Goal: Task Accomplishment & Management: Complete application form

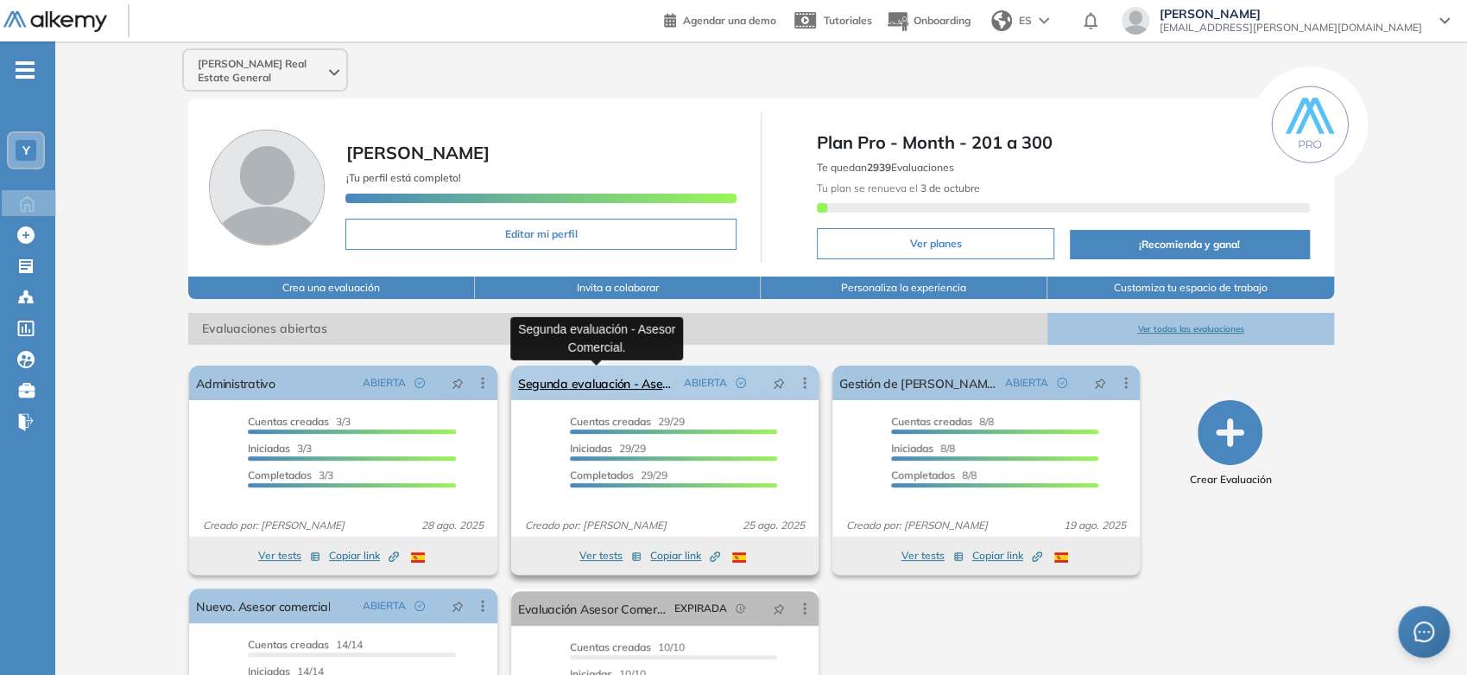
click at [608, 385] on link "Segunda evaluación - Asesor Comercial." at bounding box center [597, 382] width 159 height 35
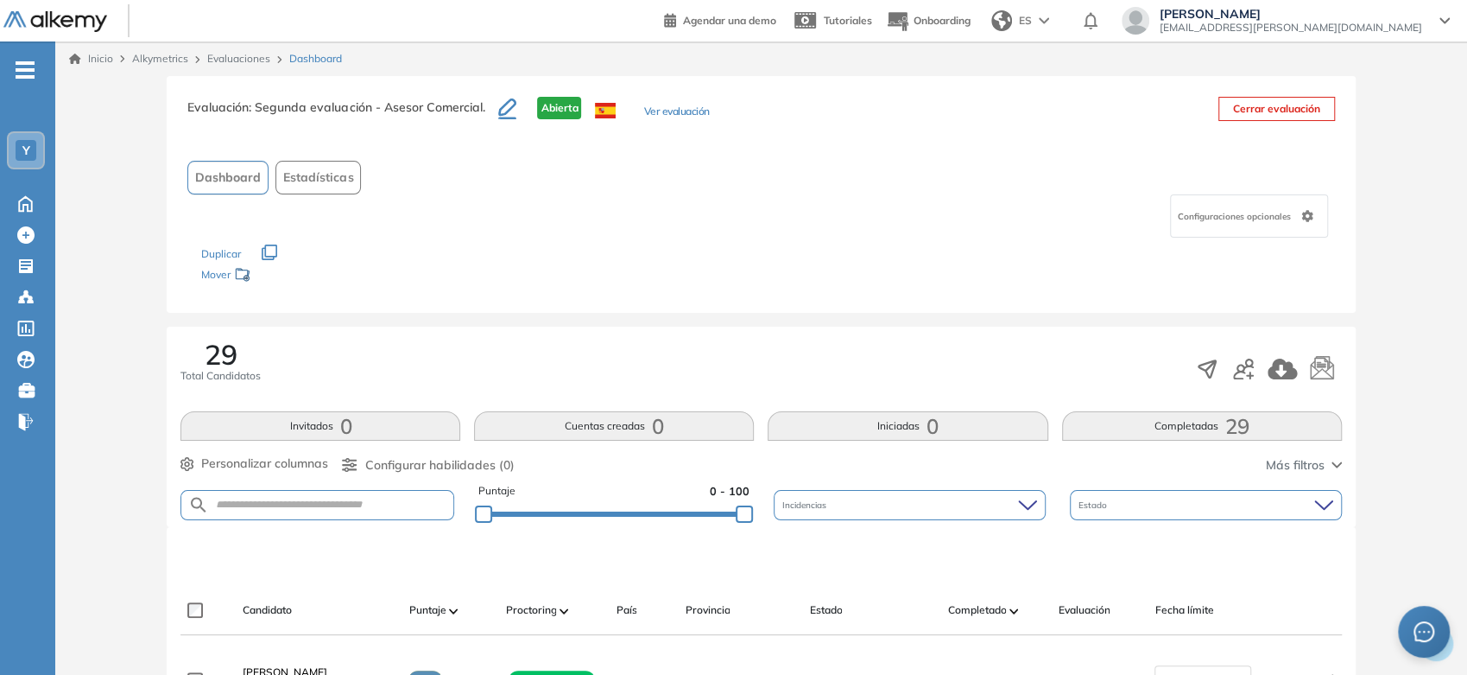
click at [108, 60] on link "Inicio" at bounding box center [91, 59] width 44 height 16
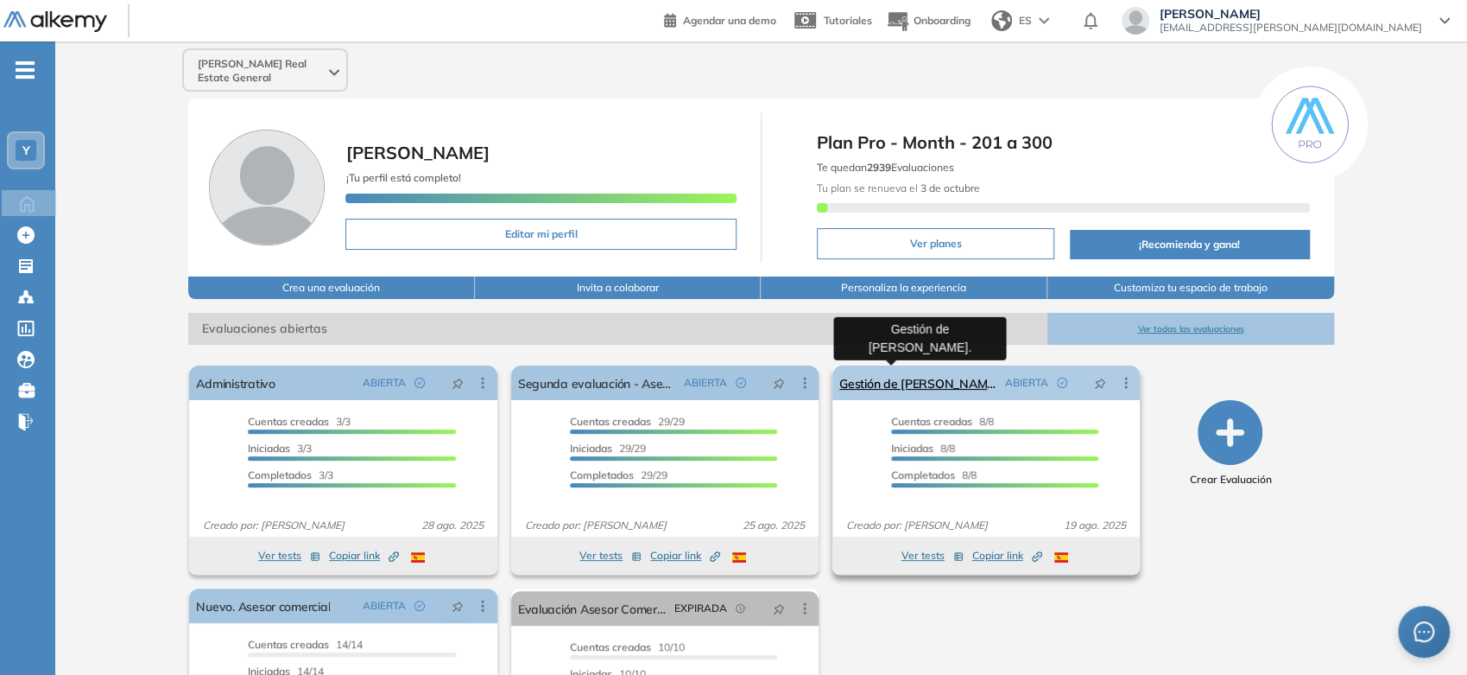
click at [897, 380] on link "Gestión de [PERSON_NAME]." at bounding box center [919, 382] width 159 height 35
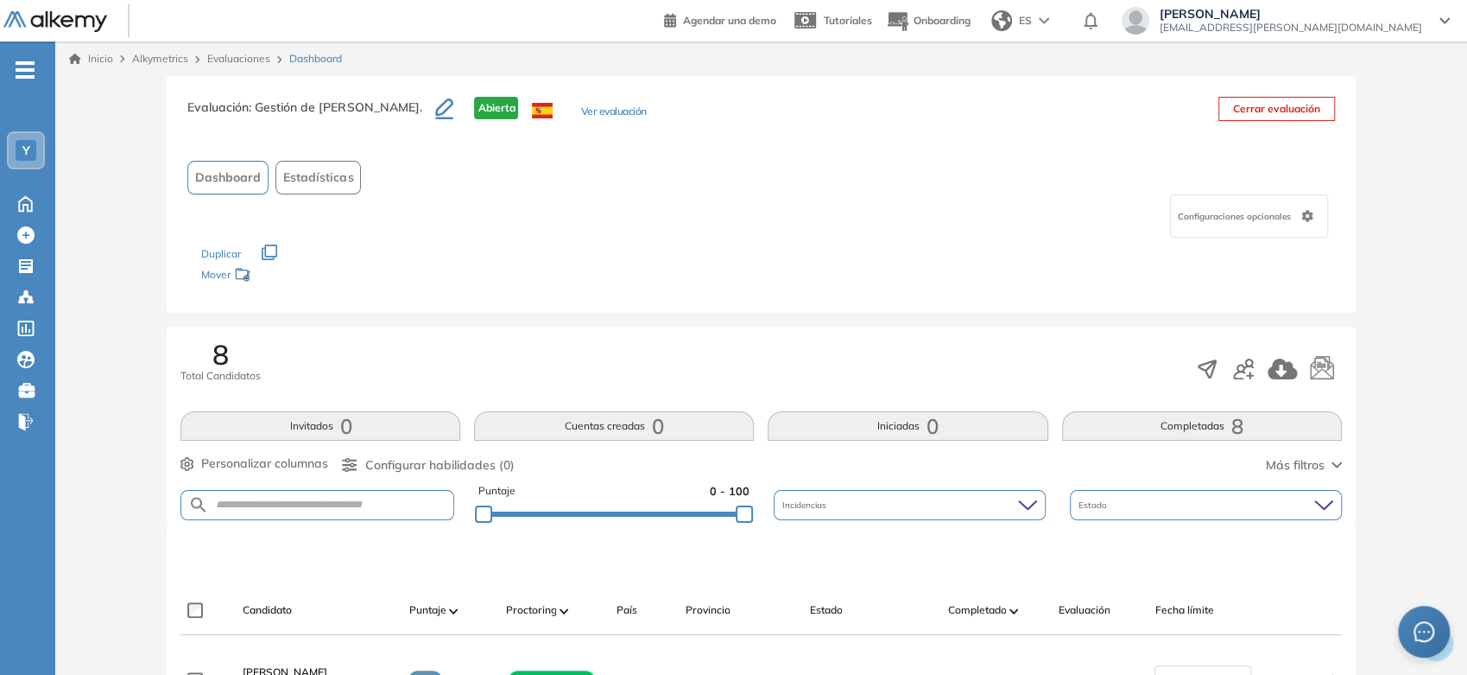
click at [94, 60] on link "Inicio" at bounding box center [91, 59] width 44 height 16
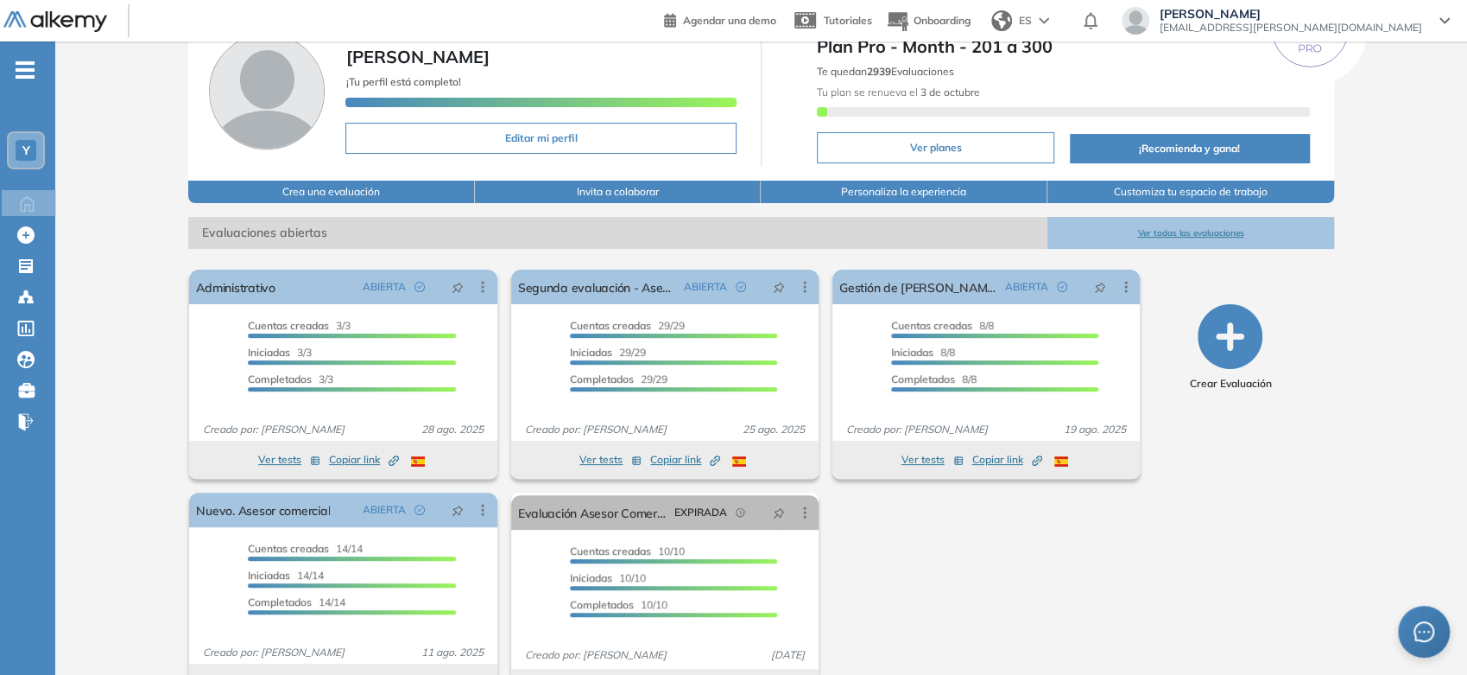
scroll to position [143, 0]
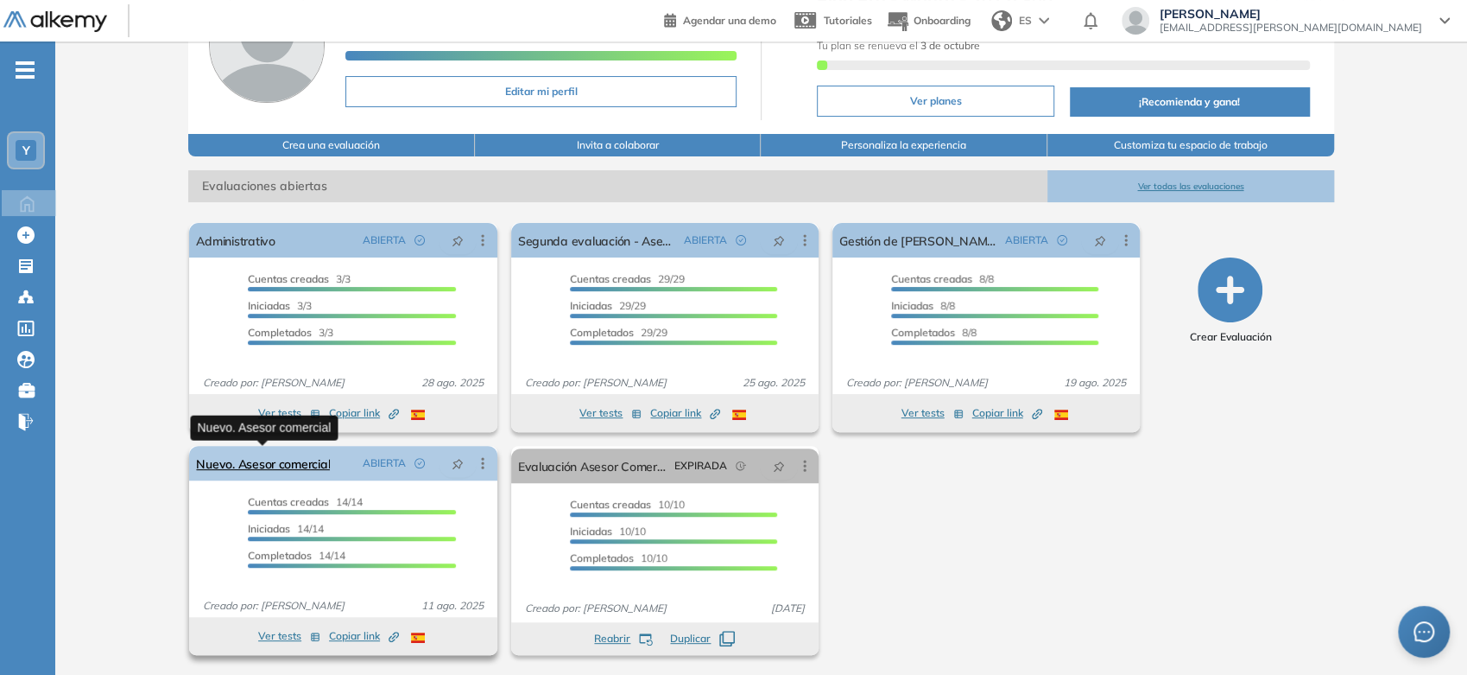
click at [312, 464] on link "Nuevo. Asesor comercial" at bounding box center [263, 463] width 134 height 35
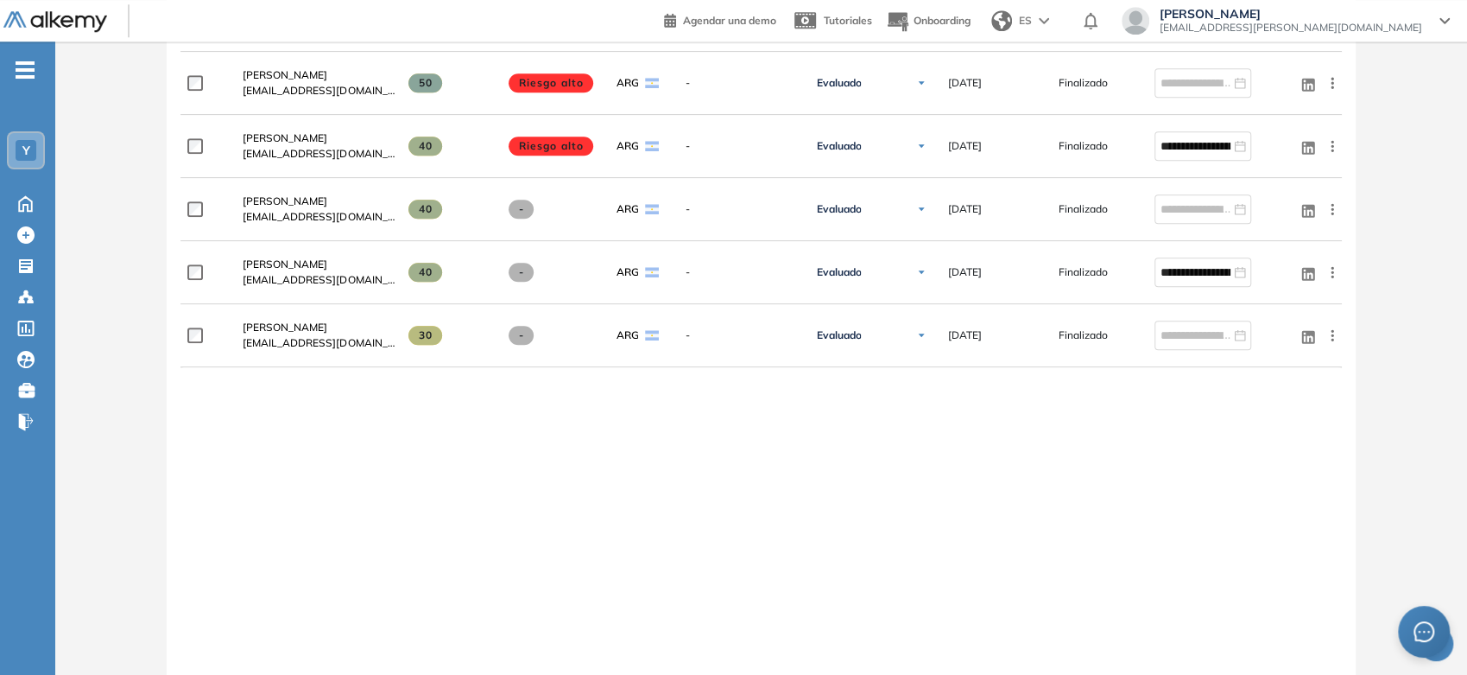
scroll to position [1193, 0]
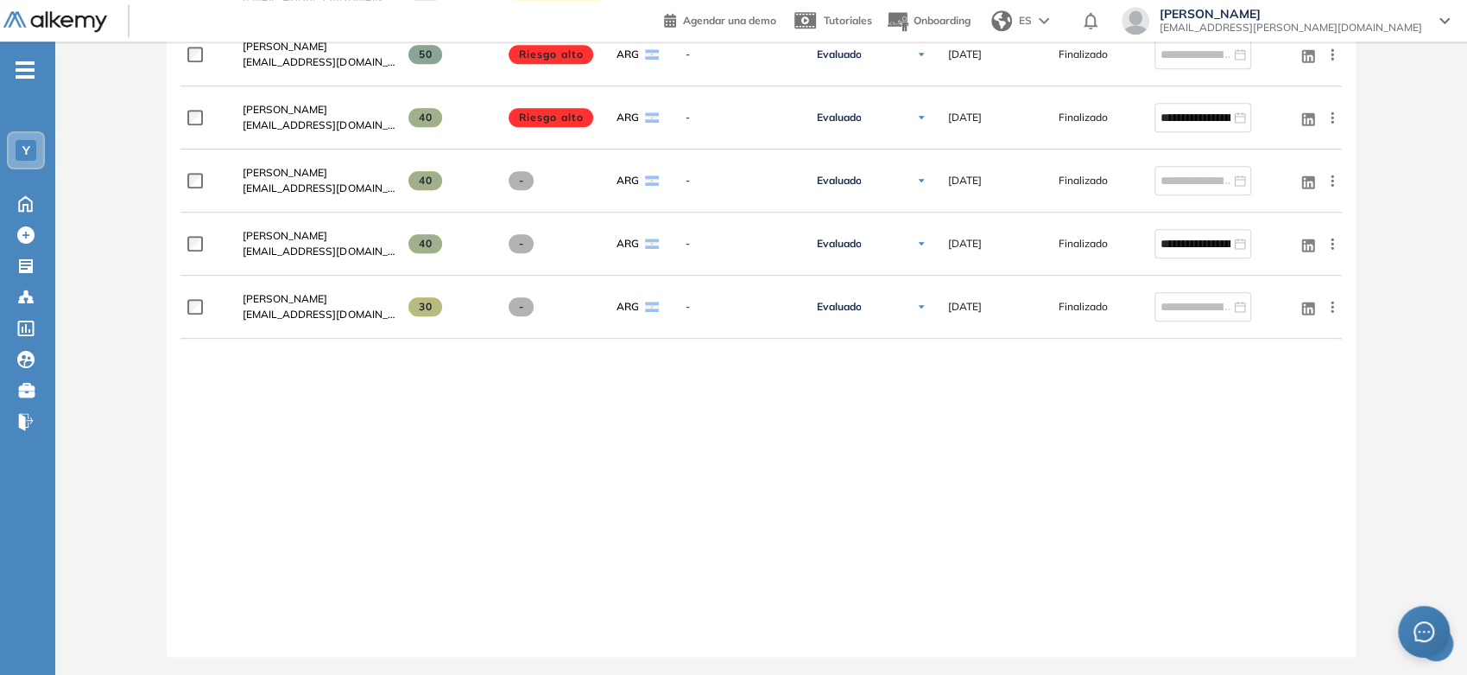
drag, startPoint x: 926, startPoint y: 387, endPoint x: 620, endPoint y: 434, distance: 309.3
click at [622, 434] on div "**********" at bounding box center [761, 42] width 1161 height 1173
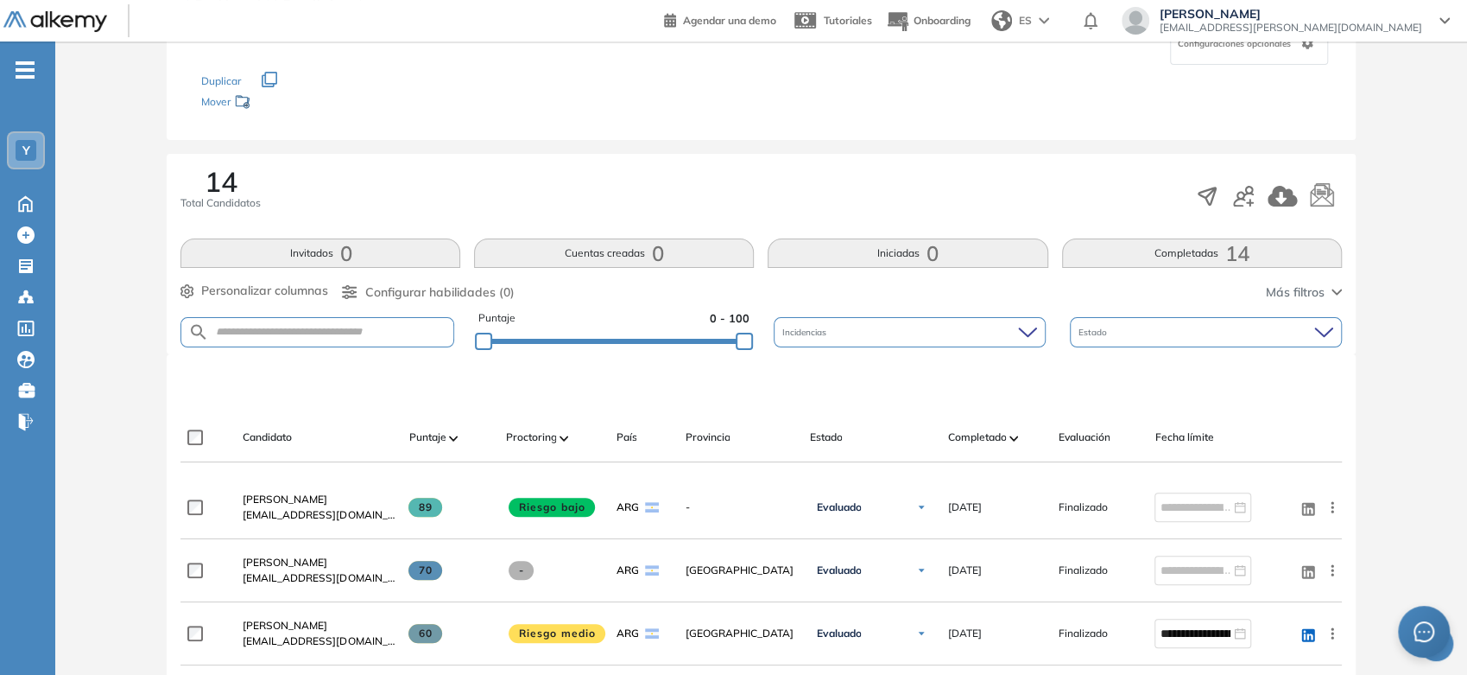
scroll to position [0, 0]
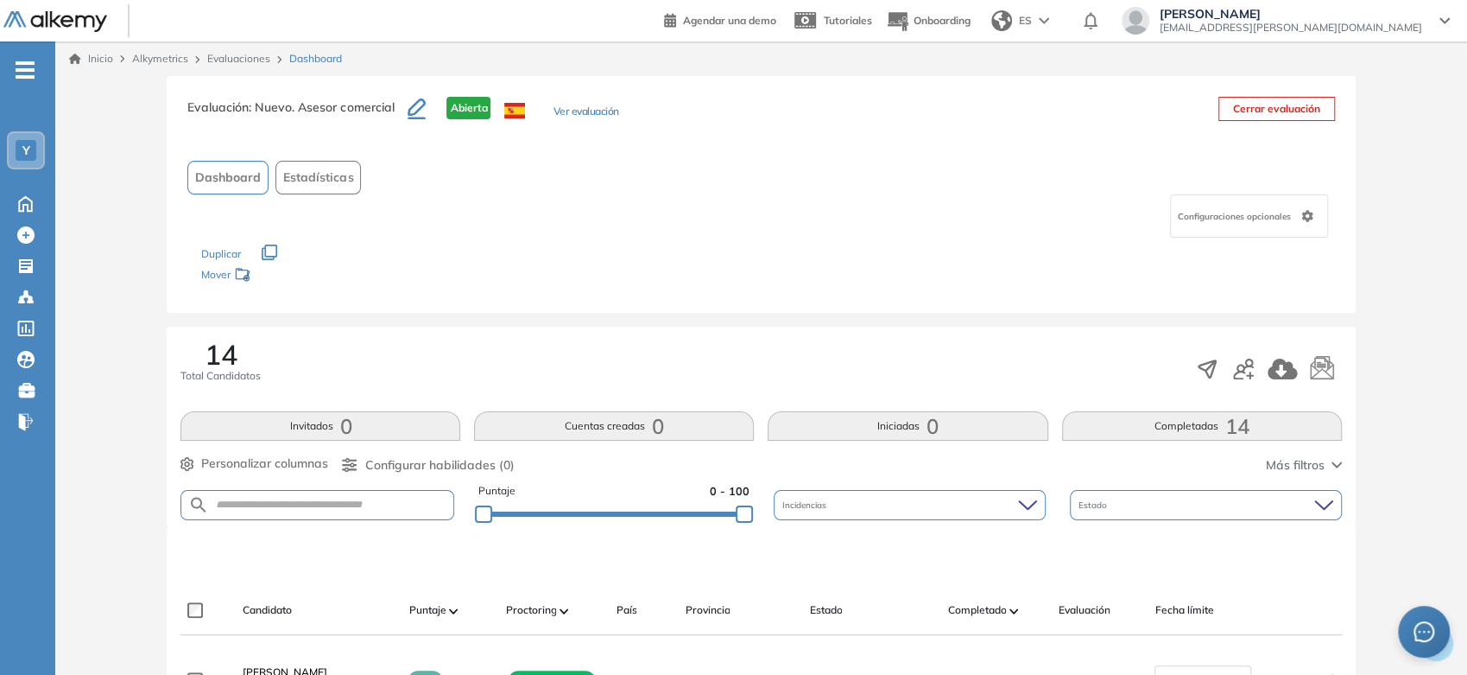
click at [1112, 432] on button "Completadas 14" at bounding box center [1202, 425] width 280 height 29
click at [110, 55] on link "Inicio" at bounding box center [91, 59] width 44 height 16
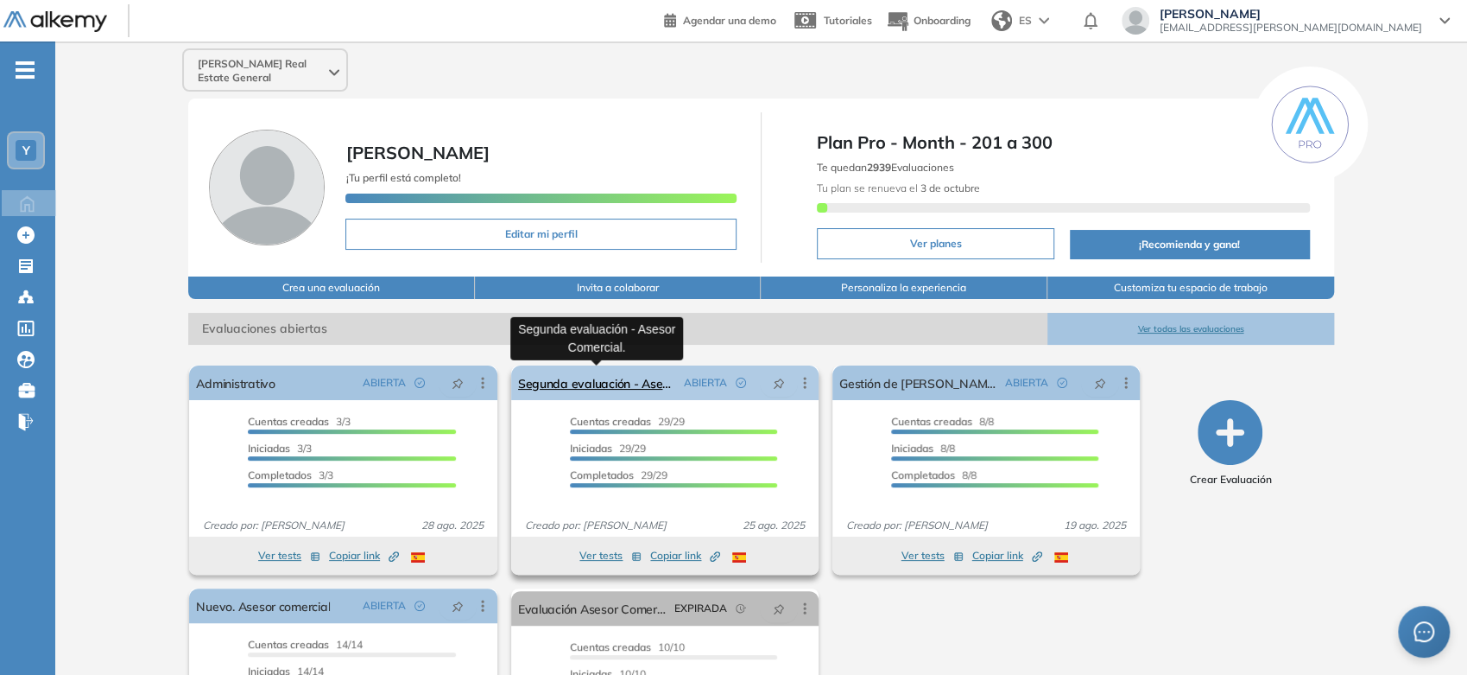
click at [567, 390] on link "Segunda evaluación - Asesor Comercial." at bounding box center [597, 382] width 159 height 35
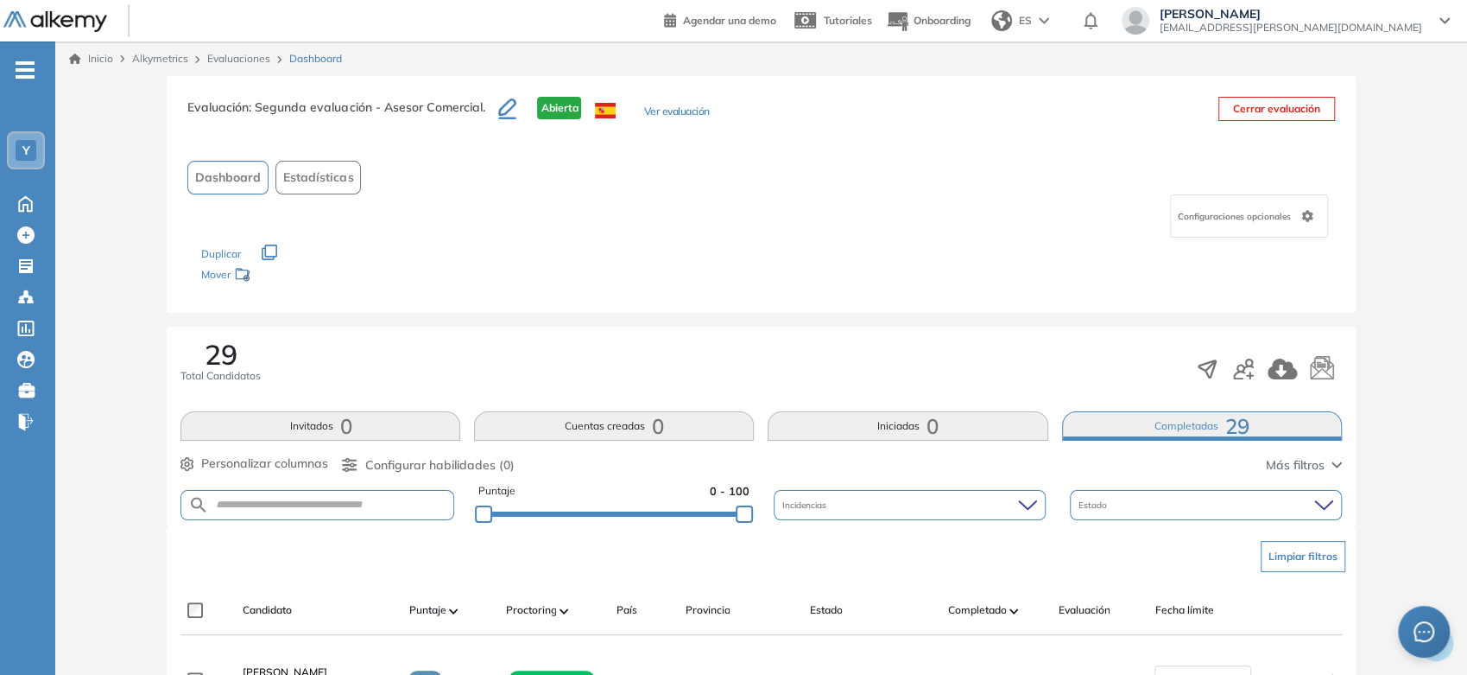
click at [90, 57] on link "Inicio" at bounding box center [91, 59] width 44 height 16
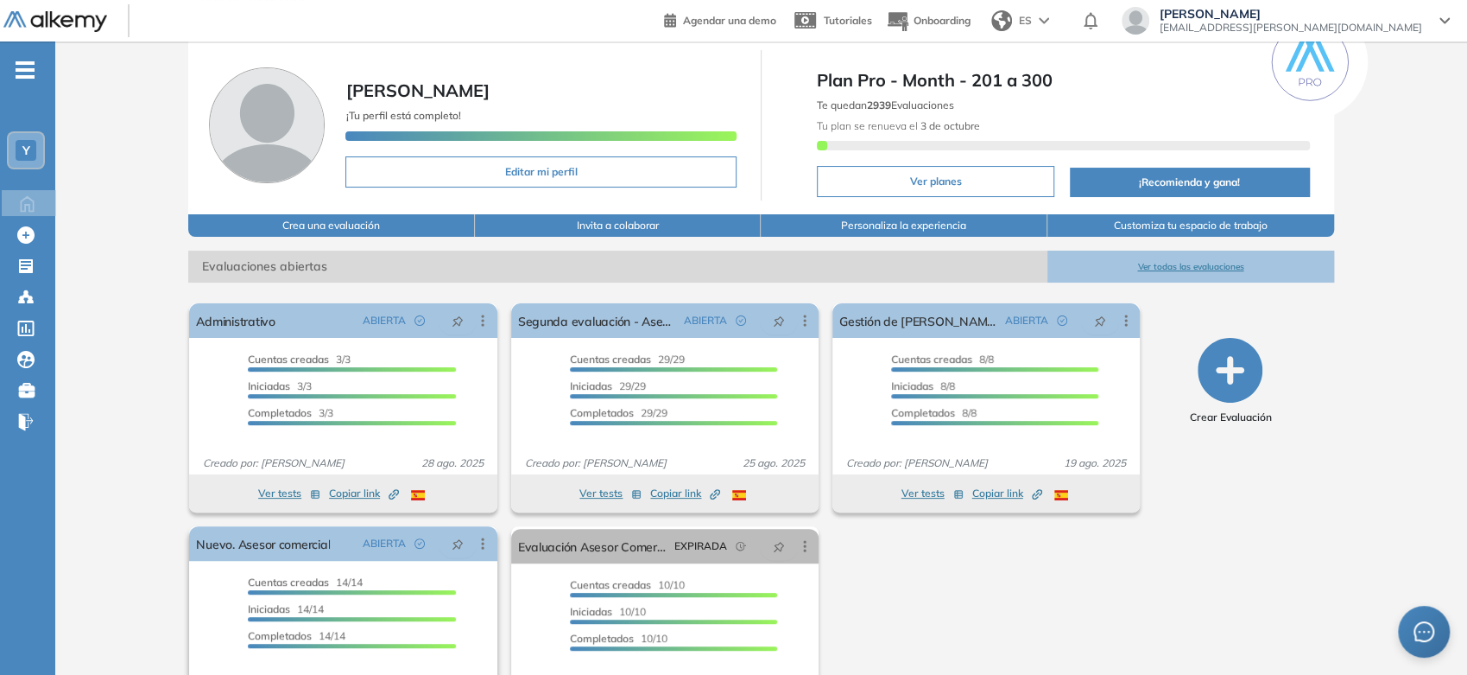
scroll to position [96, 0]
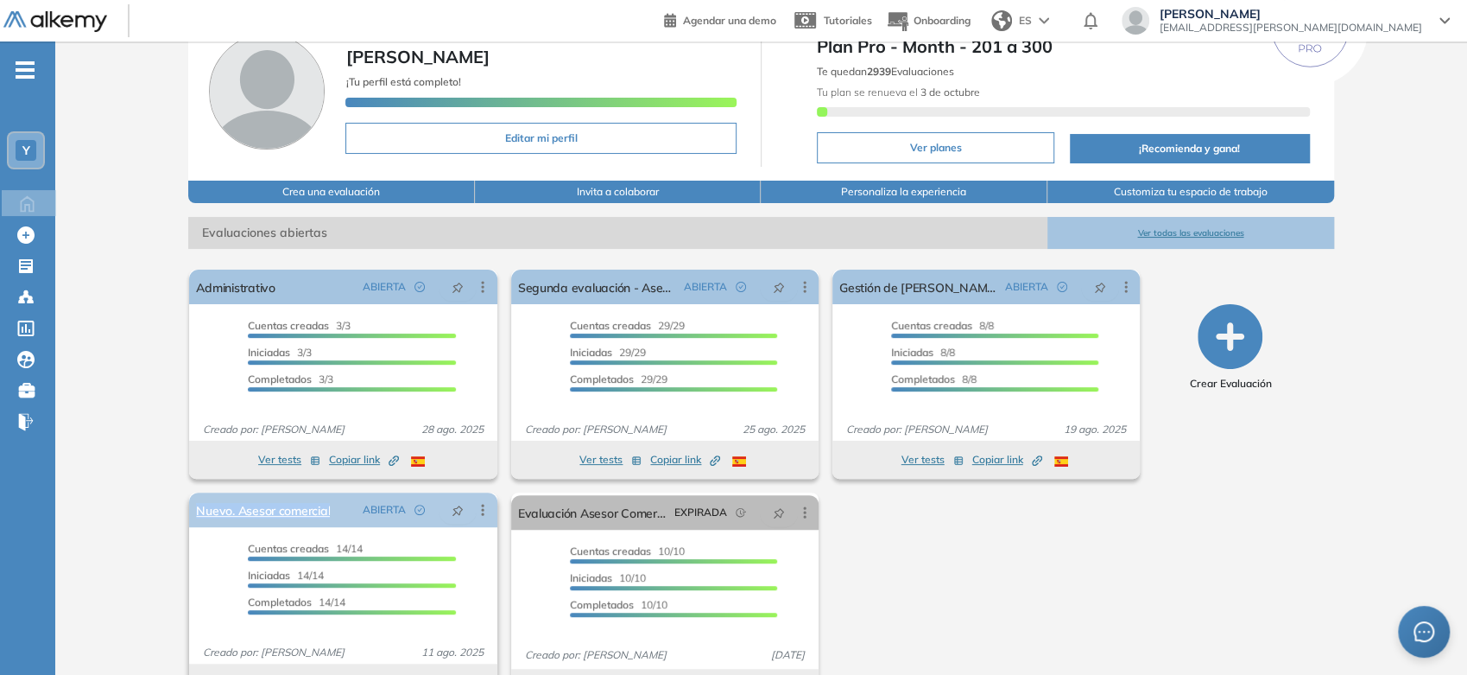
drag, startPoint x: 200, startPoint y: 506, endPoint x: 342, endPoint y: 510, distance: 142.6
click at [342, 510] on div "[PERSON_NAME] Real Estate General [PERSON_NAME] ¡Tu perfil está completo! Edita…" at bounding box center [761, 334] width 1412 height 777
copy link "Nuevo. Asesor comercial"
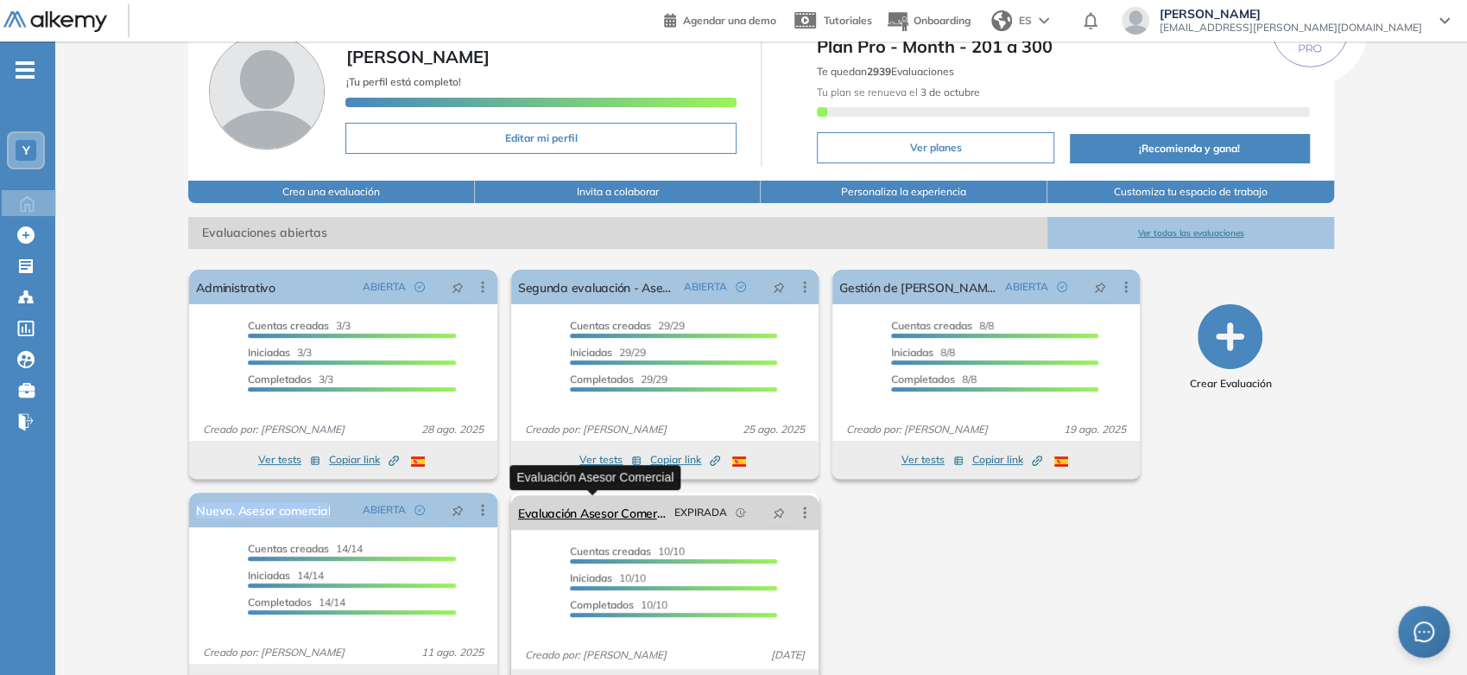
click at [642, 510] on link "Evaluación Asesor Comercial" at bounding box center [592, 512] width 149 height 35
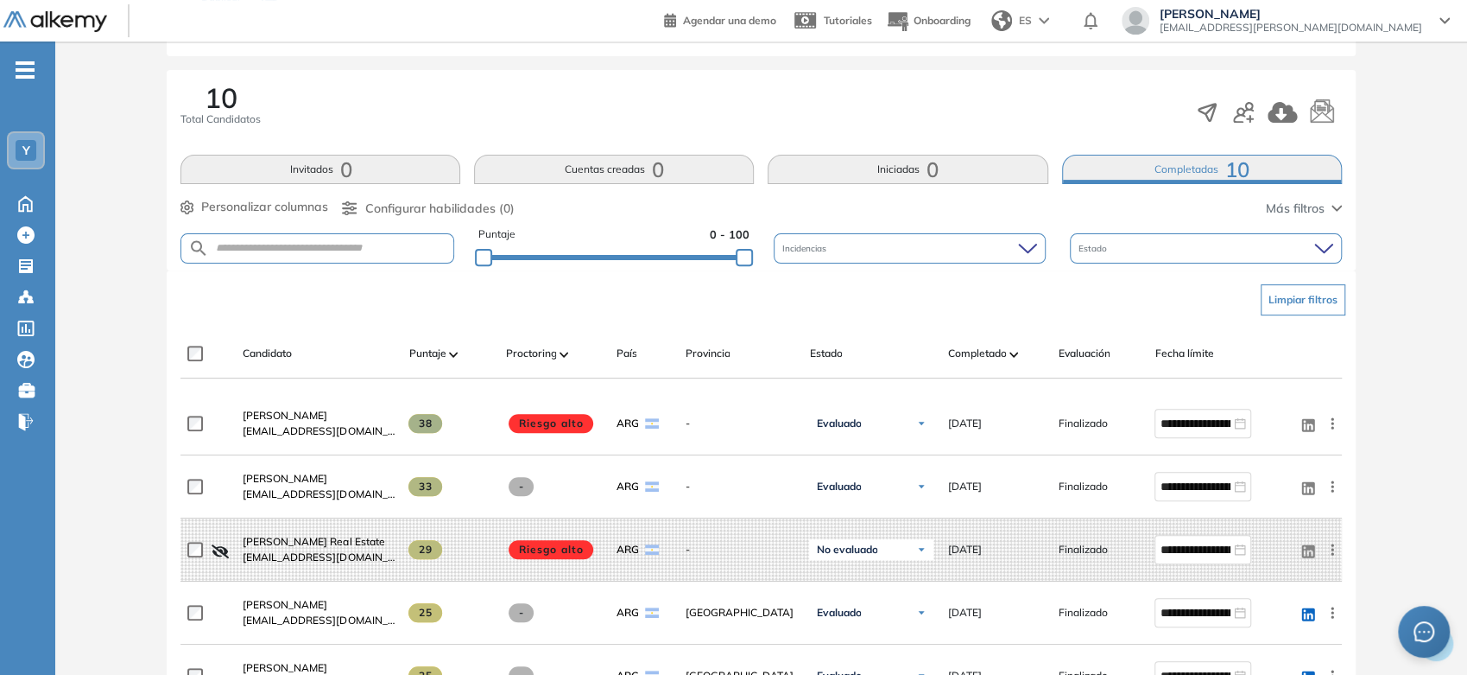
scroll to position [10, 0]
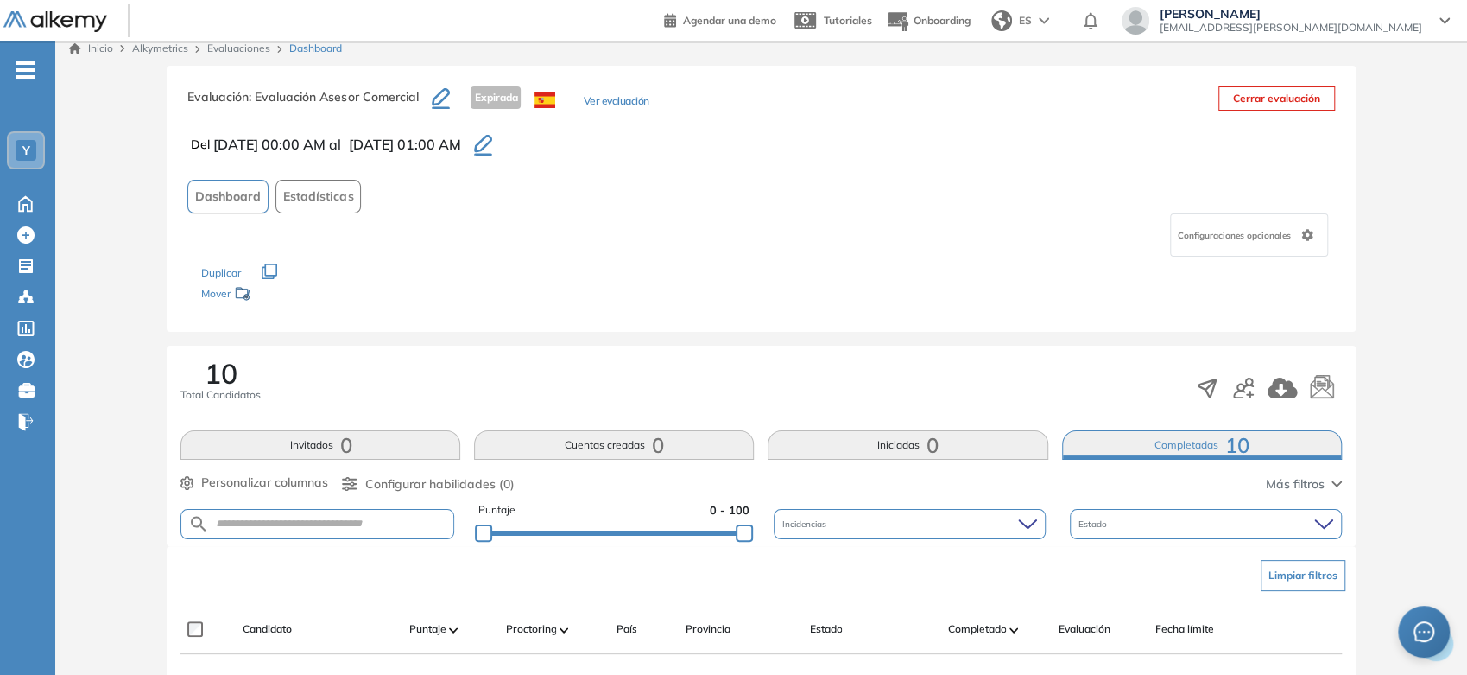
click at [99, 54] on link "Inicio" at bounding box center [91, 49] width 44 height 16
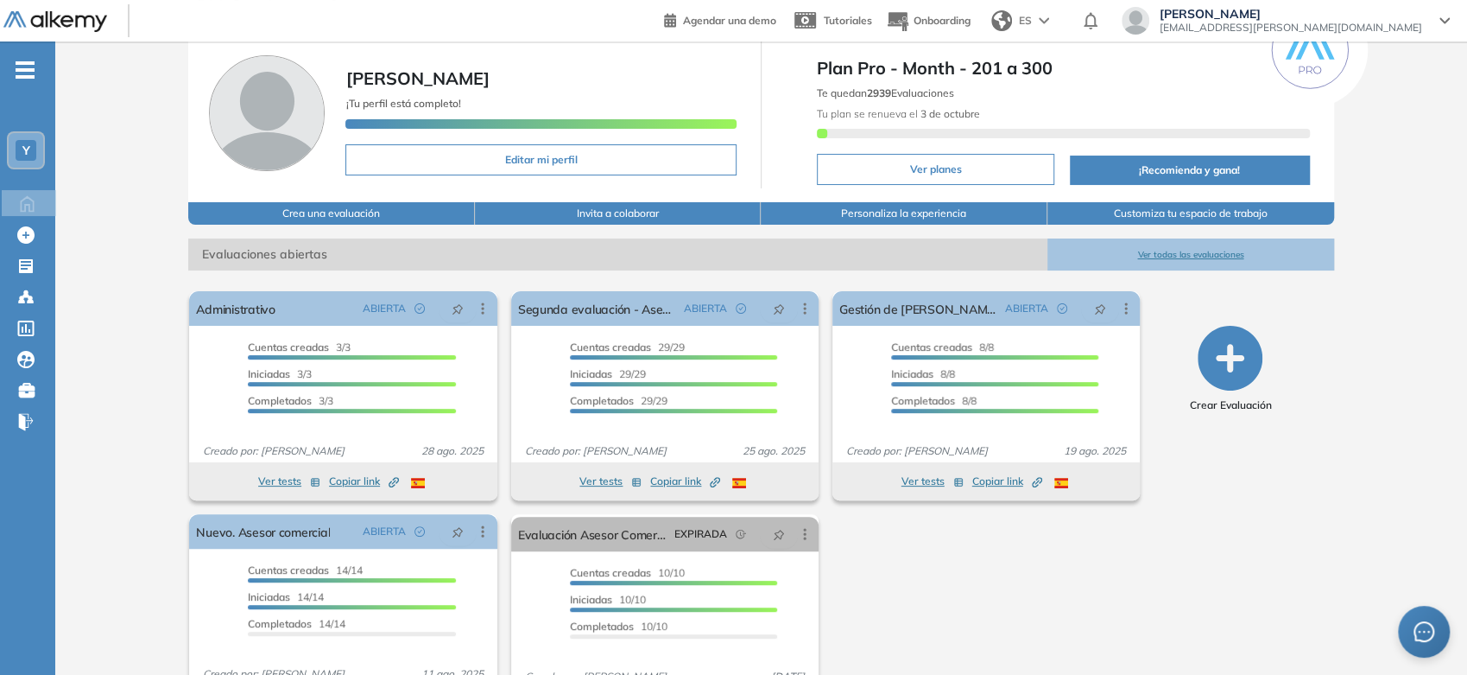
scroll to position [96, 0]
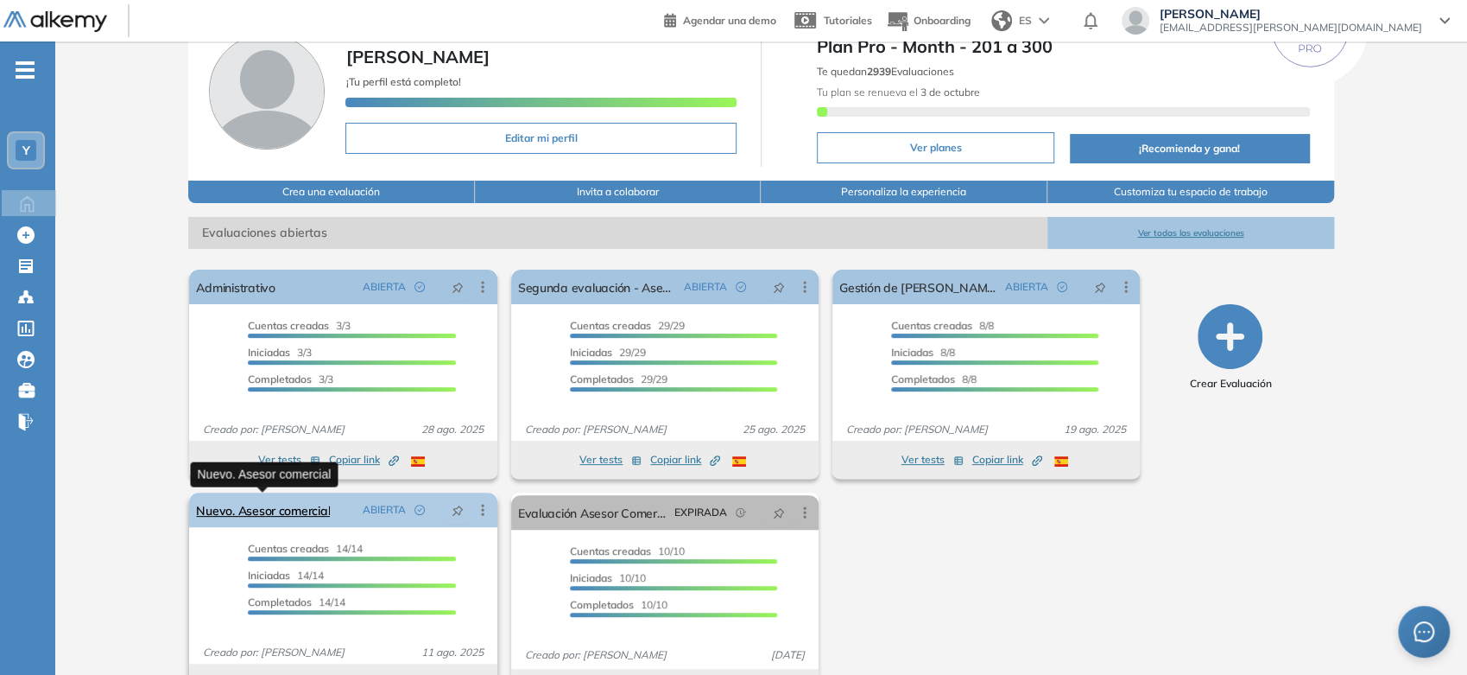
click at [298, 510] on link "Nuevo. Asesor comercial" at bounding box center [263, 509] width 134 height 35
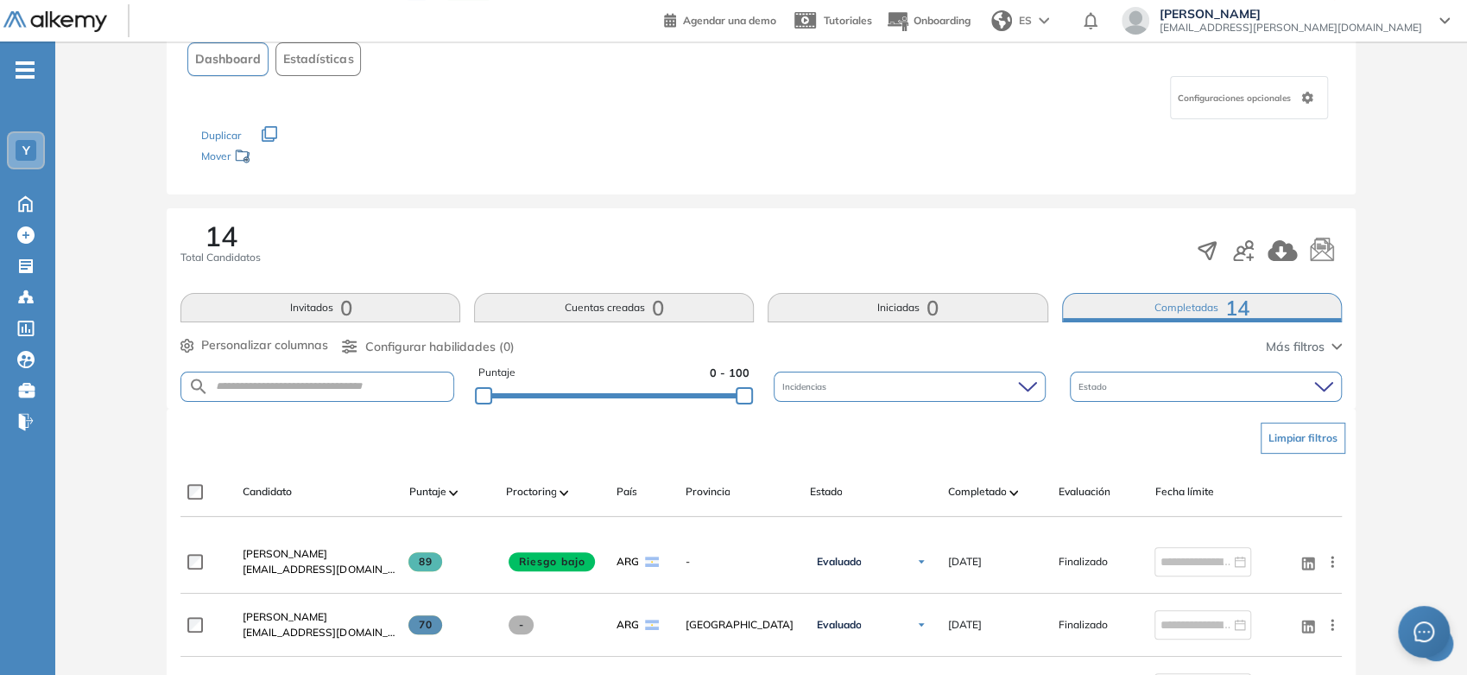
scroll to position [41, 0]
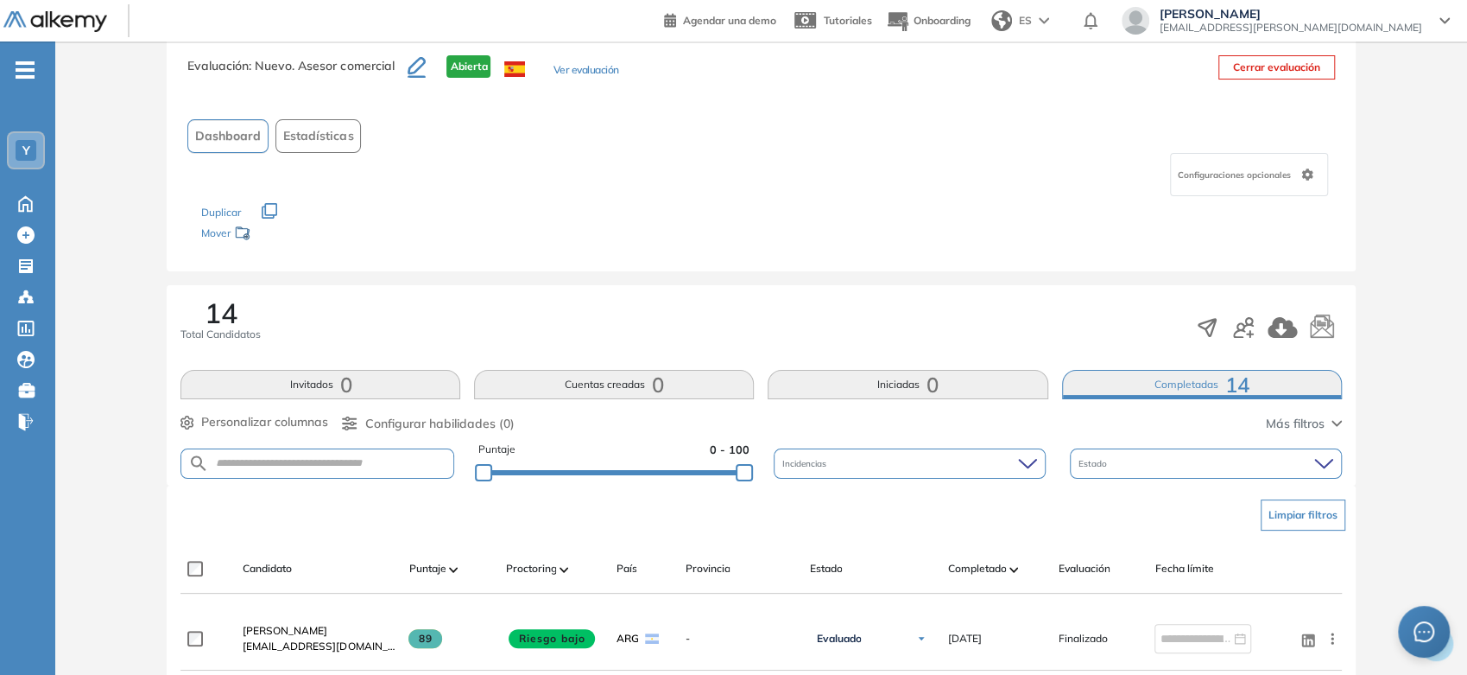
click at [1110, 385] on button "Completadas 14" at bounding box center [1202, 384] width 280 height 29
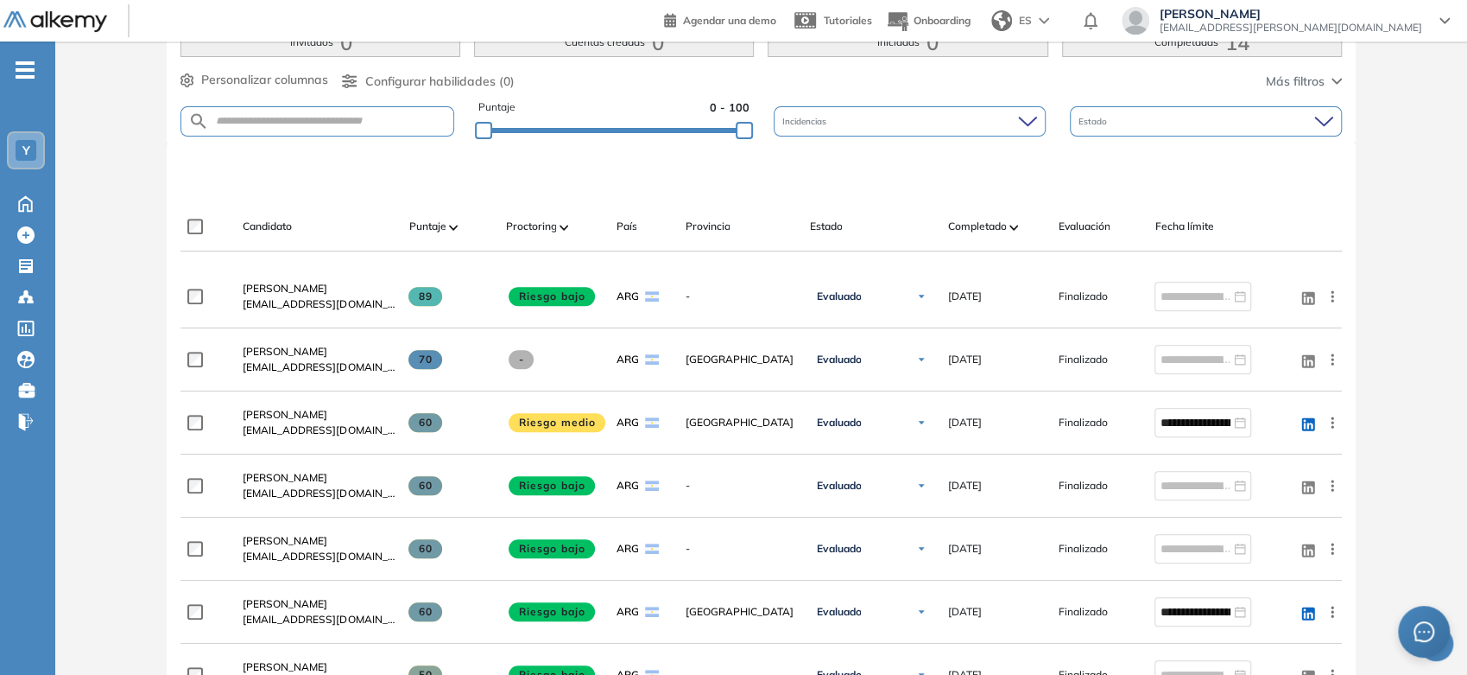
scroll to position [0, 0]
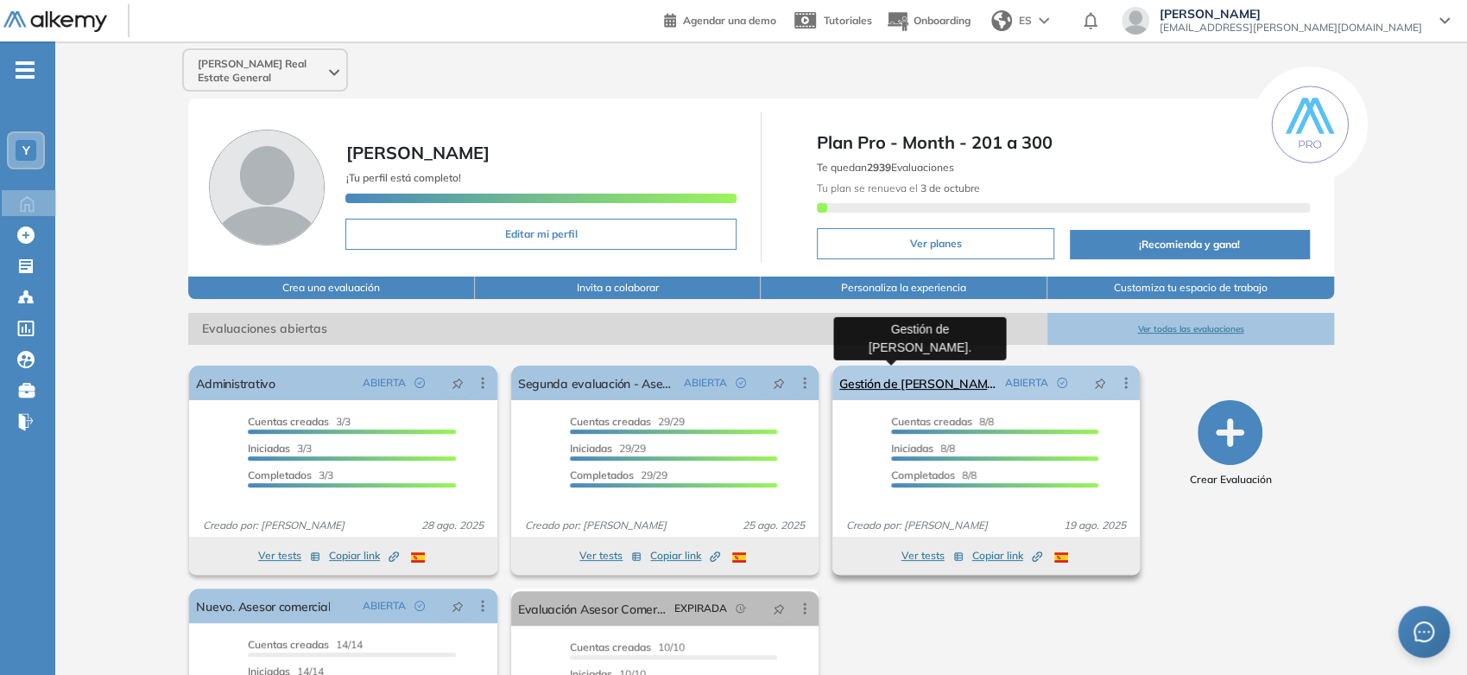
click at [884, 378] on link "Gestión de [PERSON_NAME]." at bounding box center [919, 382] width 159 height 35
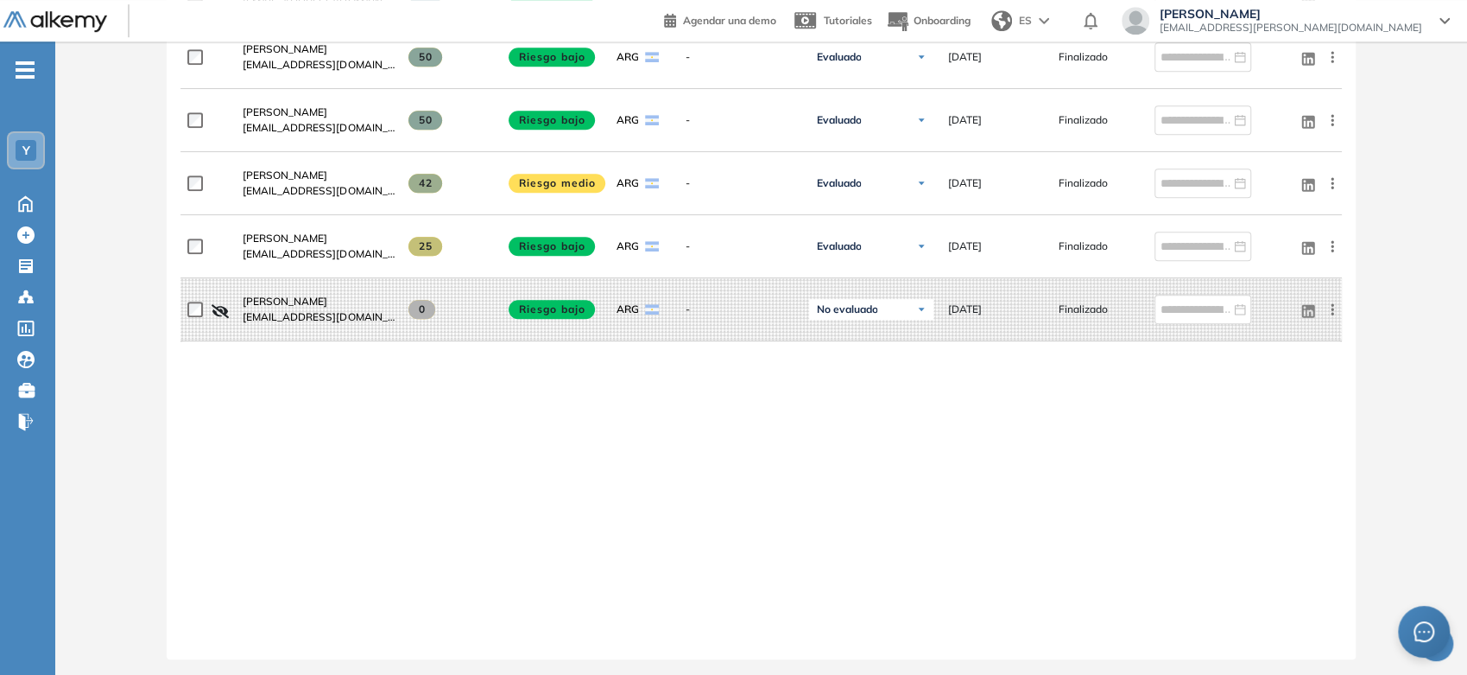
scroll to position [815, 0]
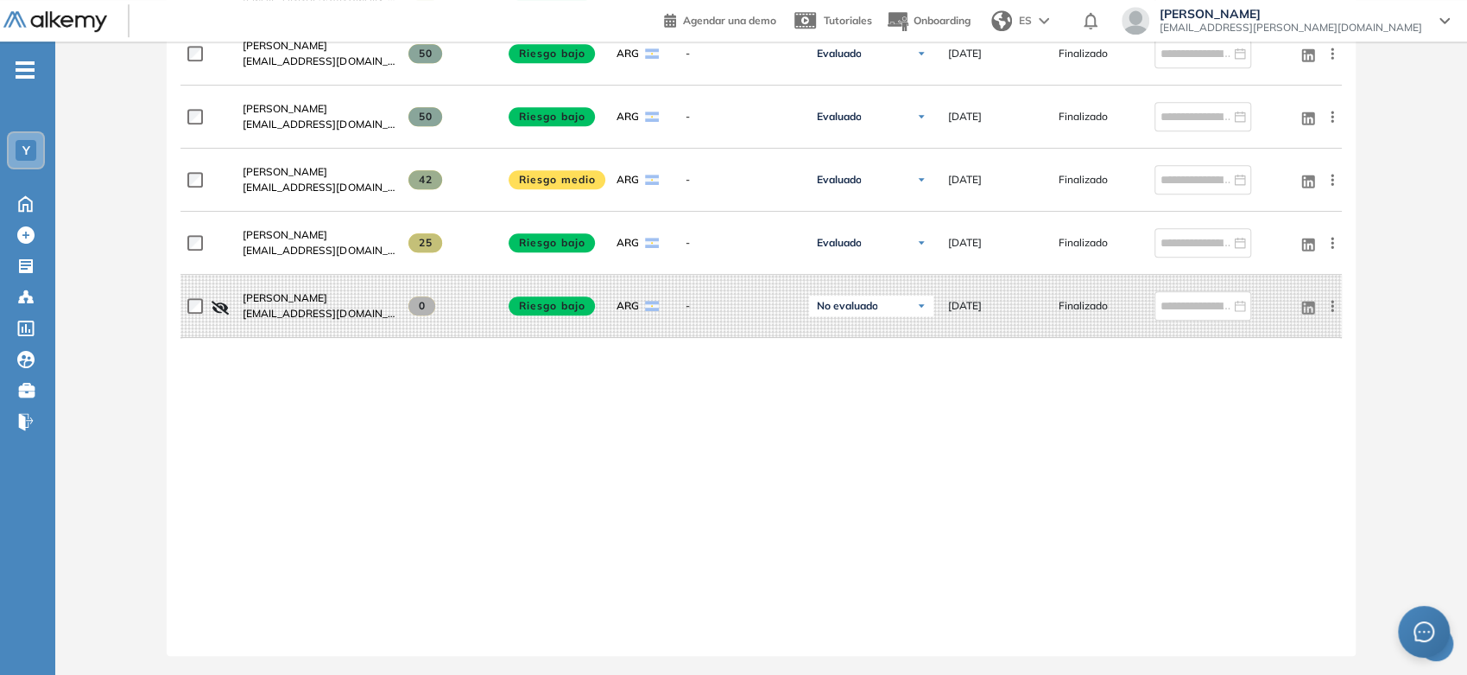
drag, startPoint x: 845, startPoint y: 320, endPoint x: 677, endPoint y: 469, distance: 223.9
click at [677, 469] on div "[PERSON_NAME][EMAIL_ADDRESS][DOMAIN_NAME] 67 Riesgo bajo ARG - Evaluado No eval…" at bounding box center [761, 230] width 1161 height 795
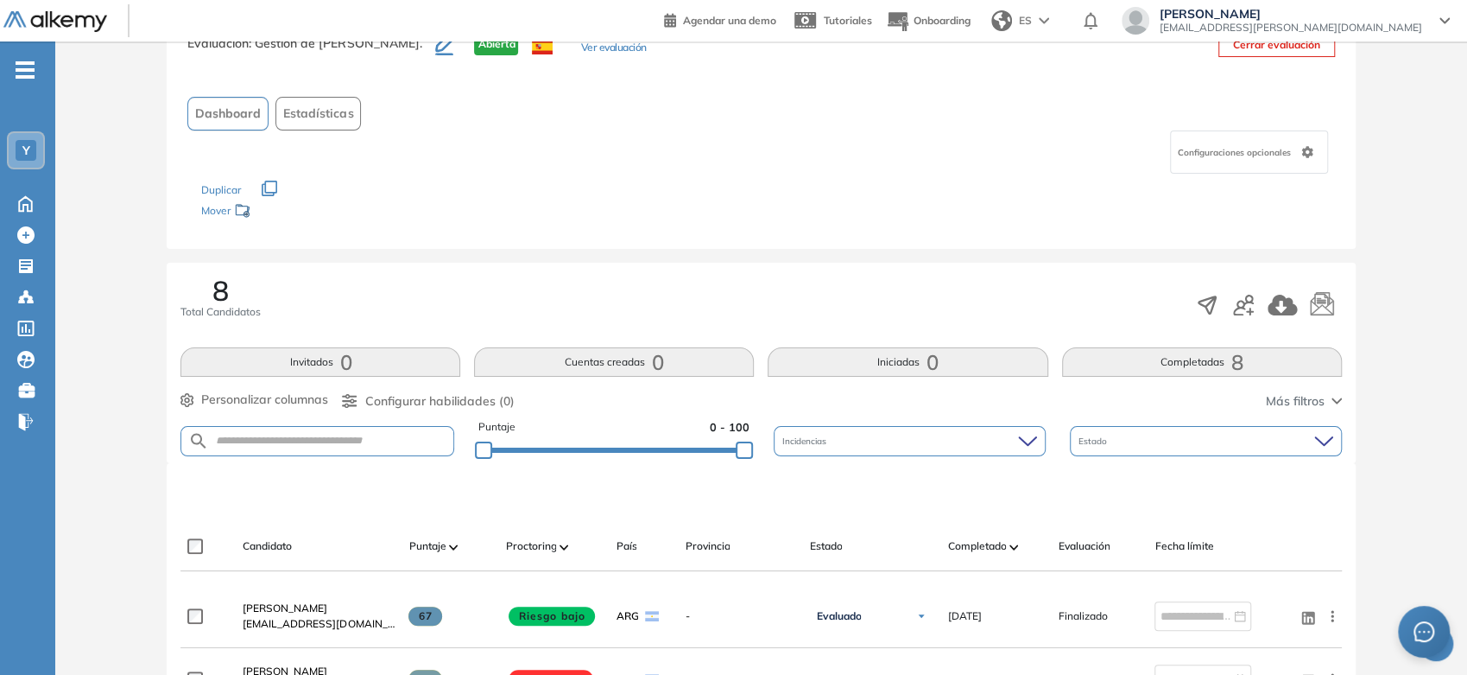
scroll to position [0, 0]
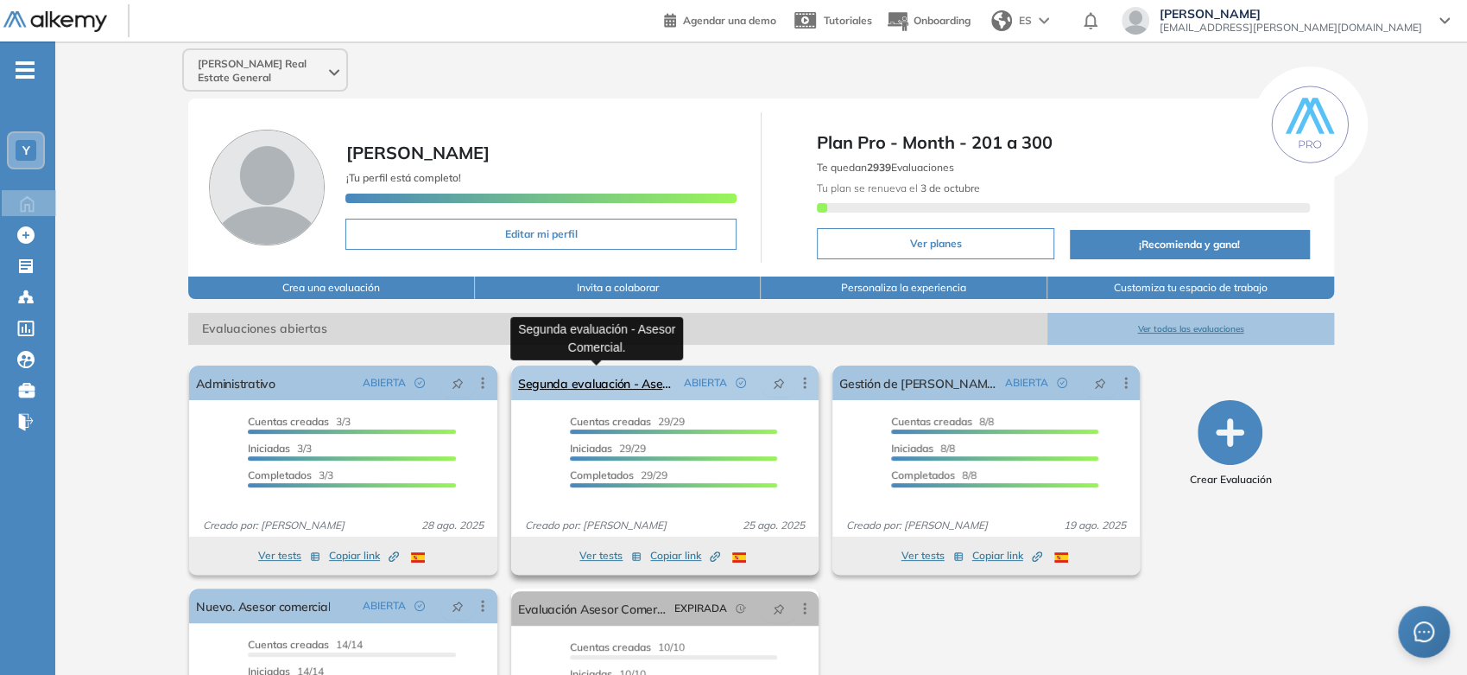
click at [628, 375] on link "Segunda evaluación - Asesor Comercial." at bounding box center [597, 382] width 159 height 35
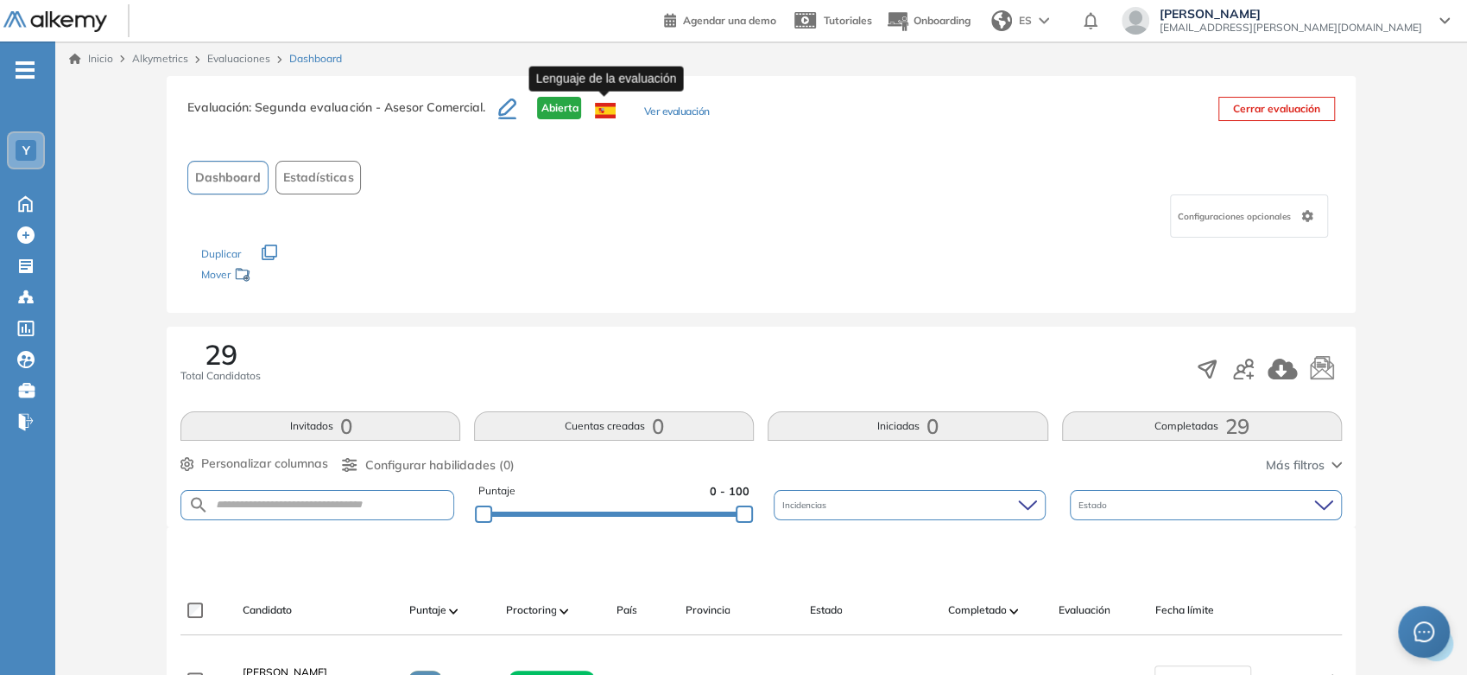
drag, startPoint x: 660, startPoint y: 517, endPoint x: 584, endPoint y: 98, distance: 425.8
click at [92, 57] on link "Inicio" at bounding box center [91, 59] width 44 height 16
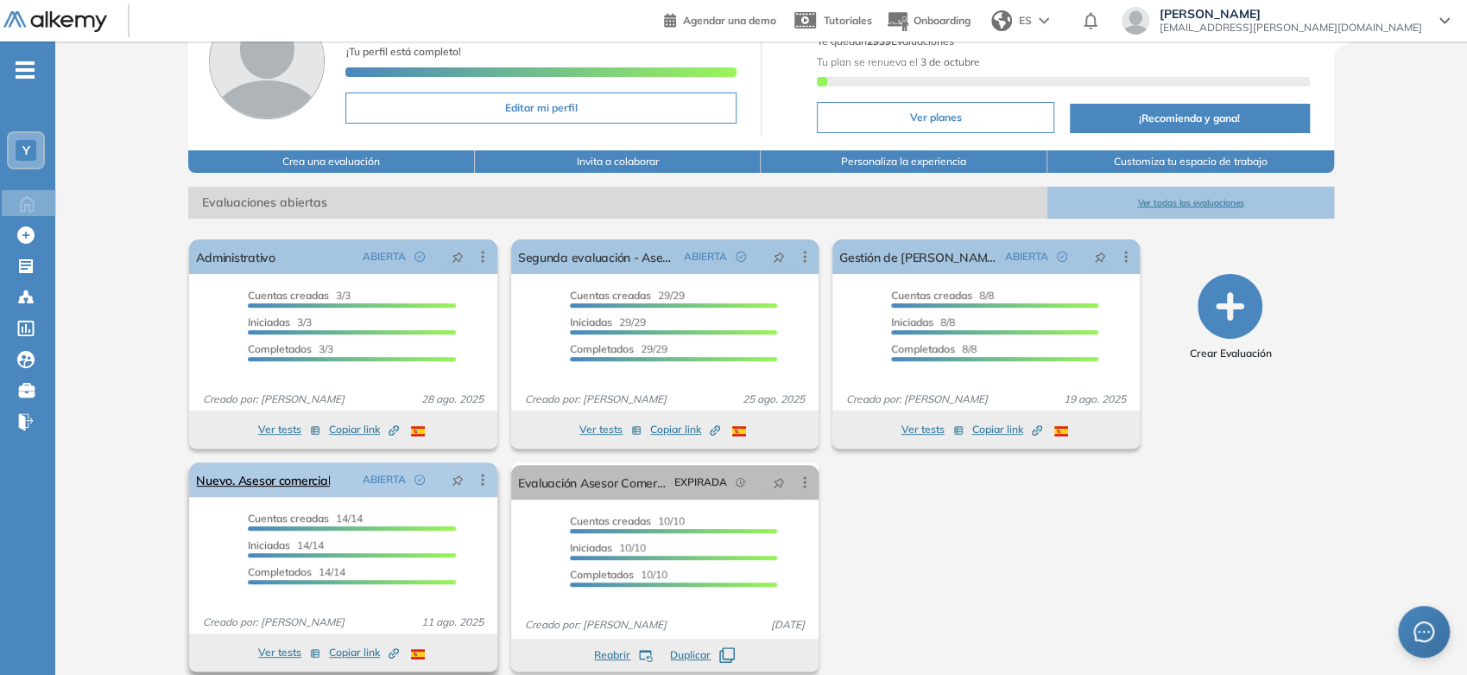
scroll to position [143, 0]
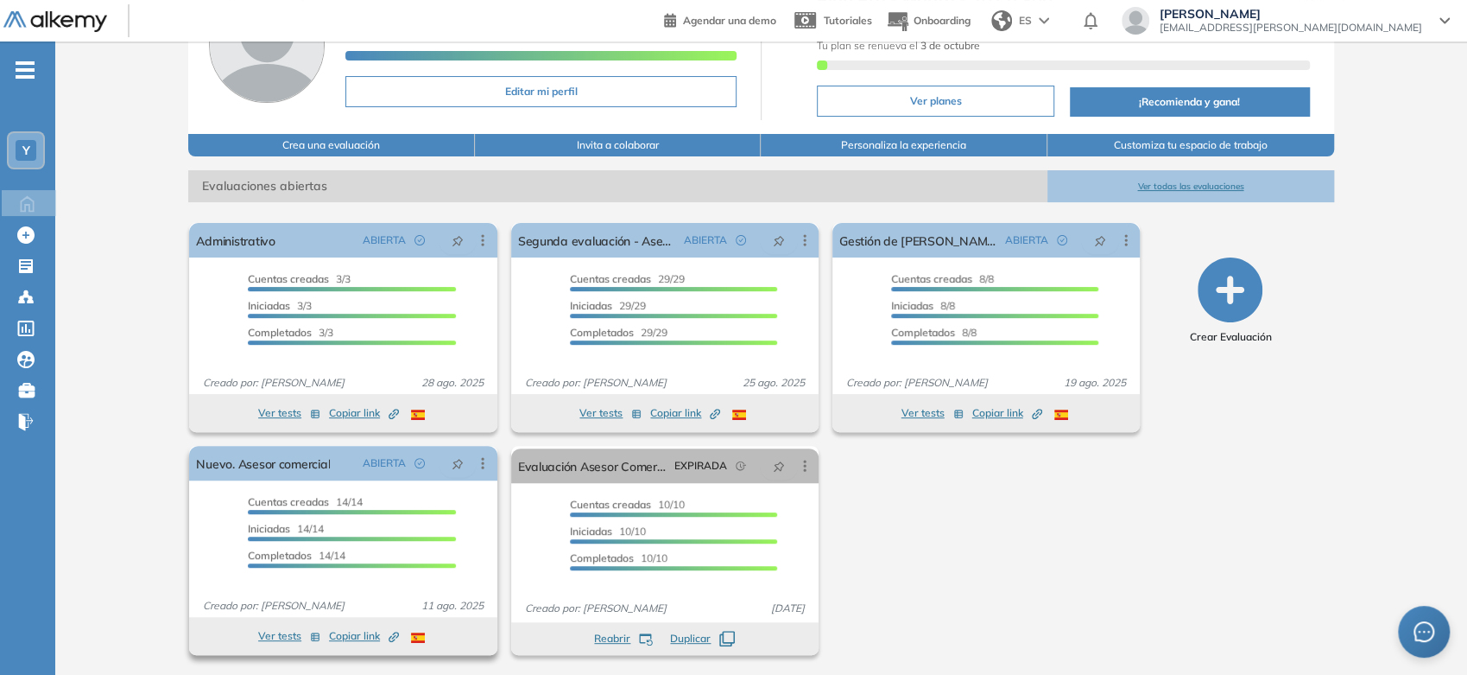
click at [276, 637] on button "Ver tests" at bounding box center [289, 635] width 62 height 21
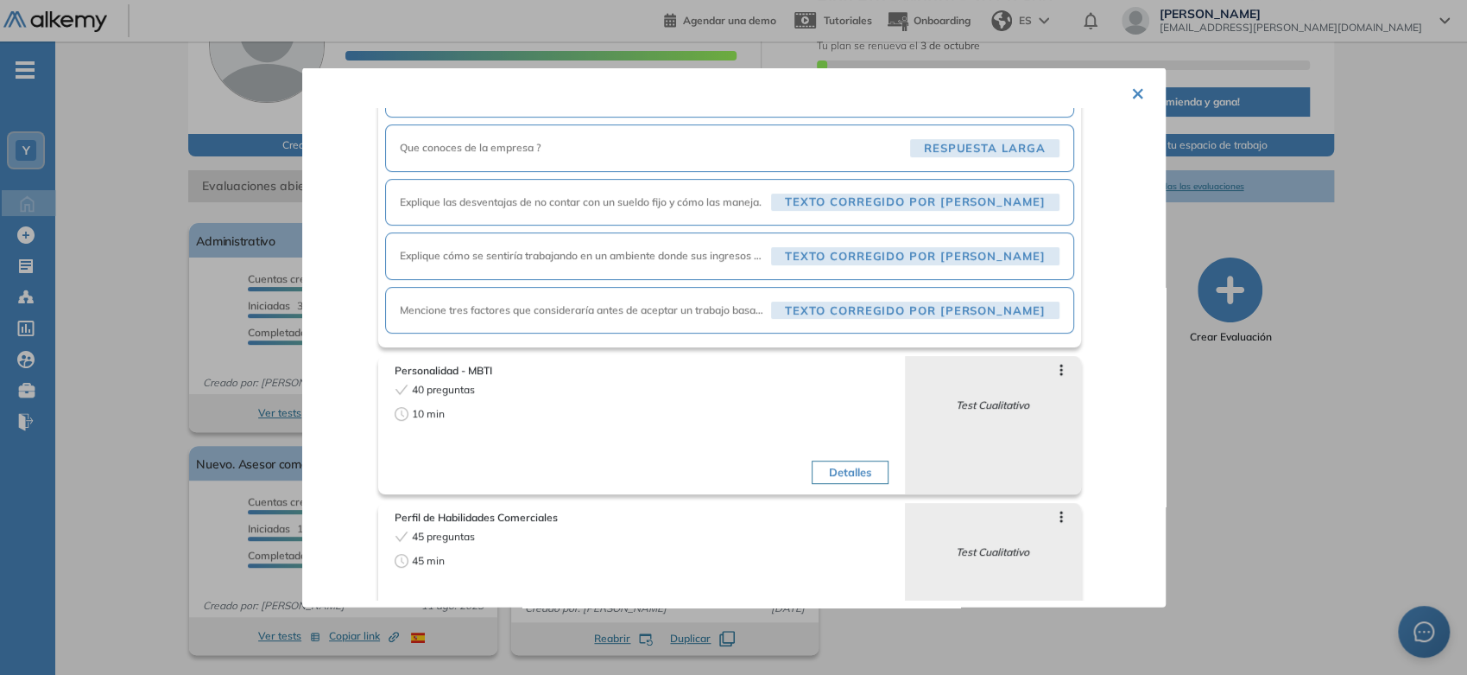
scroll to position [442, 0]
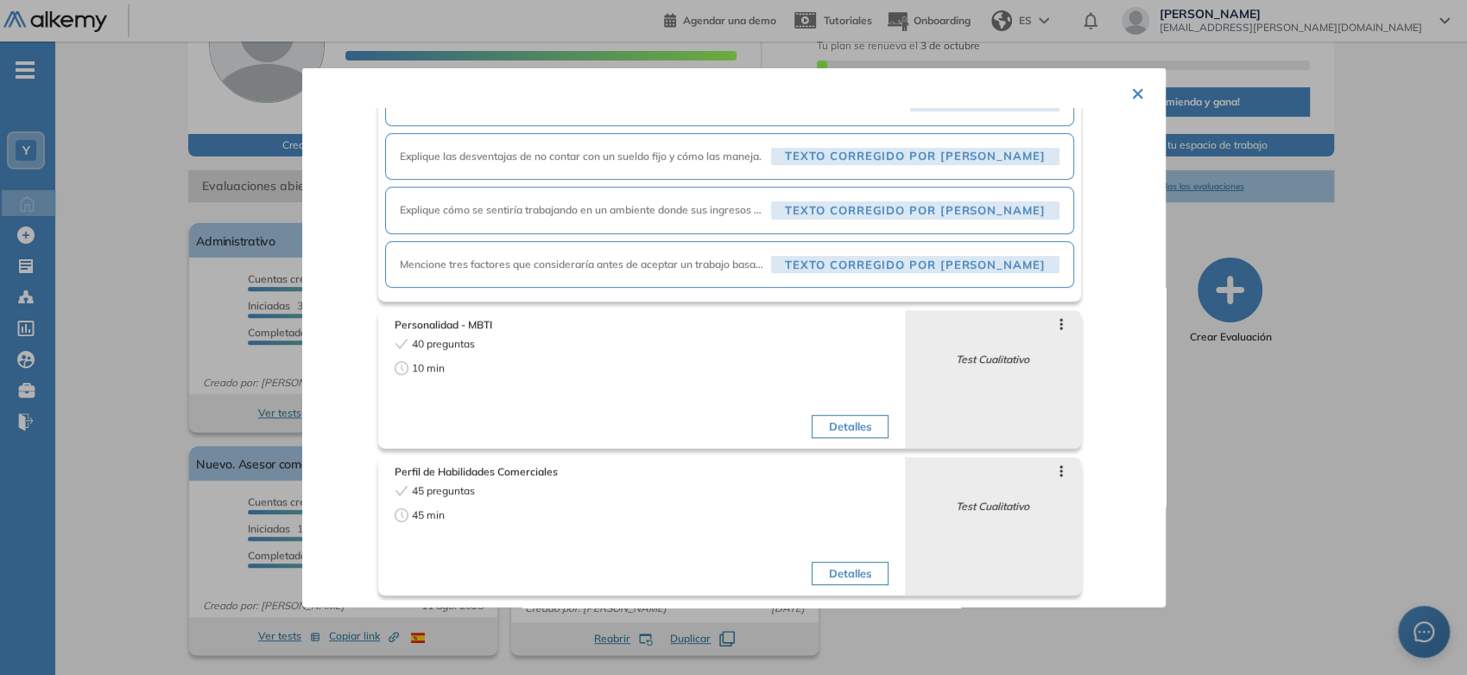
click at [1215, 553] on div at bounding box center [733, 337] width 1467 height 675
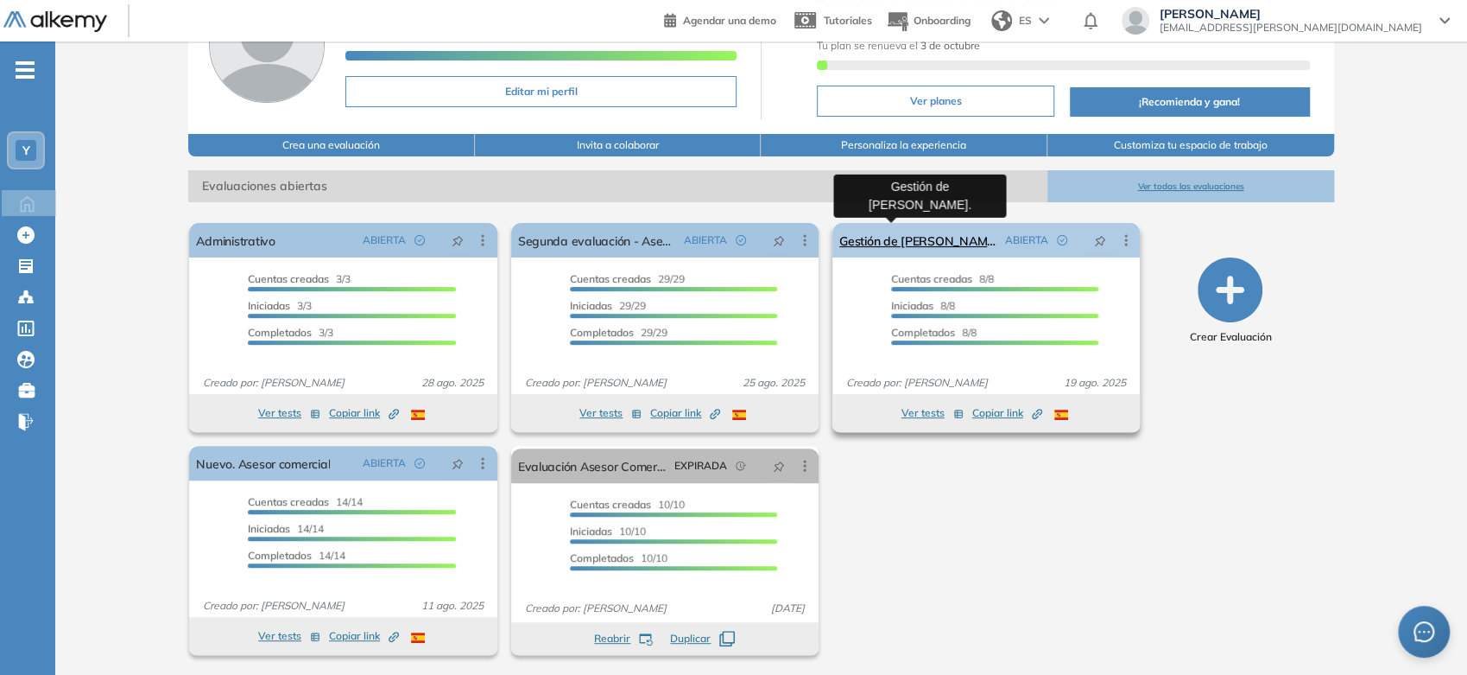
click at [940, 244] on link "Gestión de [PERSON_NAME]." at bounding box center [919, 240] width 159 height 35
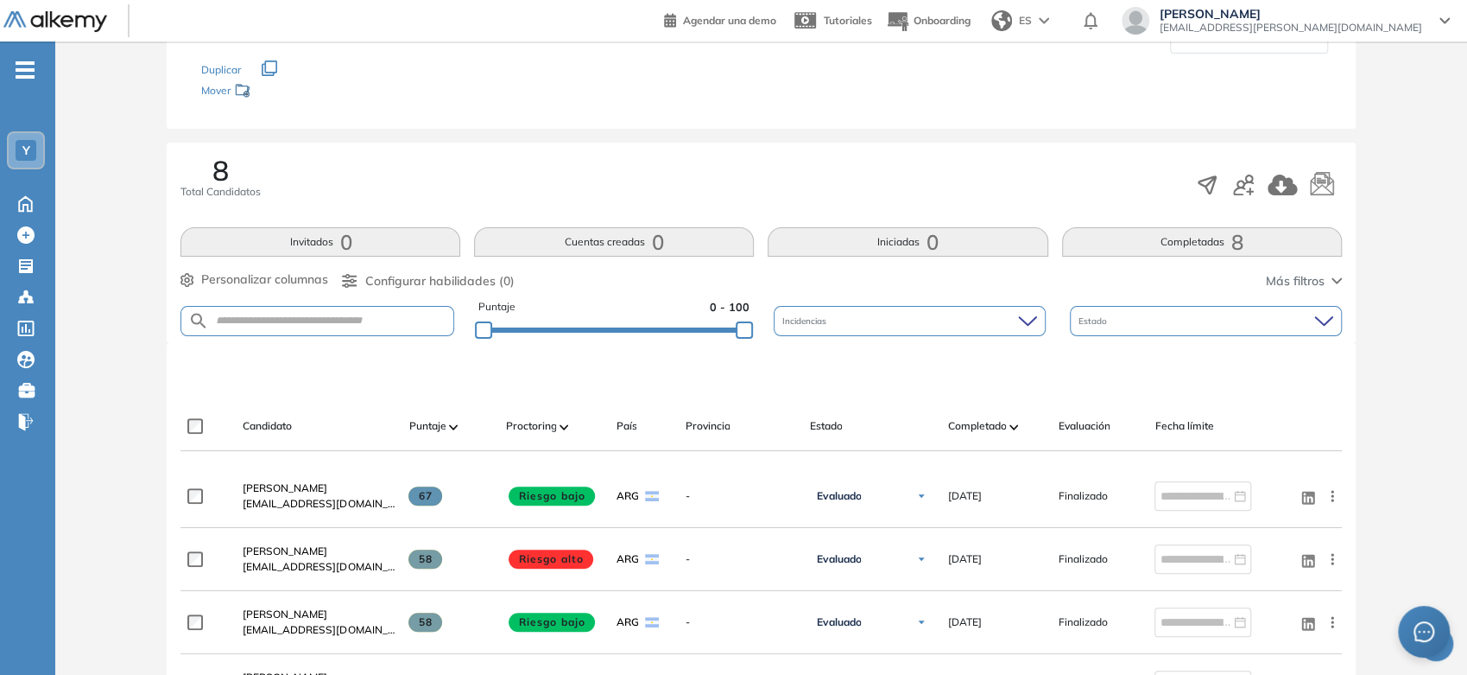
scroll to position [192, 0]
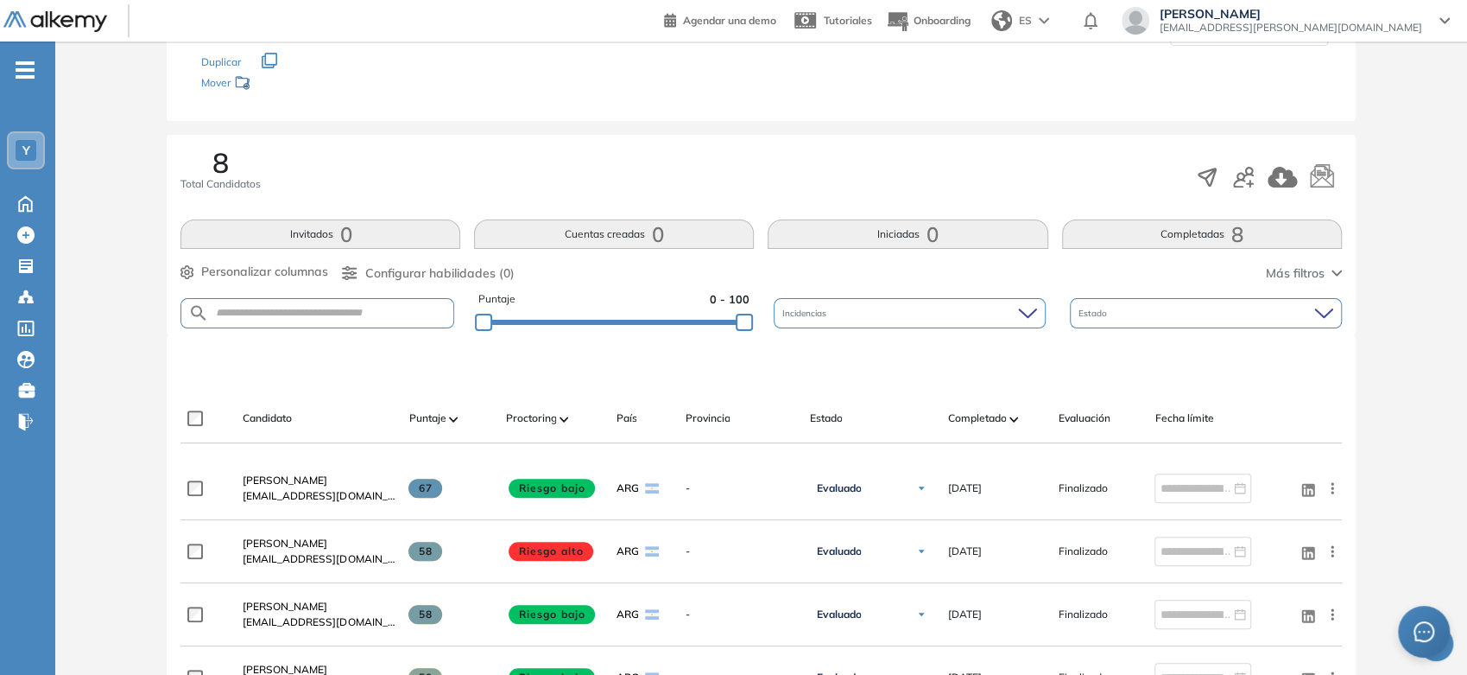
click at [1119, 244] on button "Completadas 8" at bounding box center [1202, 233] width 280 height 29
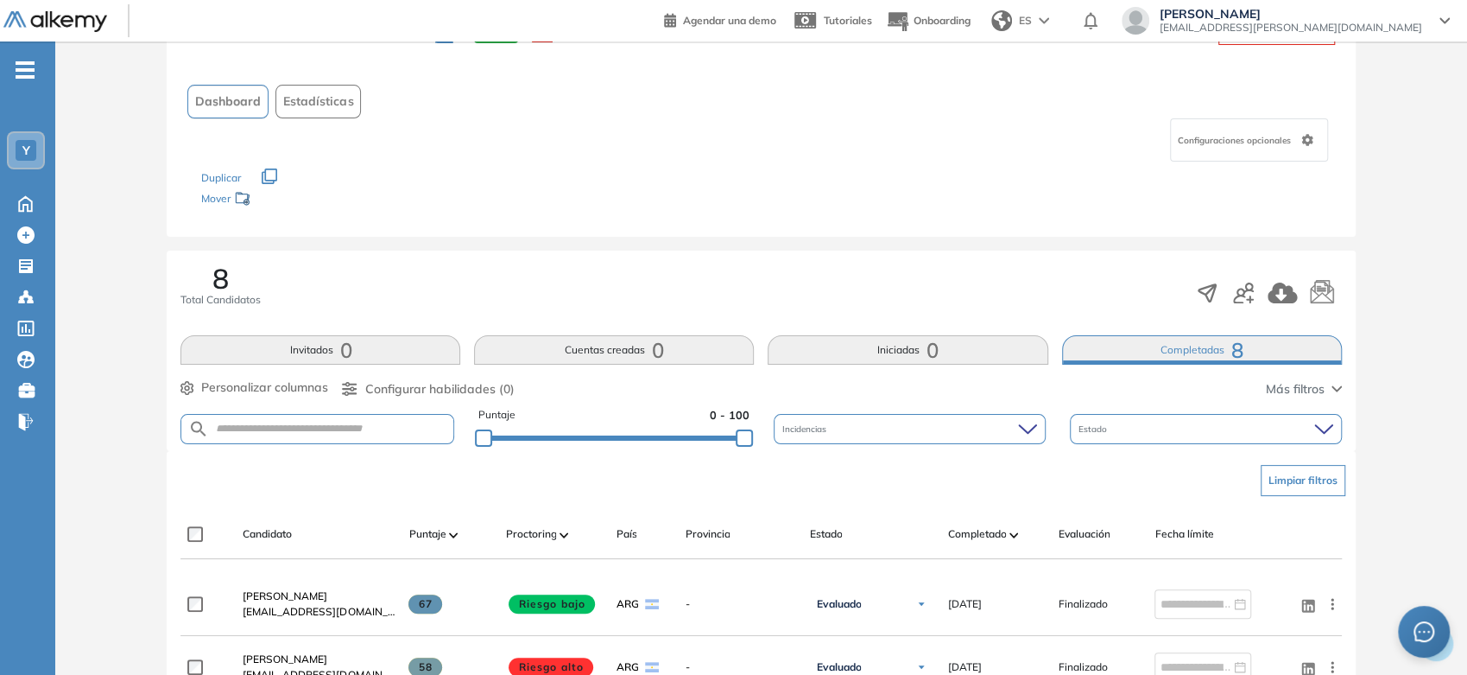
scroll to position [0, 0]
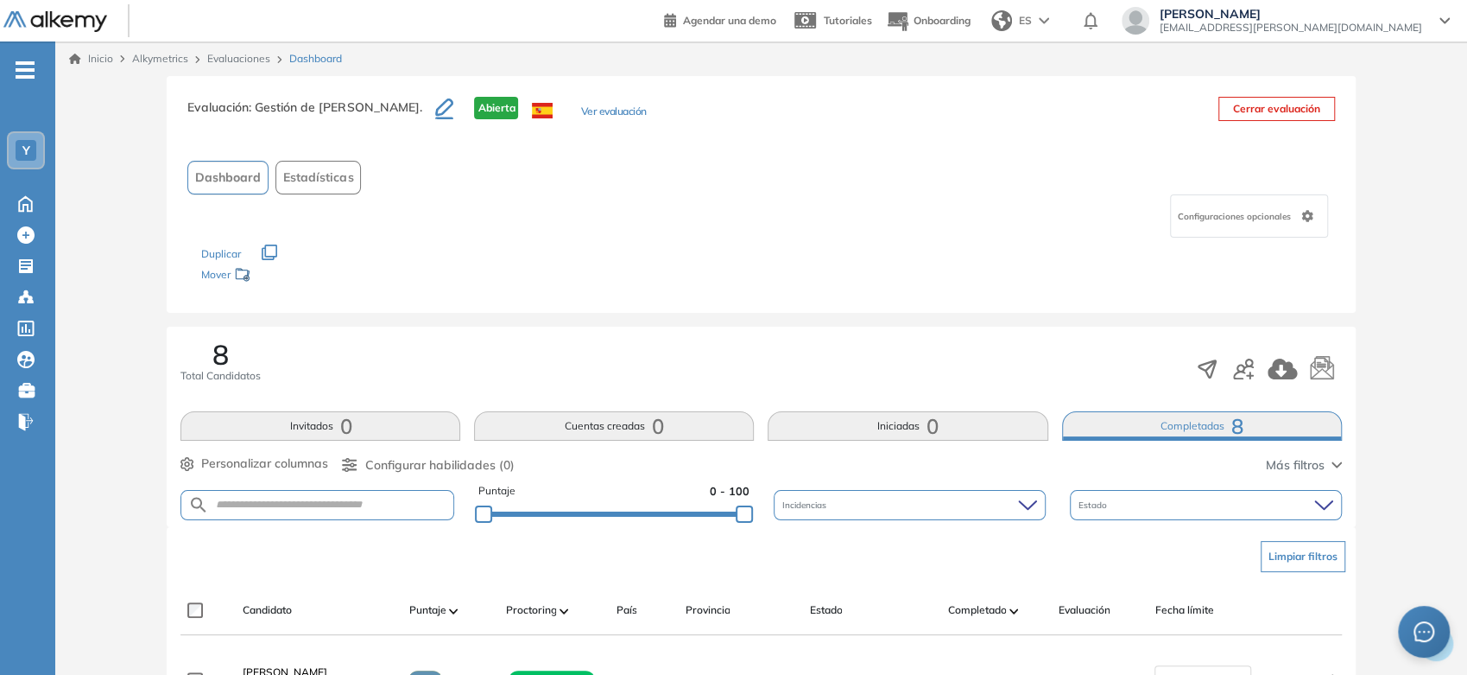
click at [322, 428] on button "Invitados 0" at bounding box center [321, 425] width 280 height 29
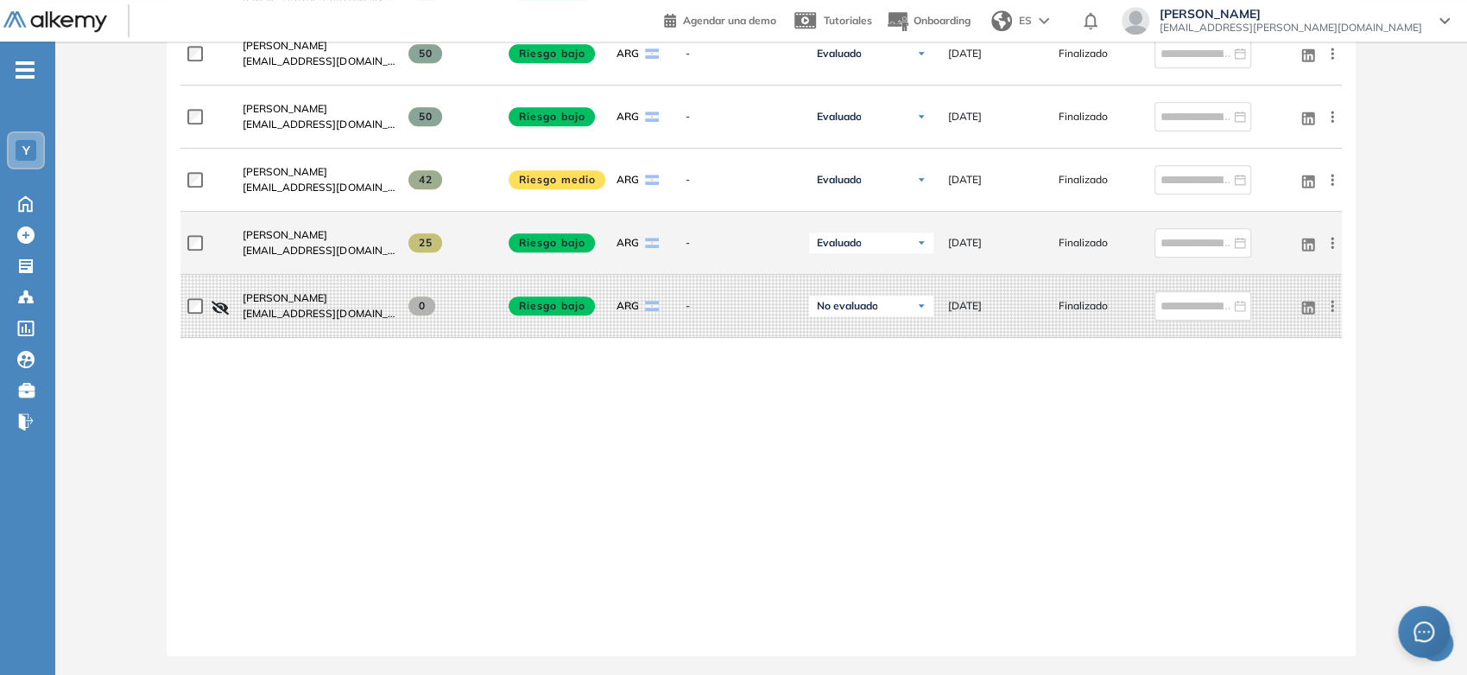
scroll to position [143, 0]
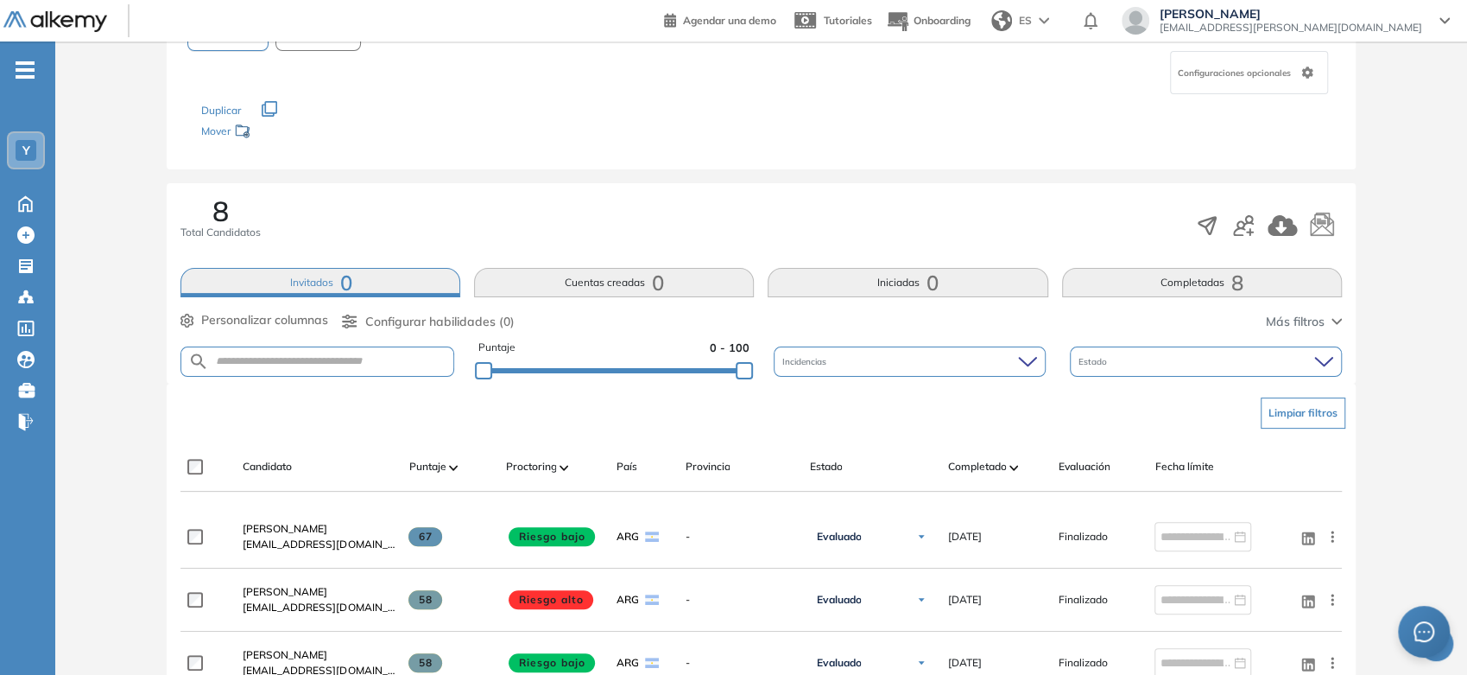
click at [320, 368] on form at bounding box center [317, 361] width 273 height 30
click at [320, 364] on input "text" at bounding box center [331, 361] width 244 height 13
paste input "**********"
type input "**********"
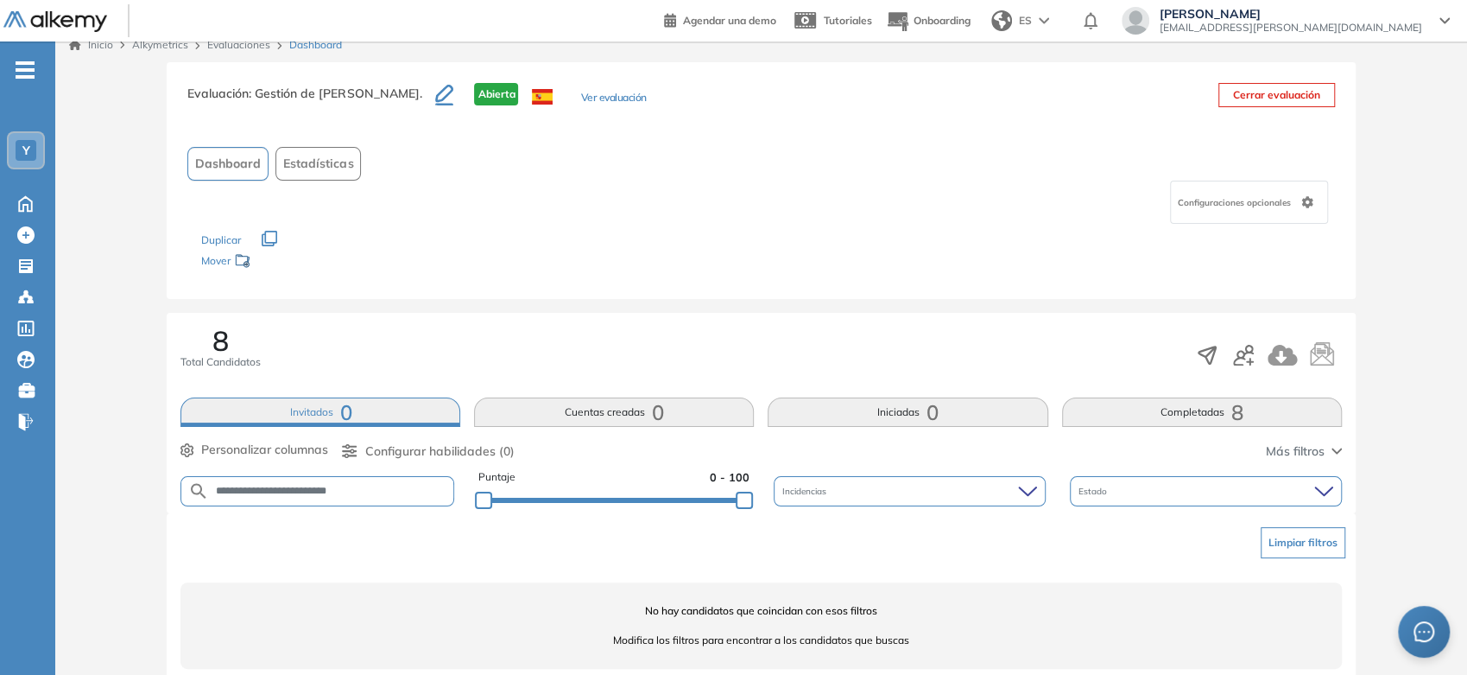
scroll to position [41, 0]
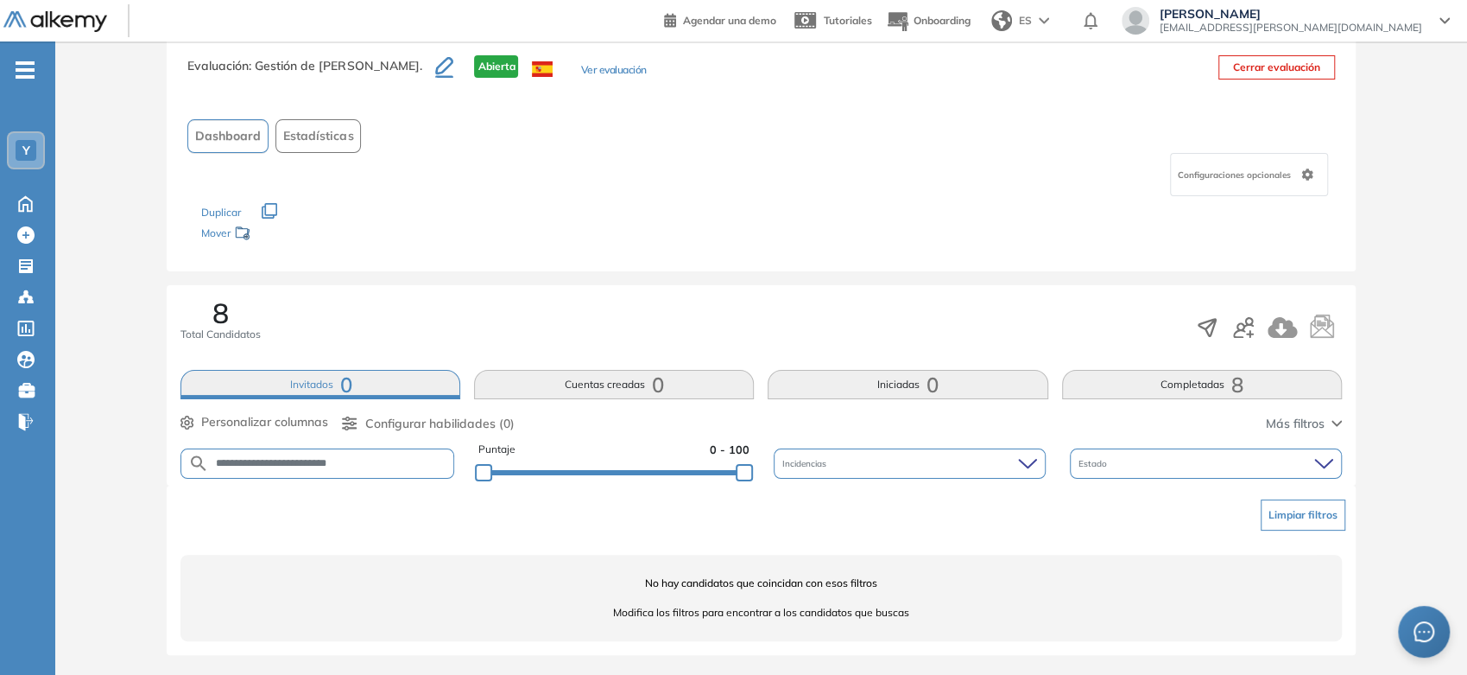
drag, startPoint x: 412, startPoint y: 466, endPoint x: 0, endPoint y: 491, distance: 412.7
click at [0, 491] on div "Perfil Todos los espacios Todos los espacios Y Home Home Alkymetrics Alkymetric…" at bounding box center [733, 317] width 1467 height 717
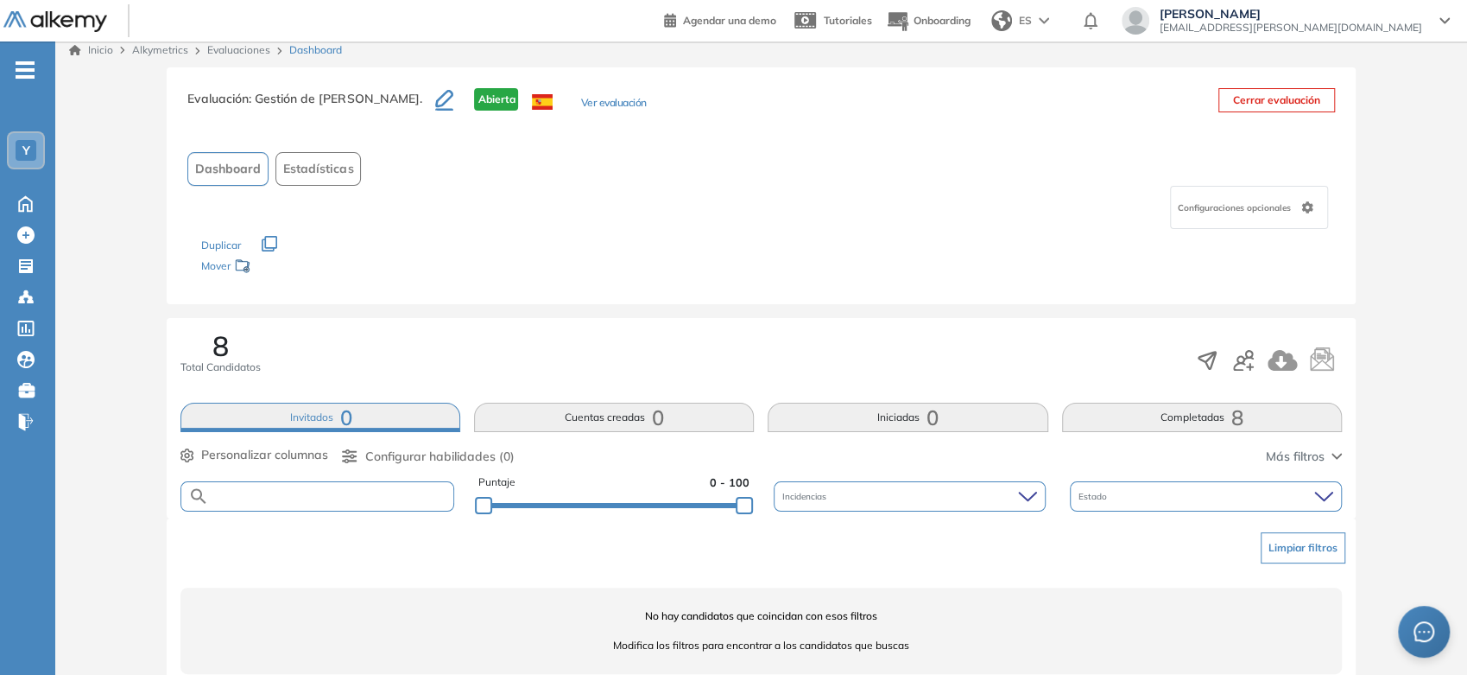
scroll to position [0, 0]
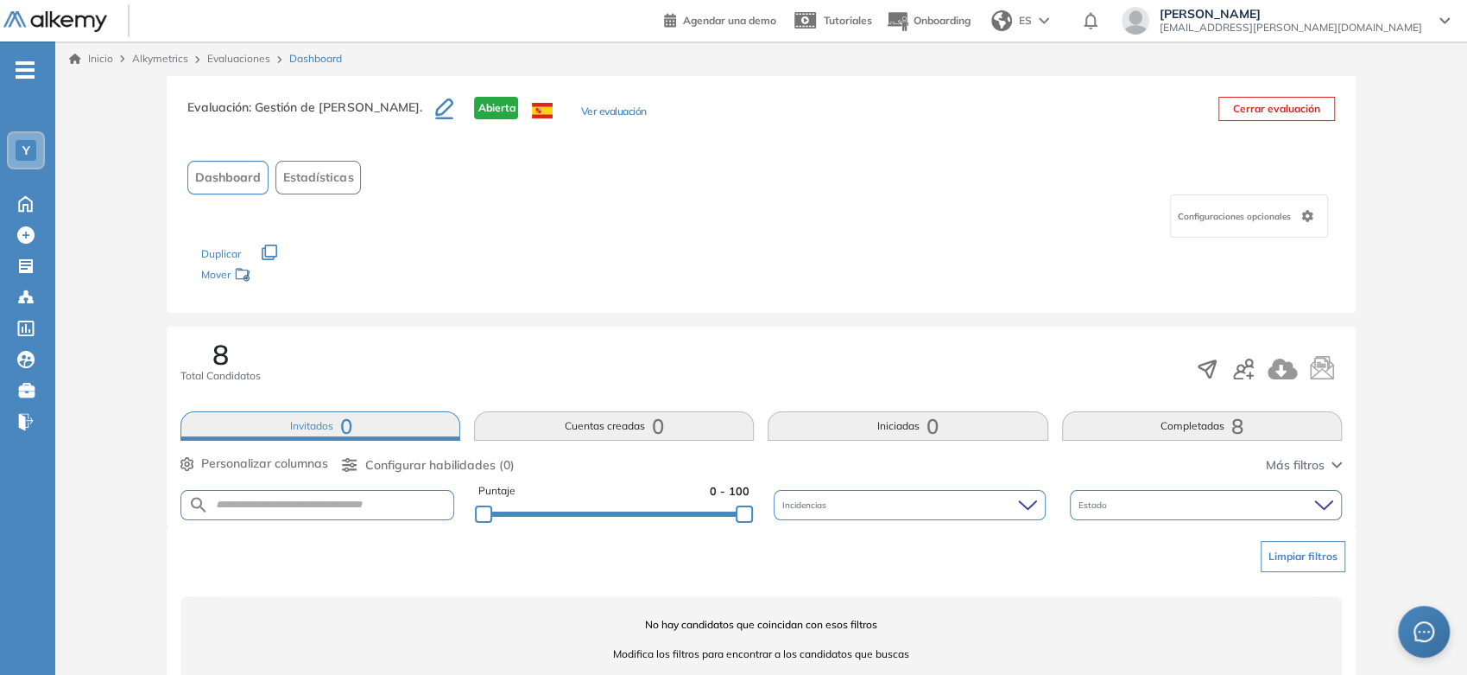
click at [104, 58] on link "Inicio" at bounding box center [91, 59] width 44 height 16
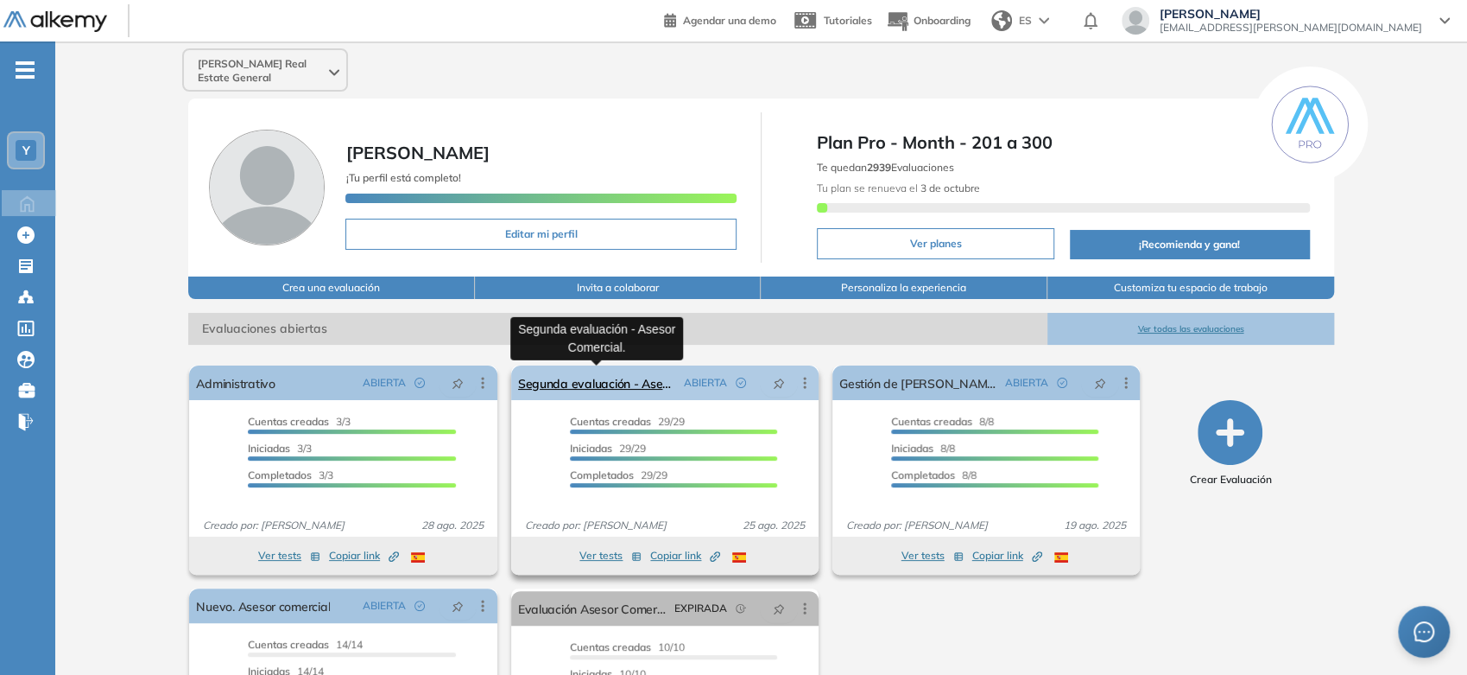
click at [587, 380] on link "Segunda evaluación - Asesor Comercial." at bounding box center [597, 382] width 159 height 35
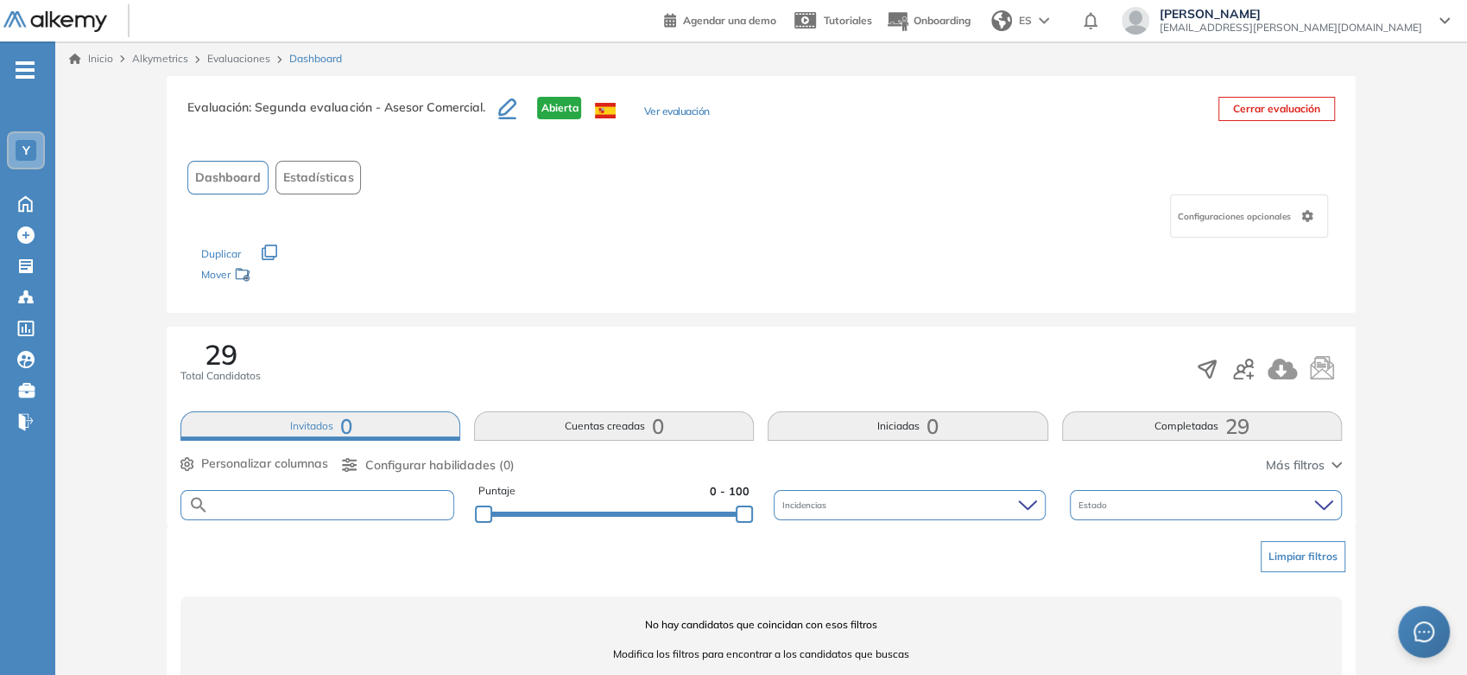
click at [332, 500] on input "text" at bounding box center [331, 504] width 244 height 13
paste input "**********"
type input "**********"
click at [1161, 425] on button "Completadas 29" at bounding box center [1202, 425] width 280 height 29
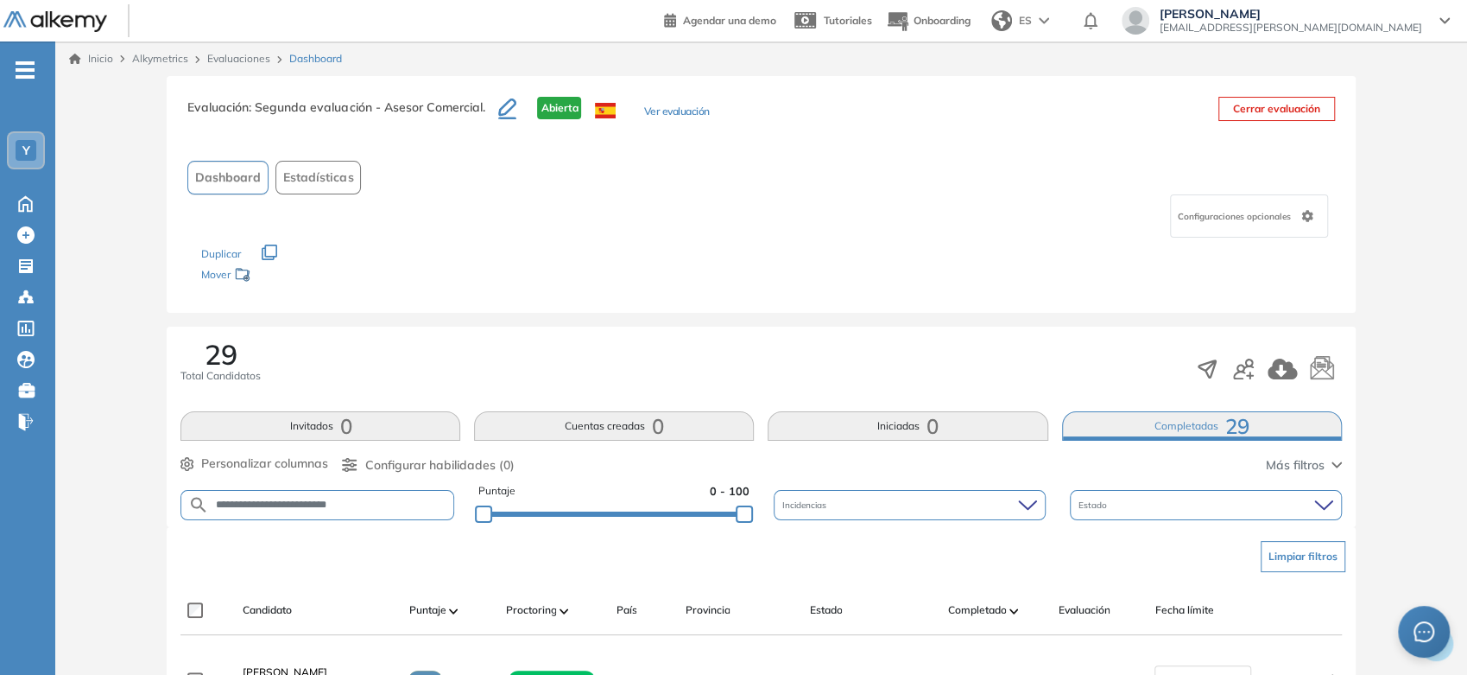
click at [383, 503] on input "**********" at bounding box center [331, 504] width 244 height 13
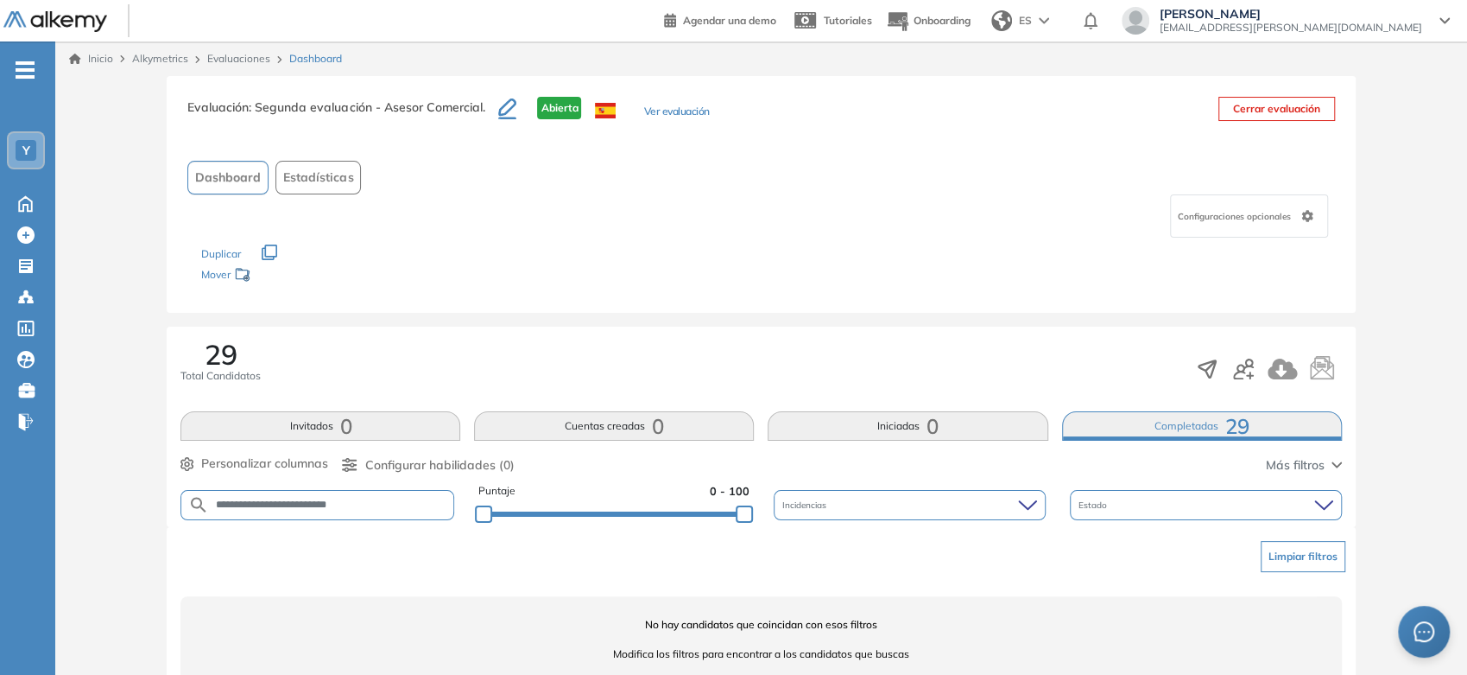
click at [110, 58] on link "Inicio" at bounding box center [91, 59] width 44 height 16
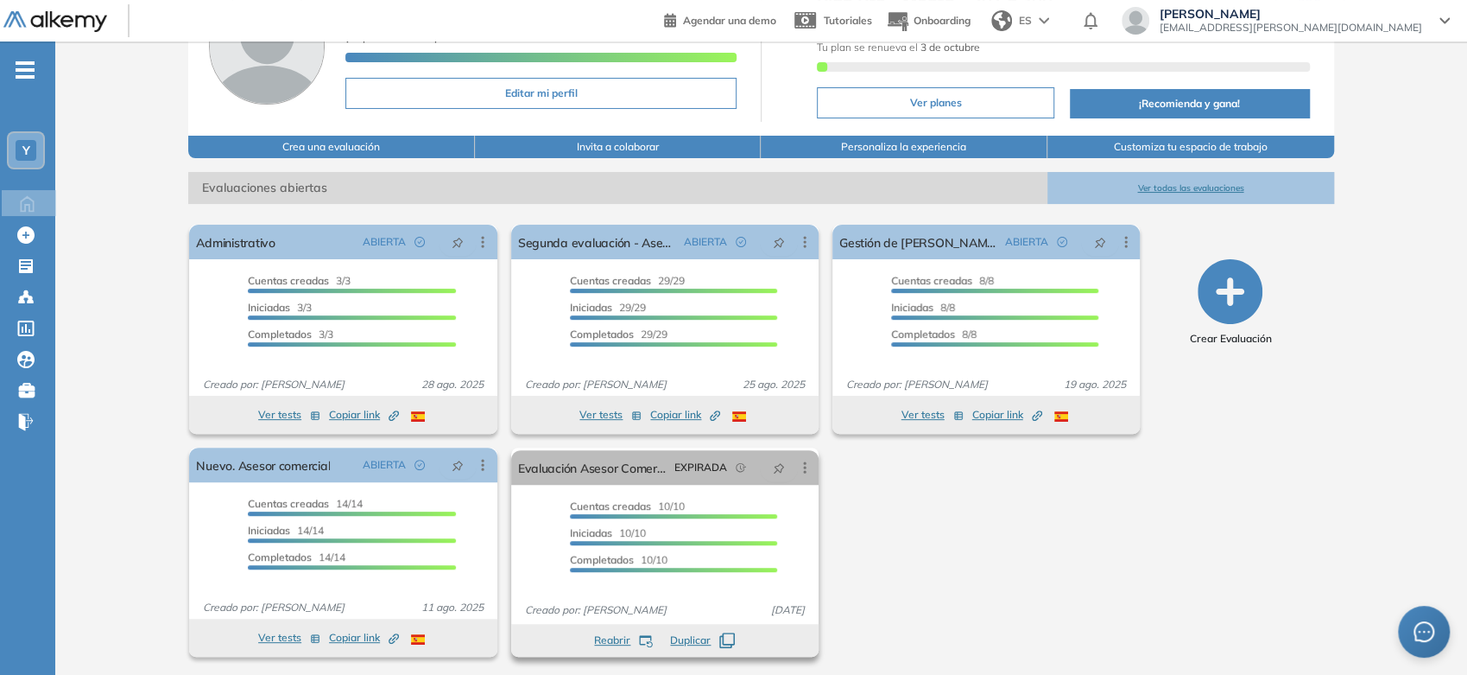
scroll to position [143, 0]
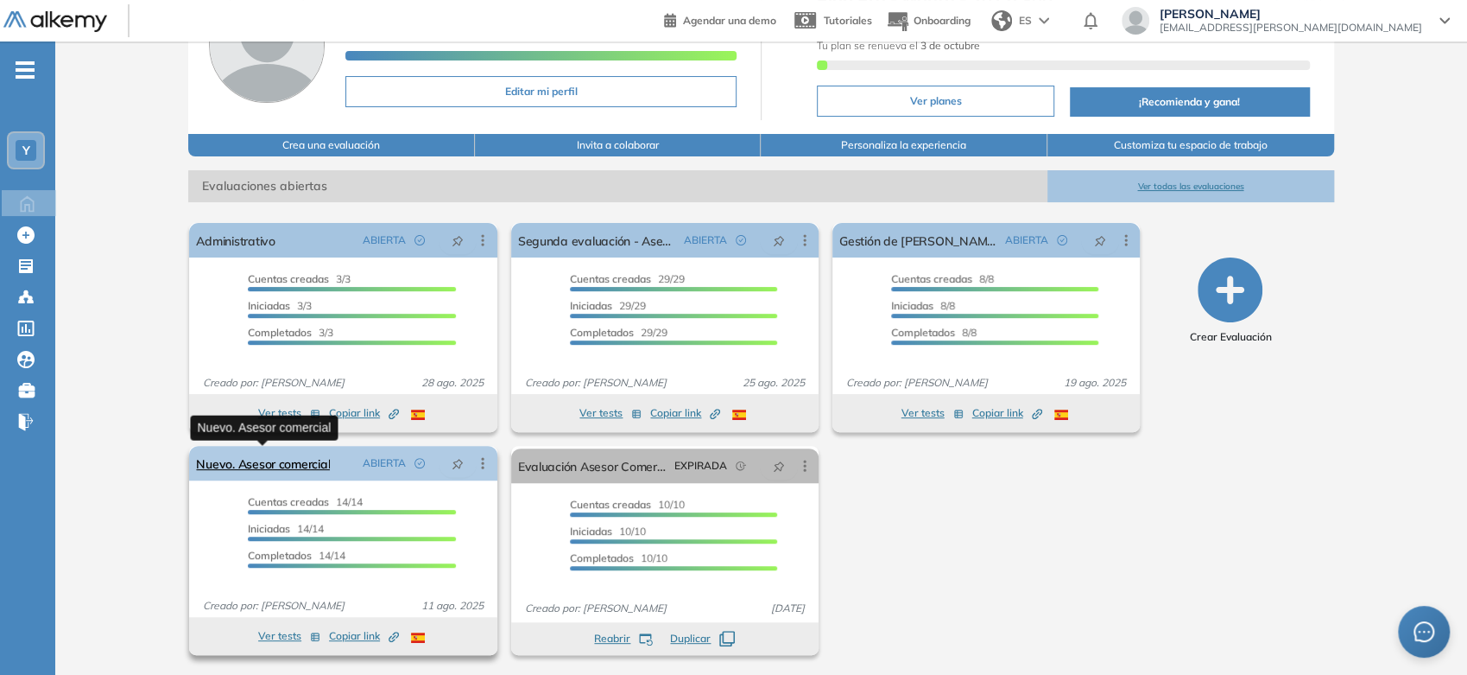
click at [256, 476] on link "Nuevo. Asesor comercial" at bounding box center [263, 463] width 134 height 35
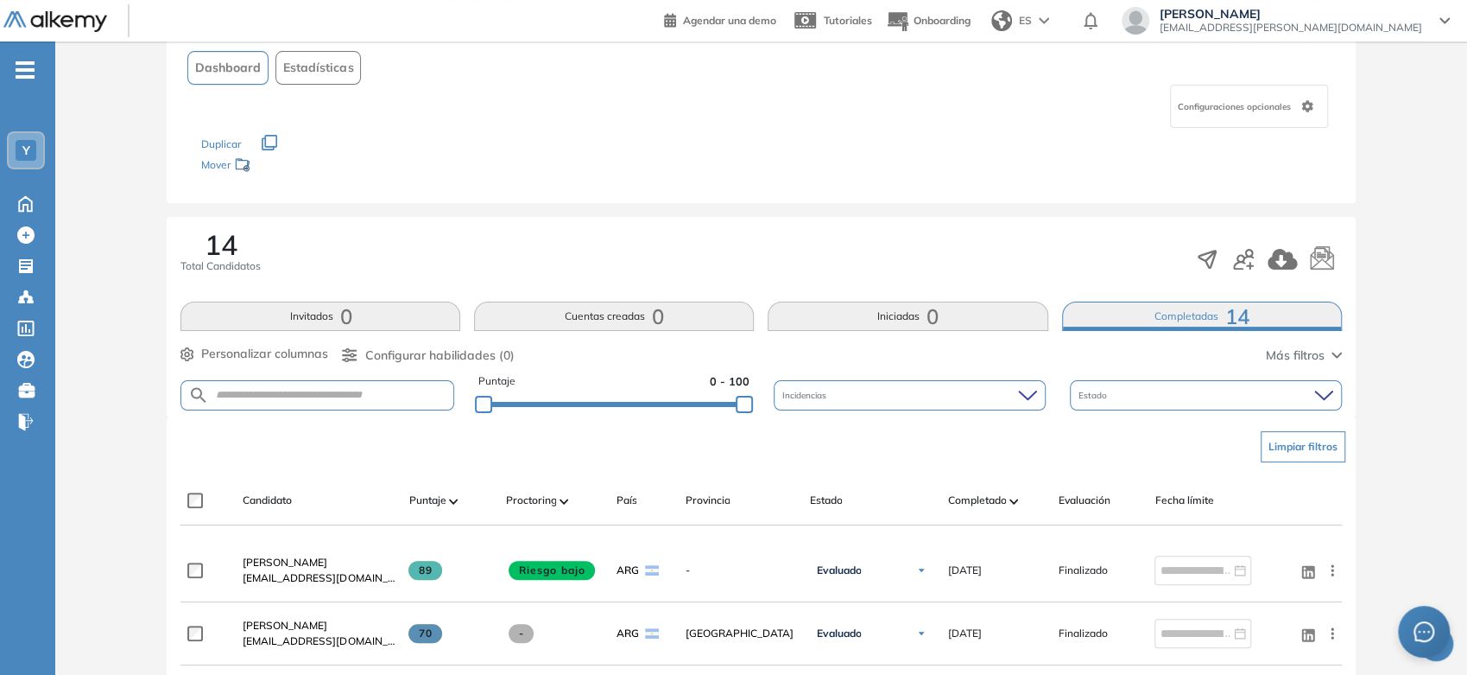
scroll to position [192, 0]
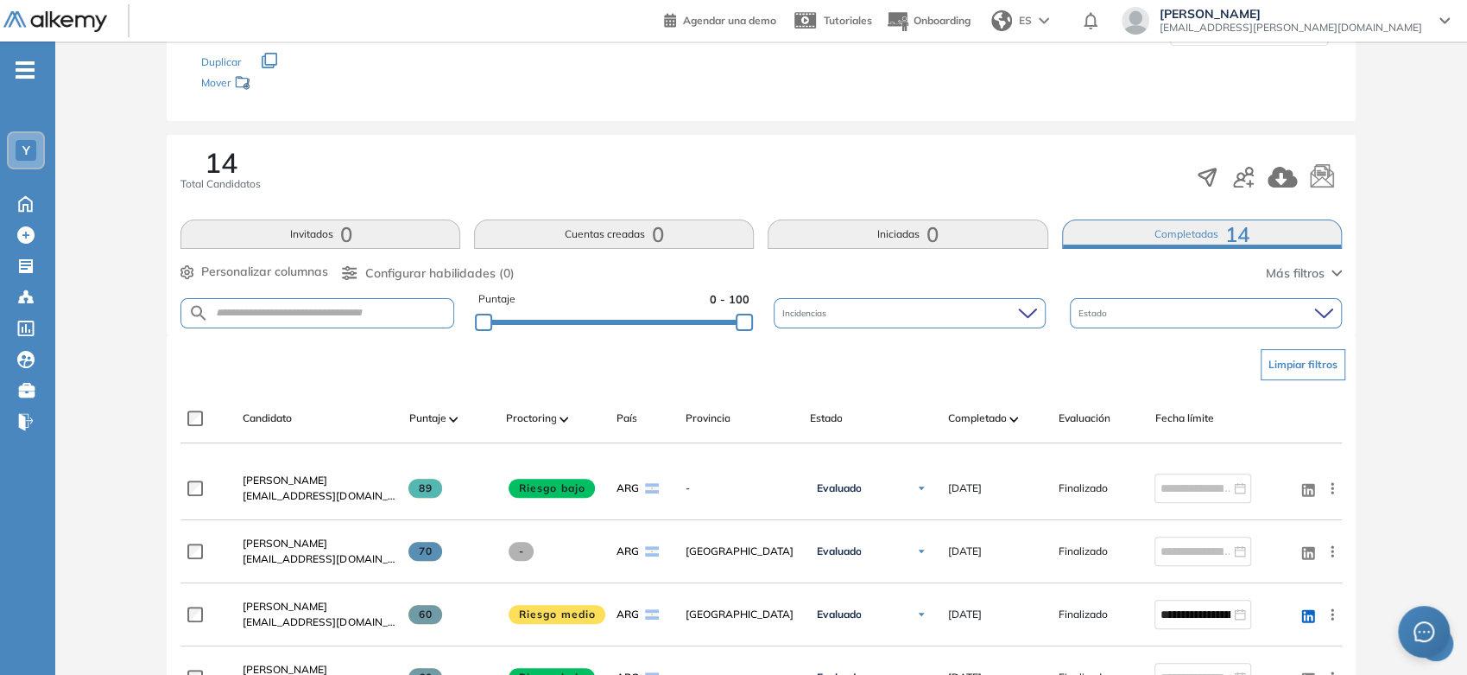
click at [1178, 236] on button "Completadas 14" at bounding box center [1202, 233] width 280 height 29
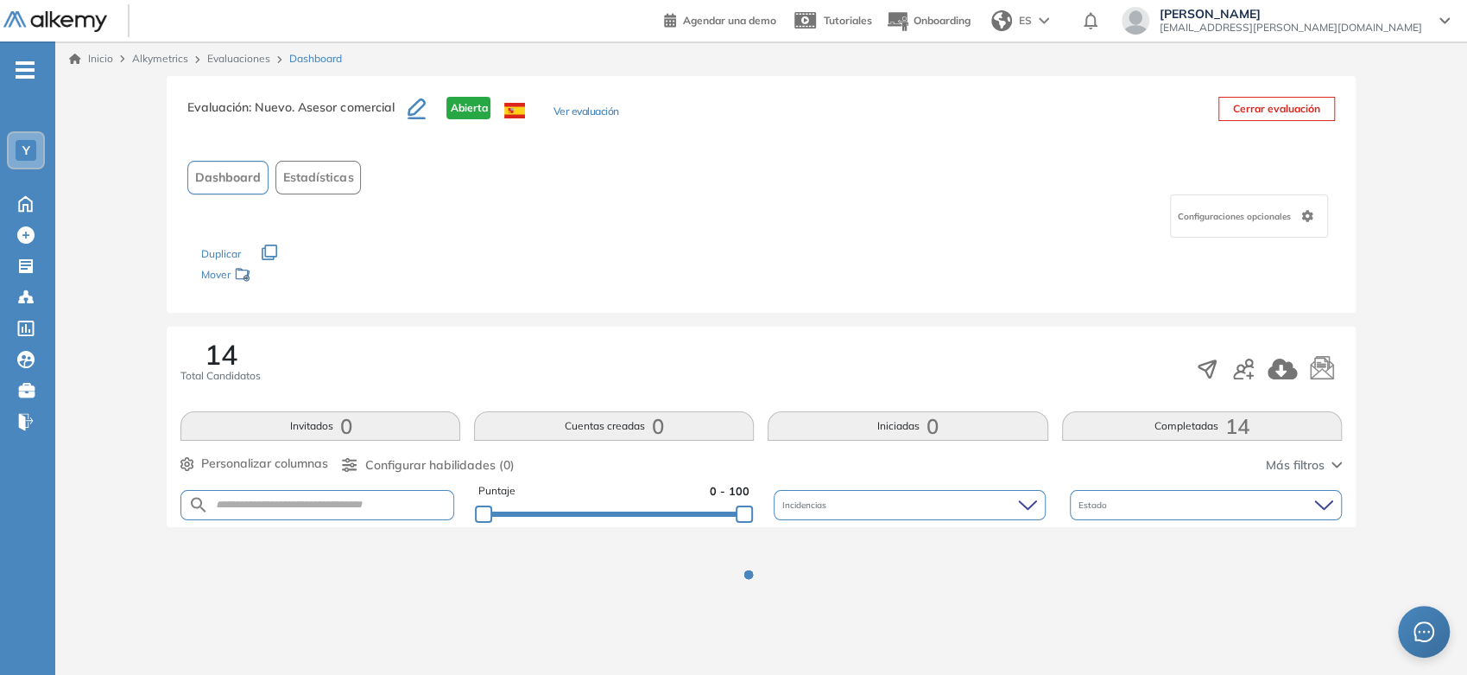
scroll to position [0, 0]
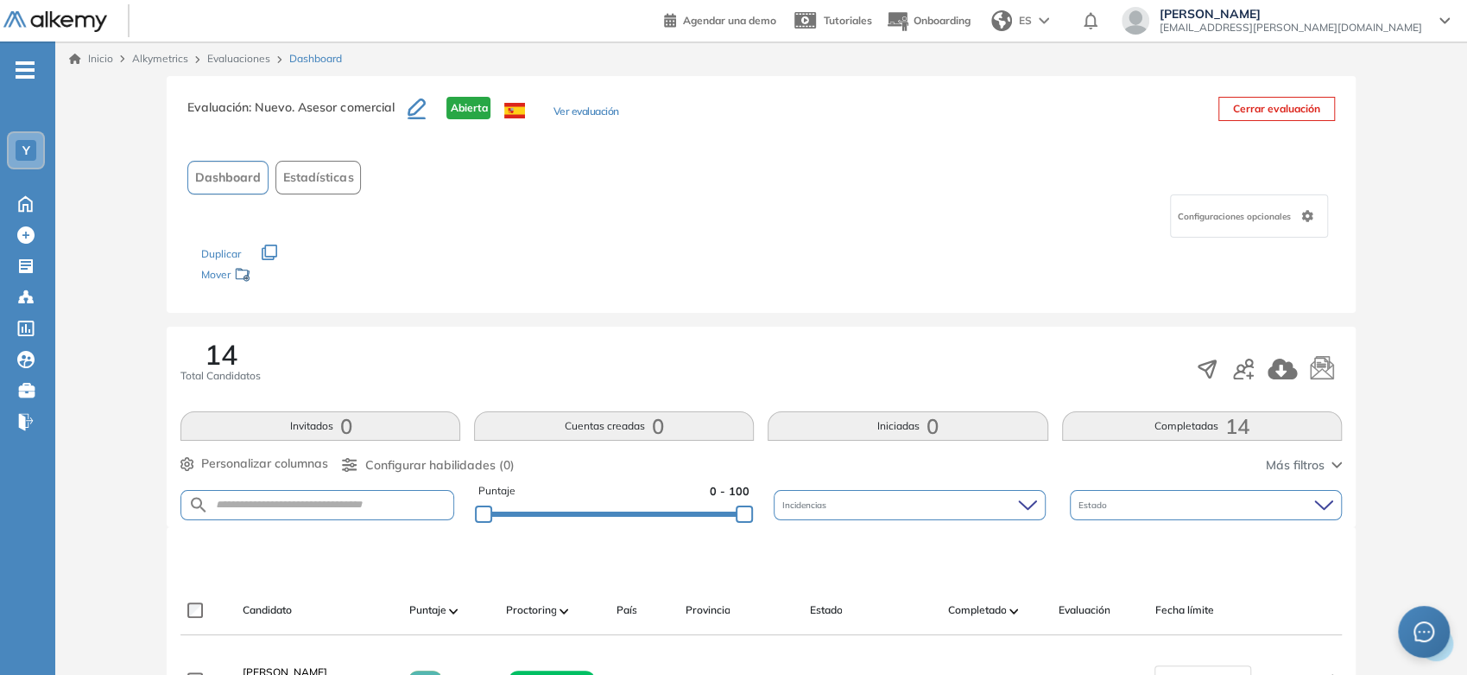
click at [325, 413] on button "Invitados 0" at bounding box center [321, 425] width 280 height 29
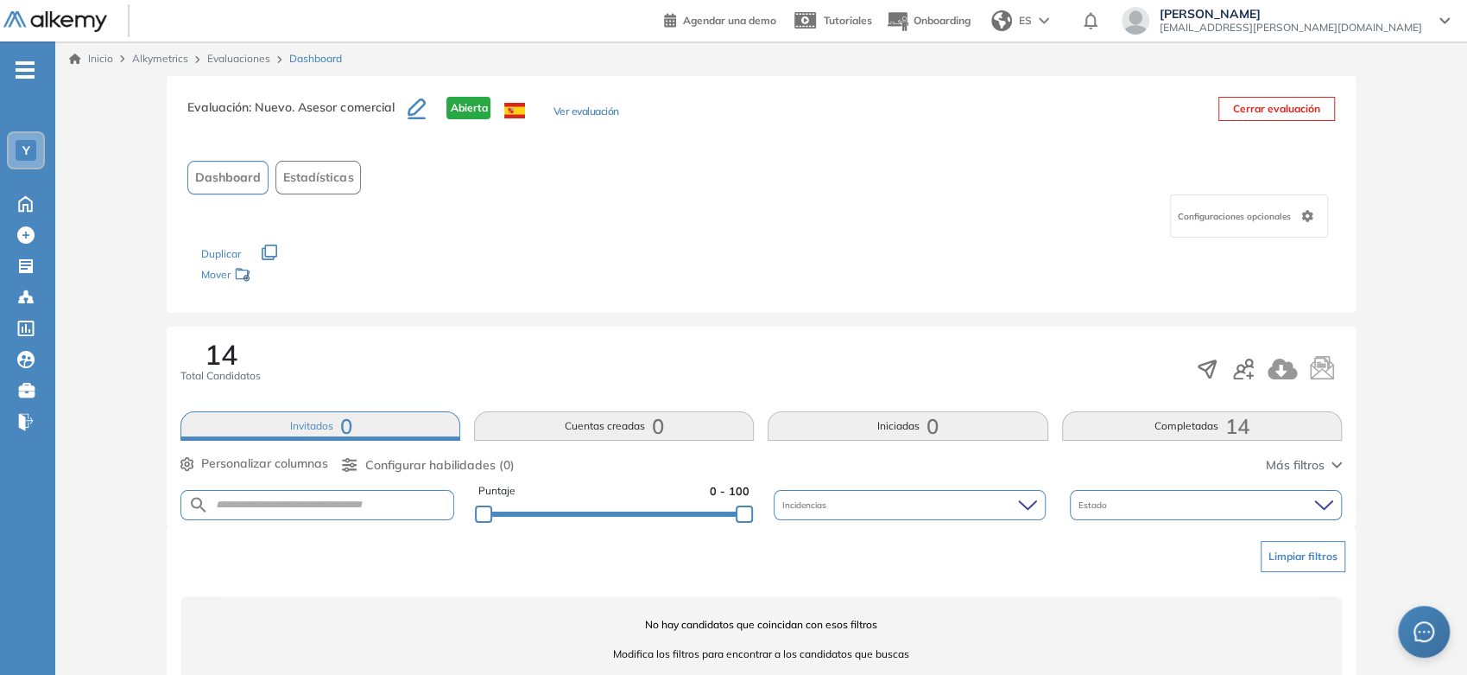
drag, startPoint x: 1151, startPoint y: 424, endPoint x: 1141, endPoint y: 426, distance: 10.5
click at [1152, 424] on button "Completadas 14" at bounding box center [1202, 425] width 280 height 29
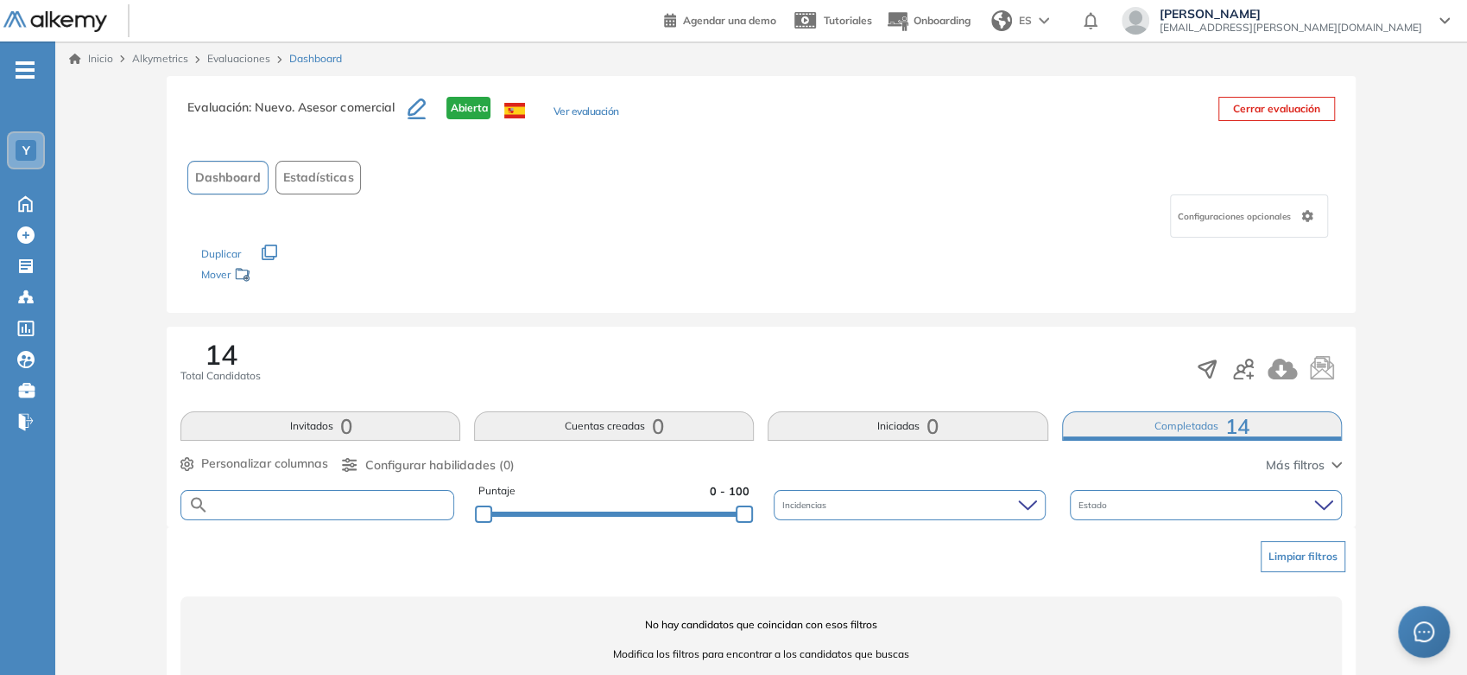
click at [380, 503] on input "text" at bounding box center [331, 504] width 244 height 13
paste input "**********"
type input "**********"
click at [98, 65] on div "Inicio Alkymetrics Evaluaciones Dashboard" at bounding box center [761, 58] width 1412 height 35
click at [98, 60] on link "Inicio" at bounding box center [91, 59] width 44 height 16
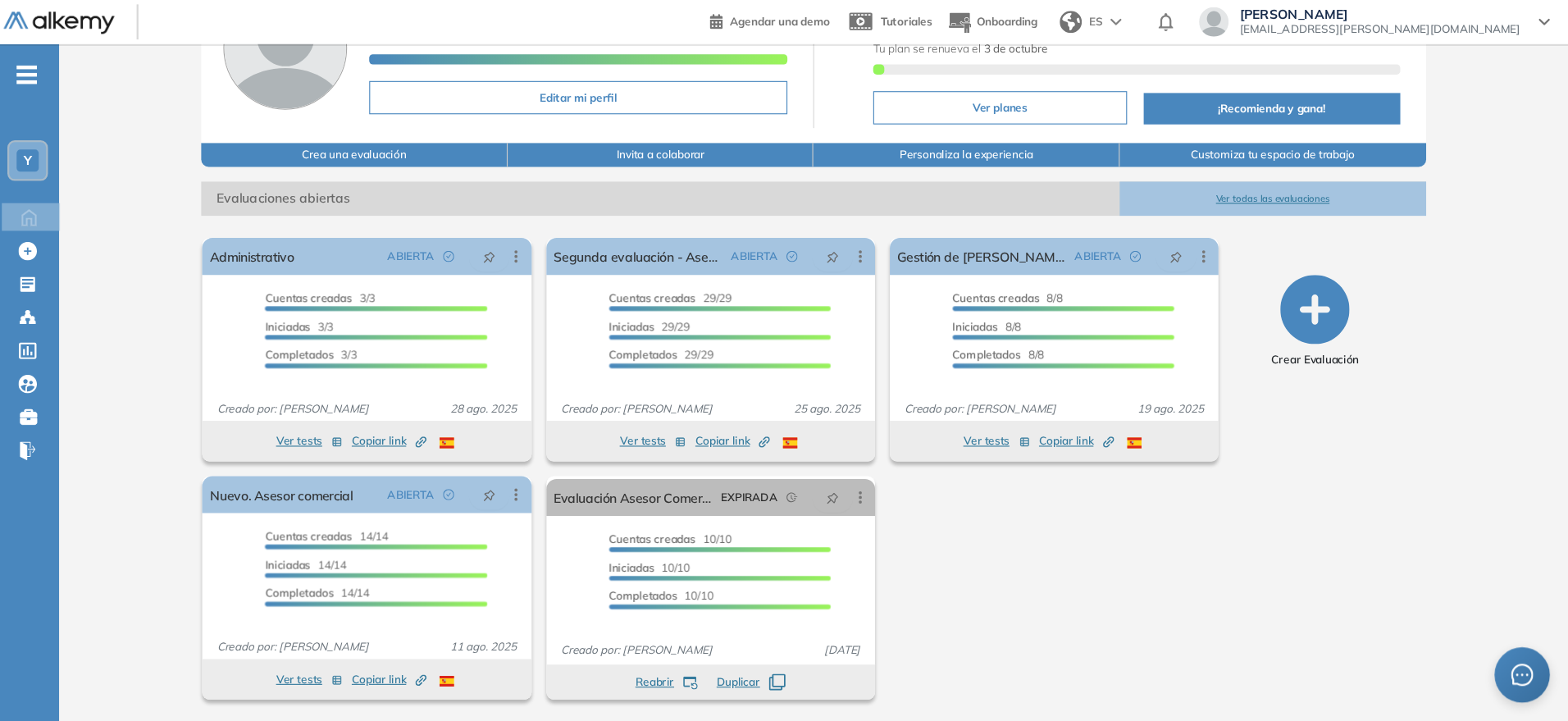
scroll to position [56, 0]
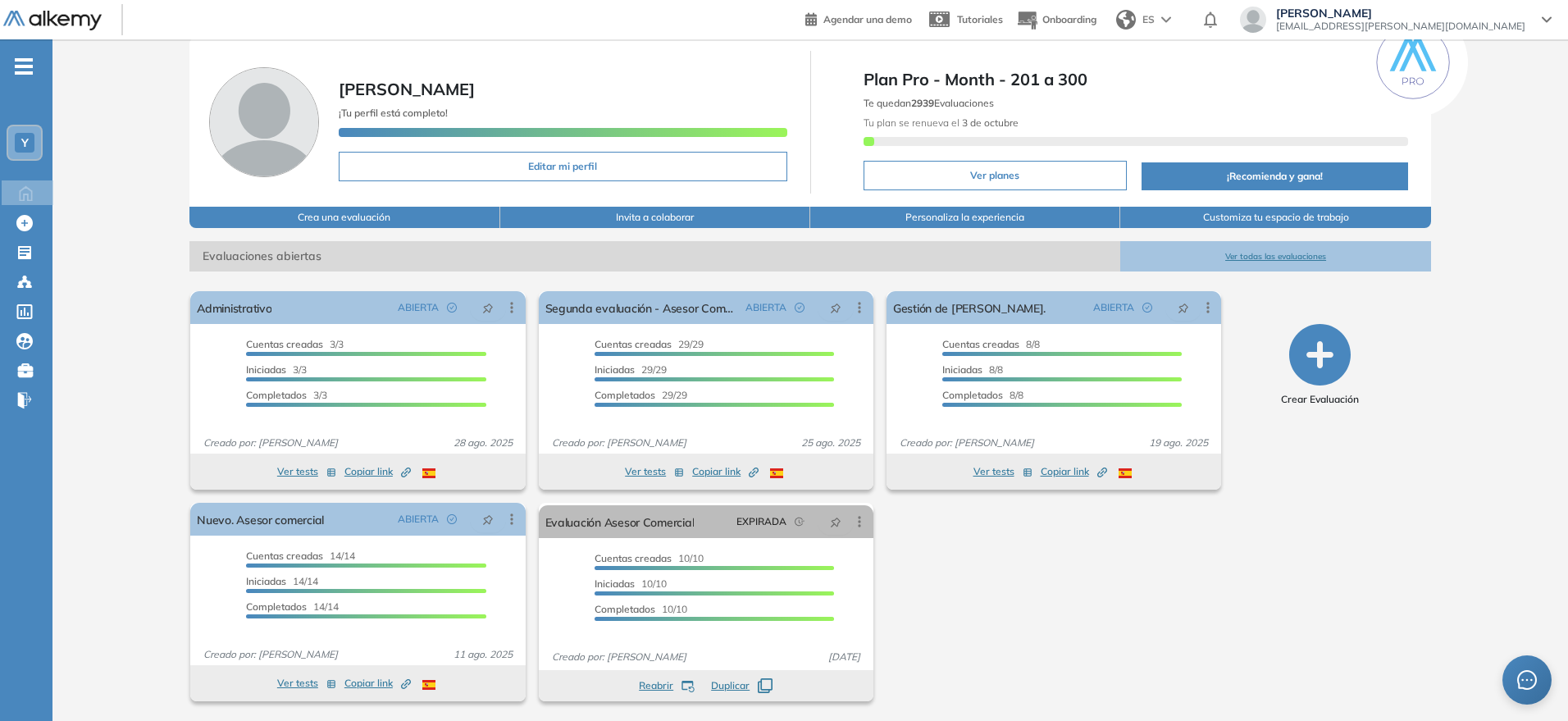
click at [1138, 579] on div "El proctoring será activado ¡Importante!: Los usuarios que ya realizaron la eva…" at bounding box center [706, 497] width 1045 height 424
click at [1274, 250] on button "Ver todas las evaluaciones" at bounding box center [1275, 256] width 310 height 30
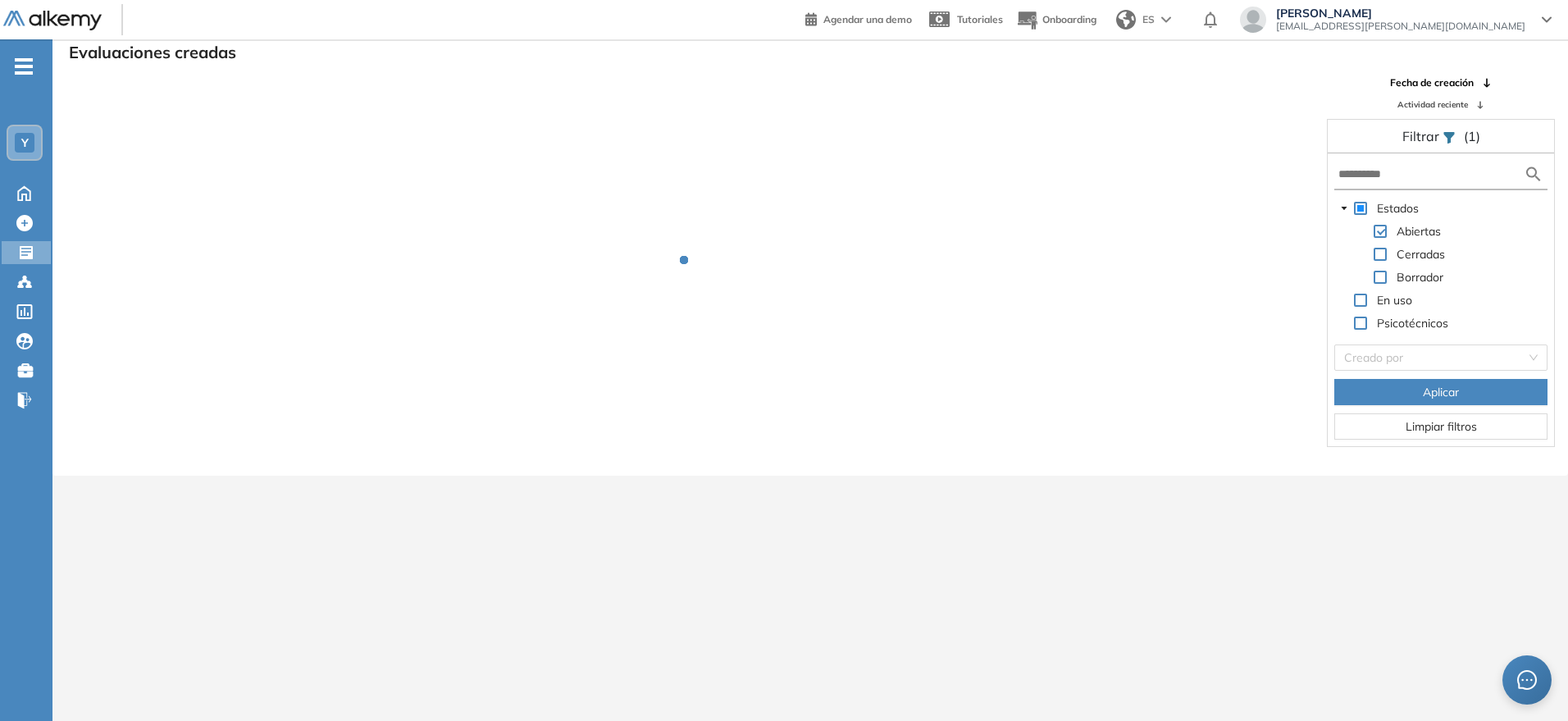
scroll to position [39, 0]
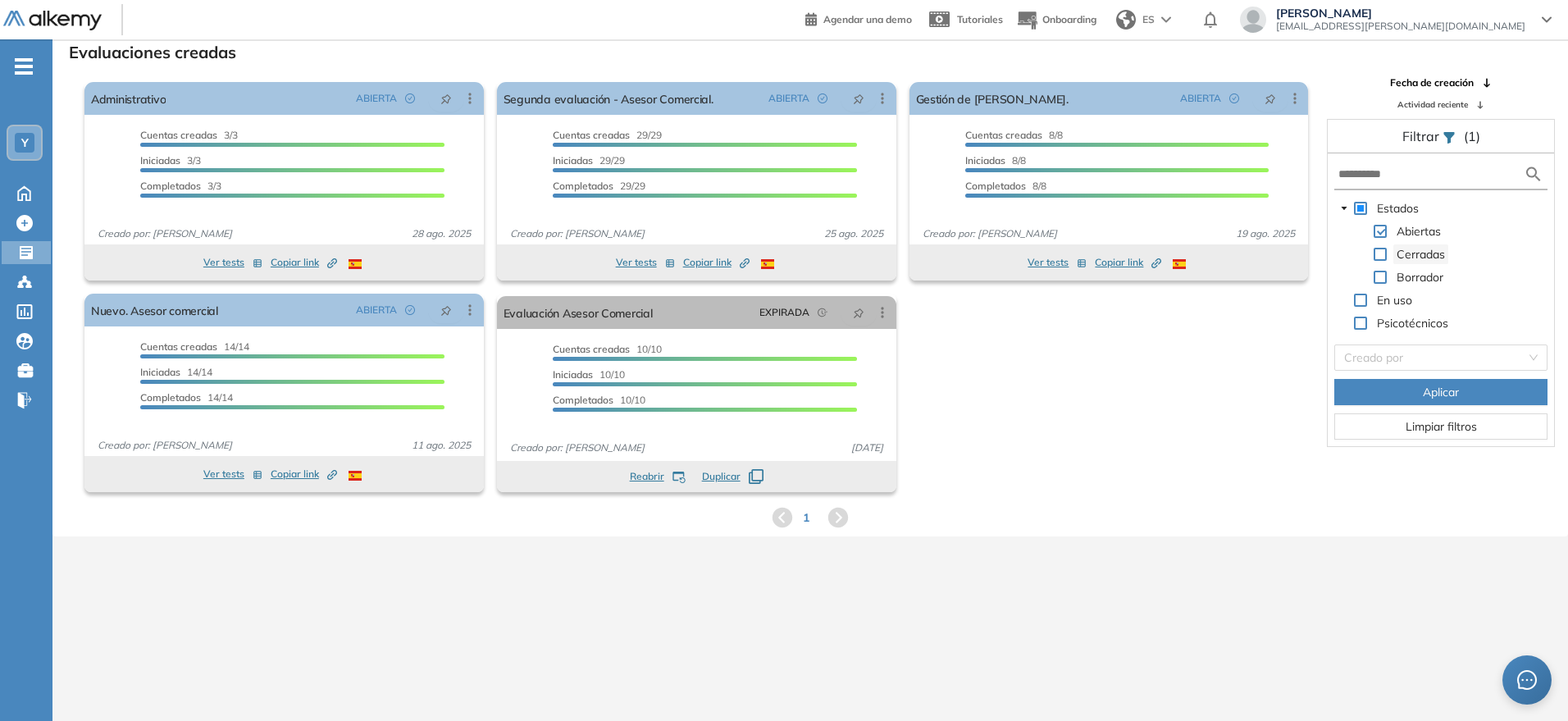
click at [1400, 251] on span "Cerradas" at bounding box center [1421, 255] width 48 height 15
click at [1384, 252] on span at bounding box center [1381, 255] width 13 height 13
click at [1400, 394] on button "Aplicar" at bounding box center [1441, 392] width 214 height 27
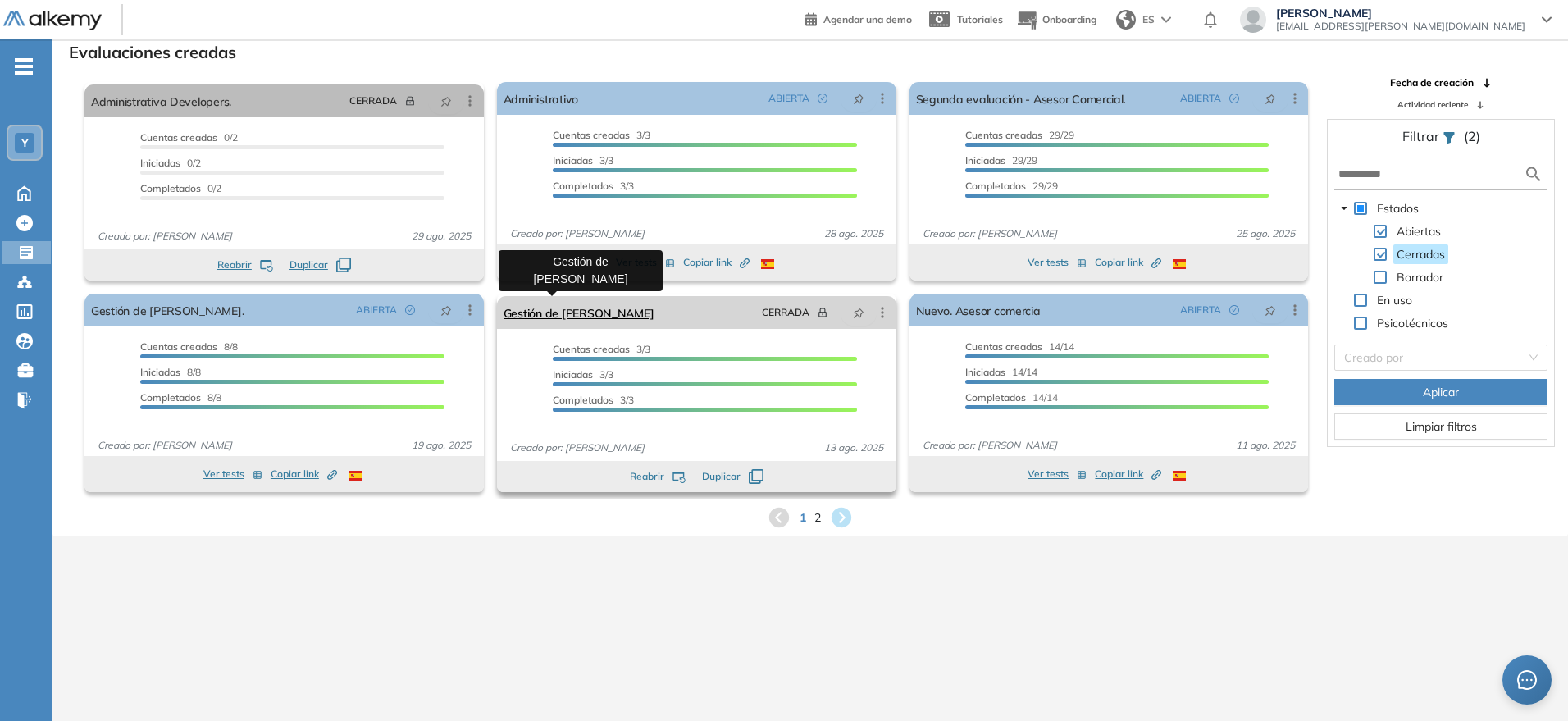
click at [564, 310] on link "Gestión de [PERSON_NAME]" at bounding box center [578, 313] width 151 height 33
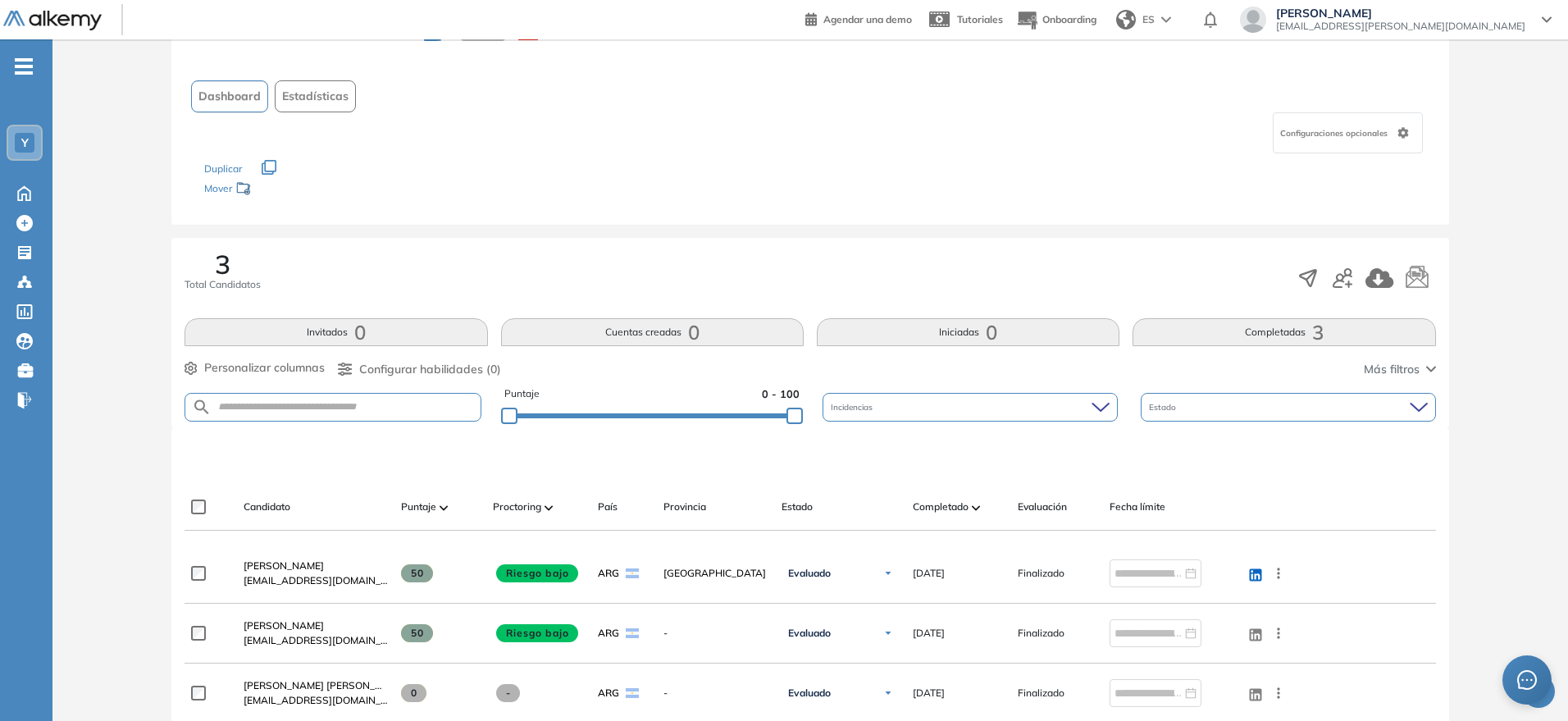
scroll to position [205, 0]
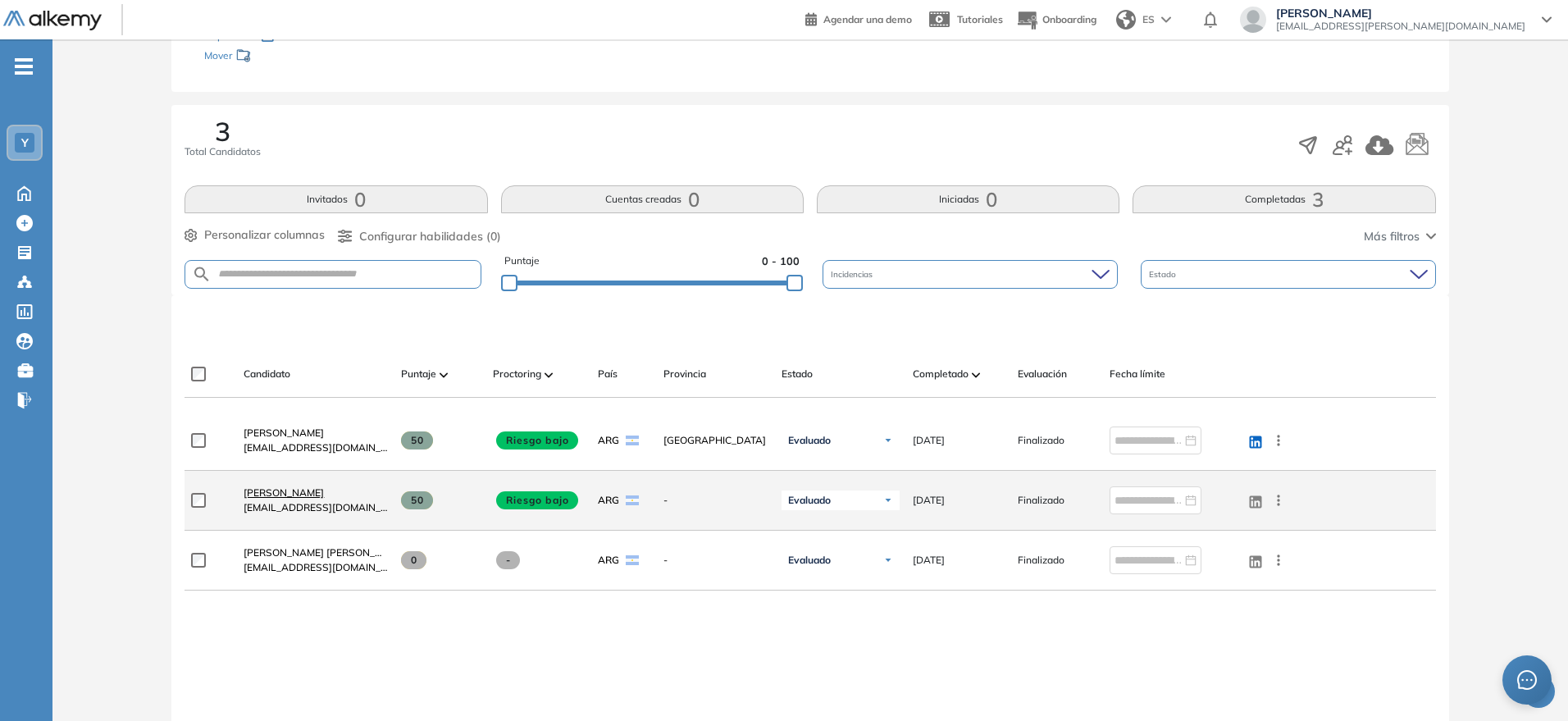
click at [277, 497] on link "[PERSON_NAME]" at bounding box center [316, 493] width 144 height 15
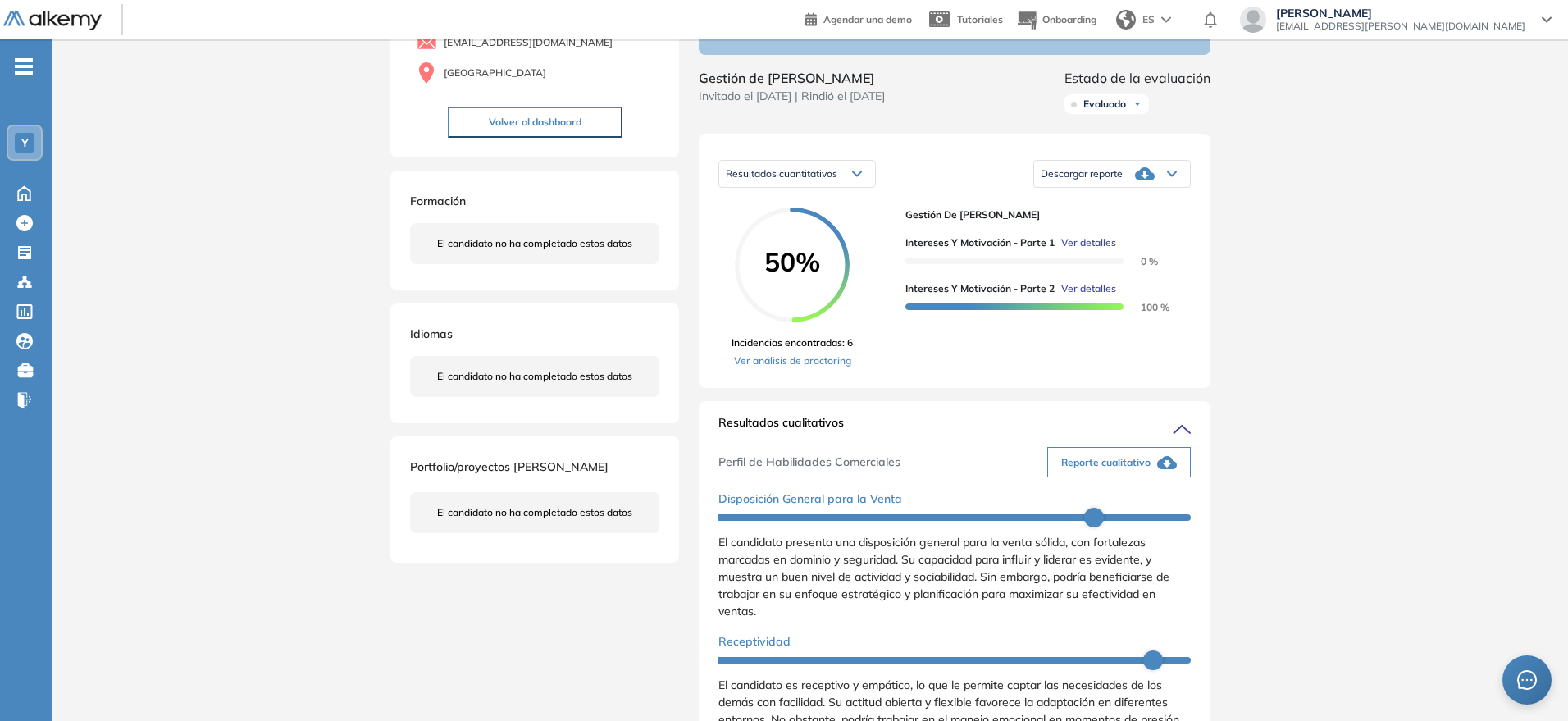
scroll to position [205, 0]
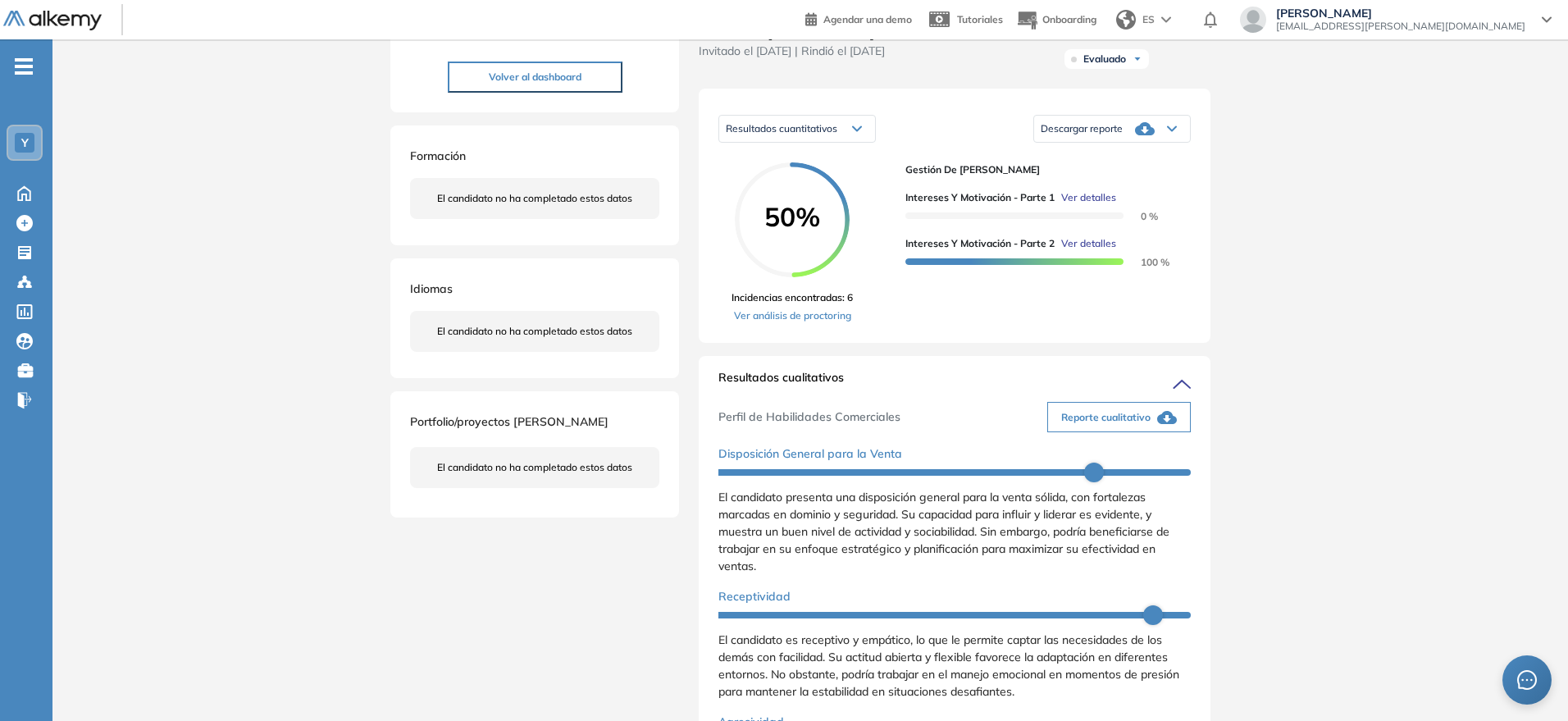
click at [1111, 432] on button "Reporte cualitativo" at bounding box center [1119, 417] width 143 height 30
click at [1129, 143] on div "Descargar reporte" at bounding box center [1112, 128] width 156 height 33
click at [1129, 202] on li "Descargar informe resumido" at bounding box center [1103, 194] width 123 height 16
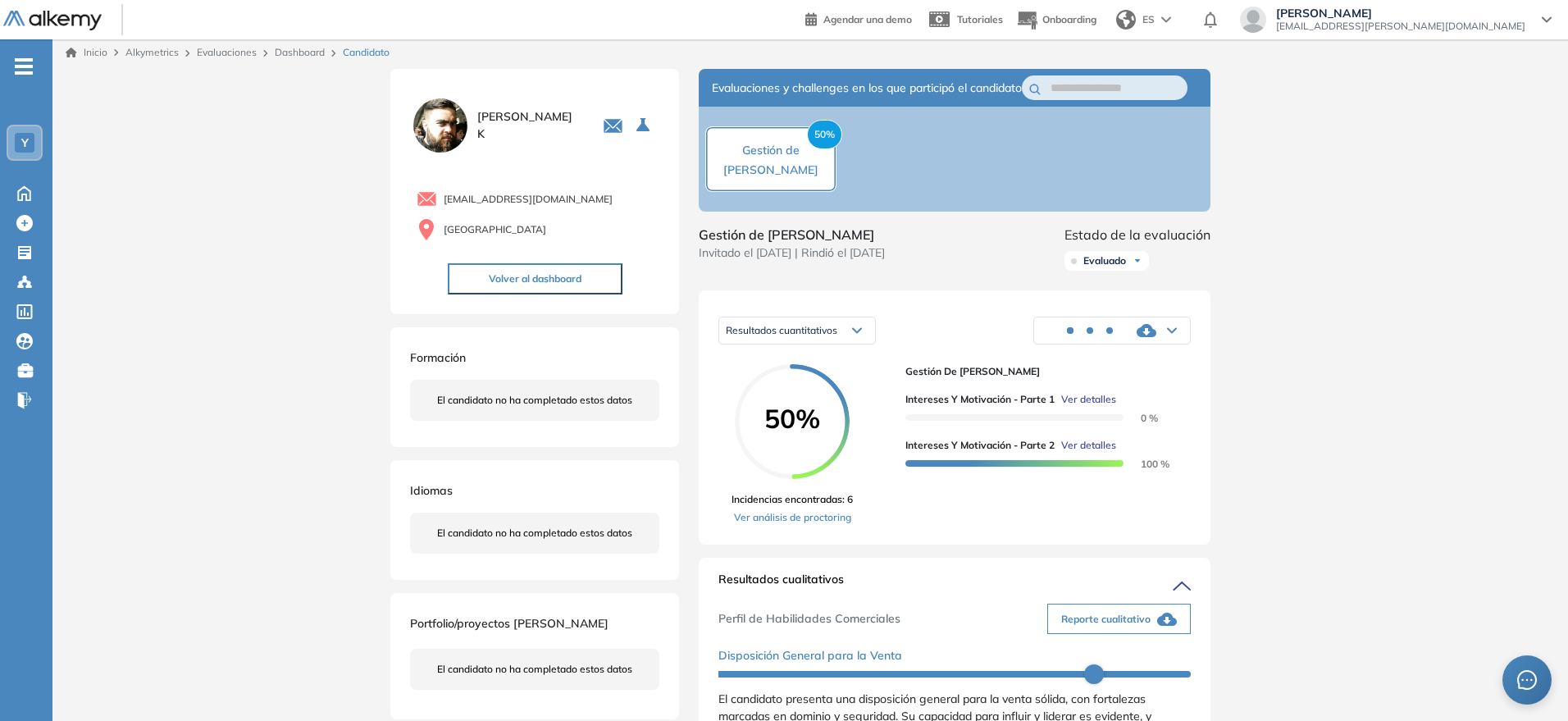
scroll to position [0, 0]
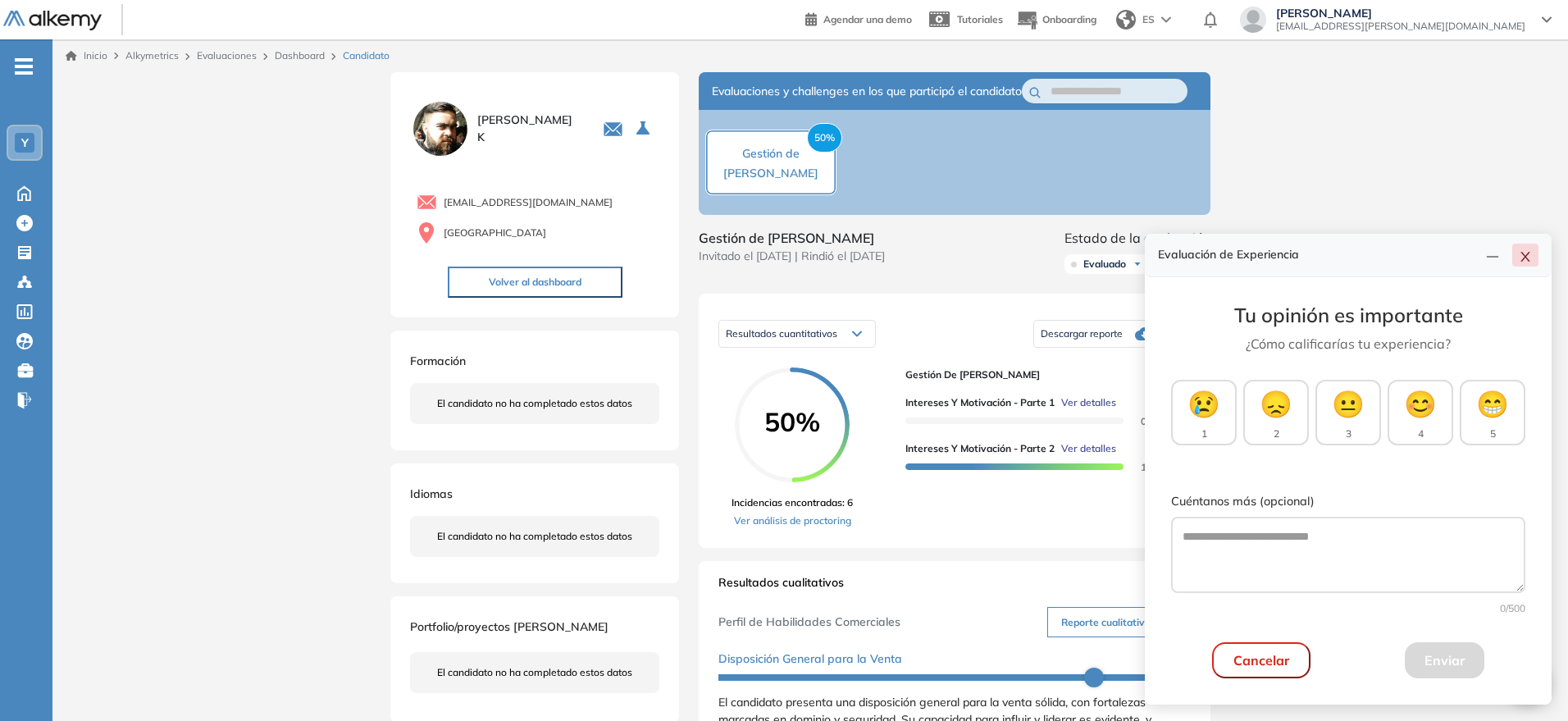
click at [1400, 247] on button "button" at bounding box center [1526, 256] width 27 height 23
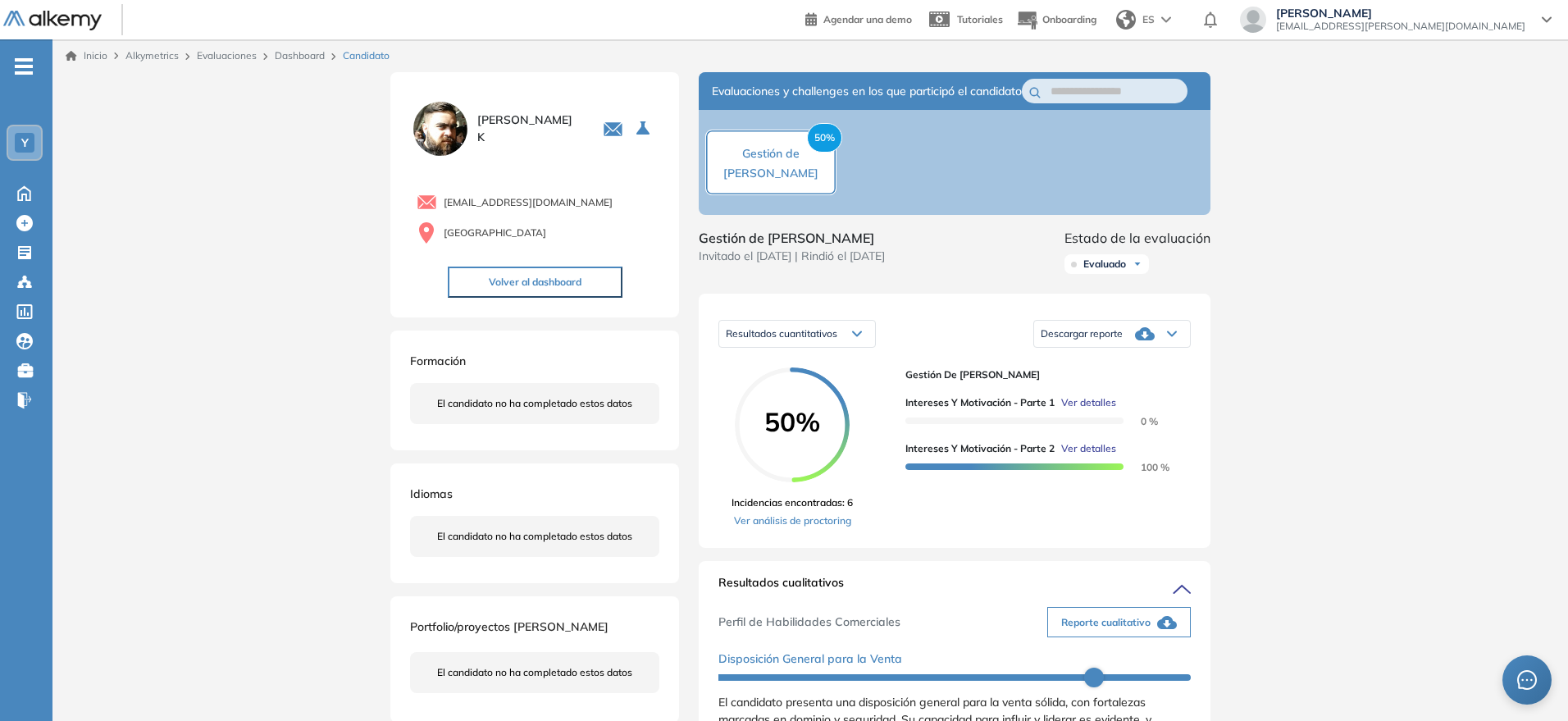
click at [90, 59] on link "Inicio" at bounding box center [86, 56] width 42 height 15
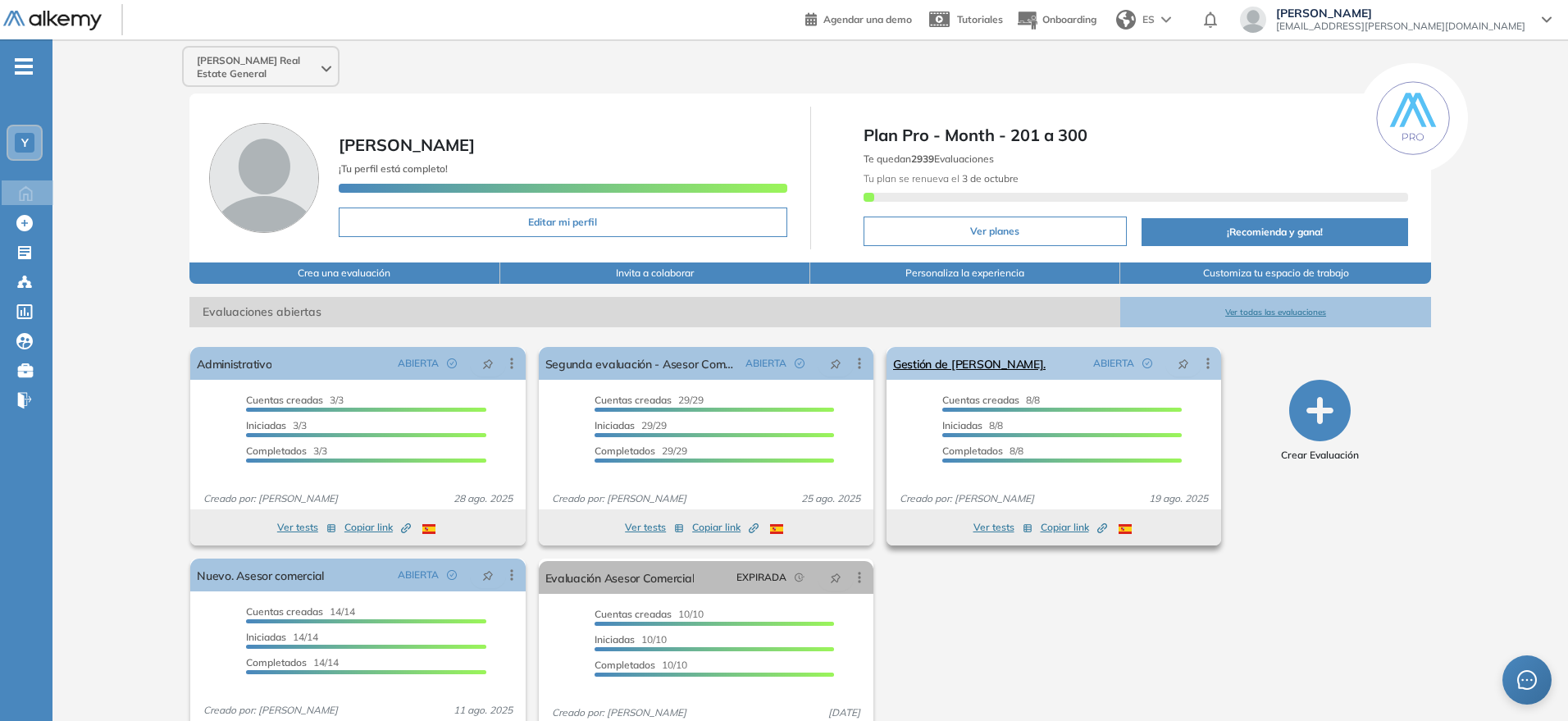
scroll to position [56, 0]
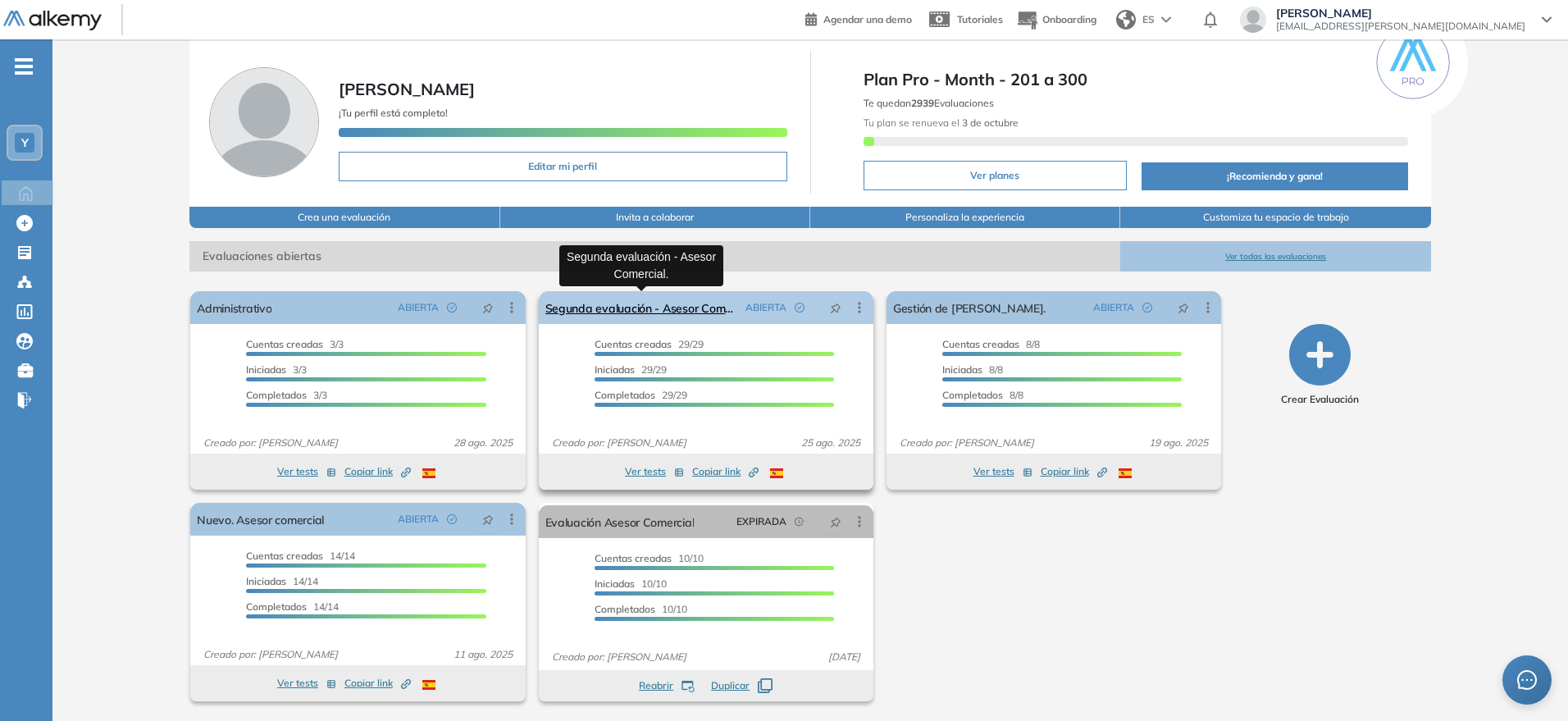
click at [578, 309] on link "Segunda evaluación - Asesor Comercial." at bounding box center [642, 308] width 194 height 33
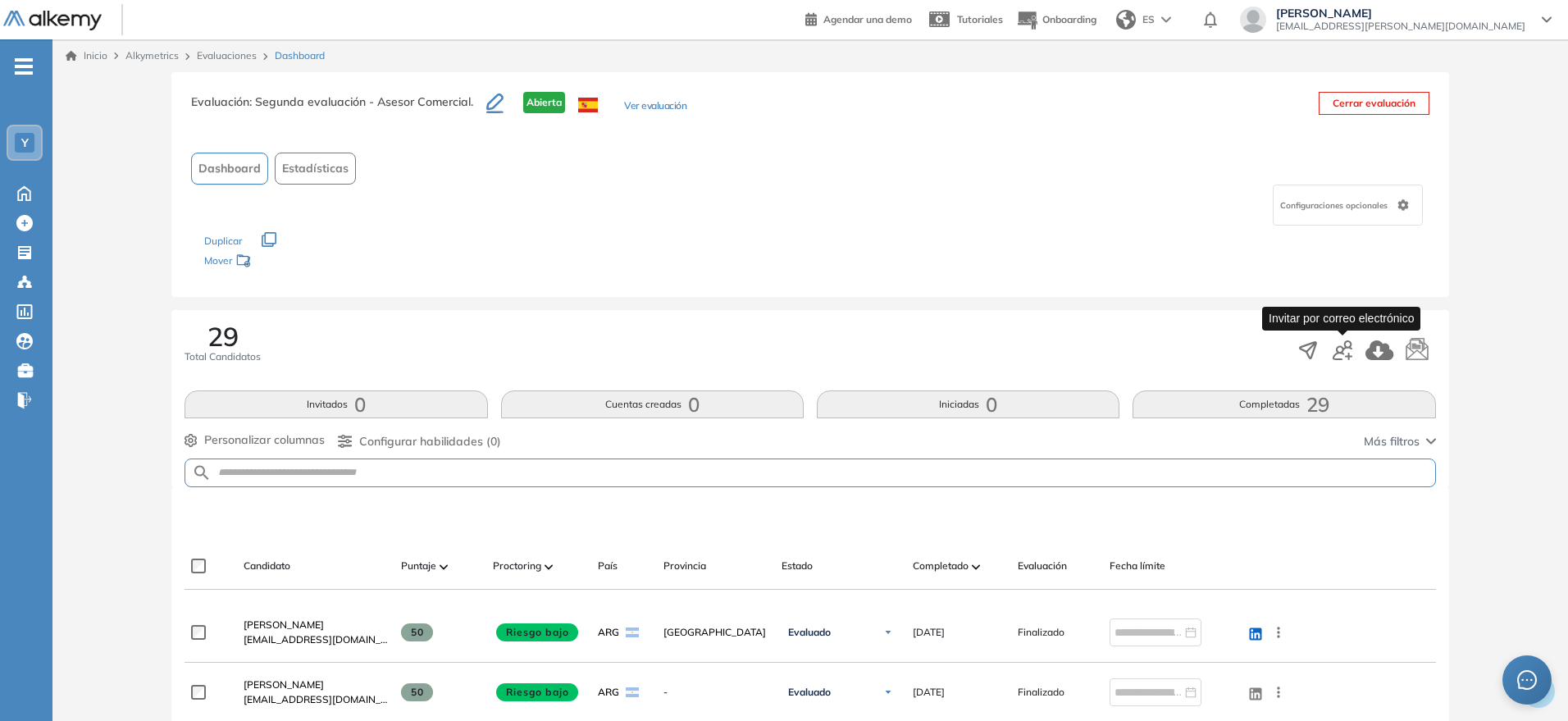
click at [1346, 353] on icon "button" at bounding box center [1343, 350] width 20 height 20
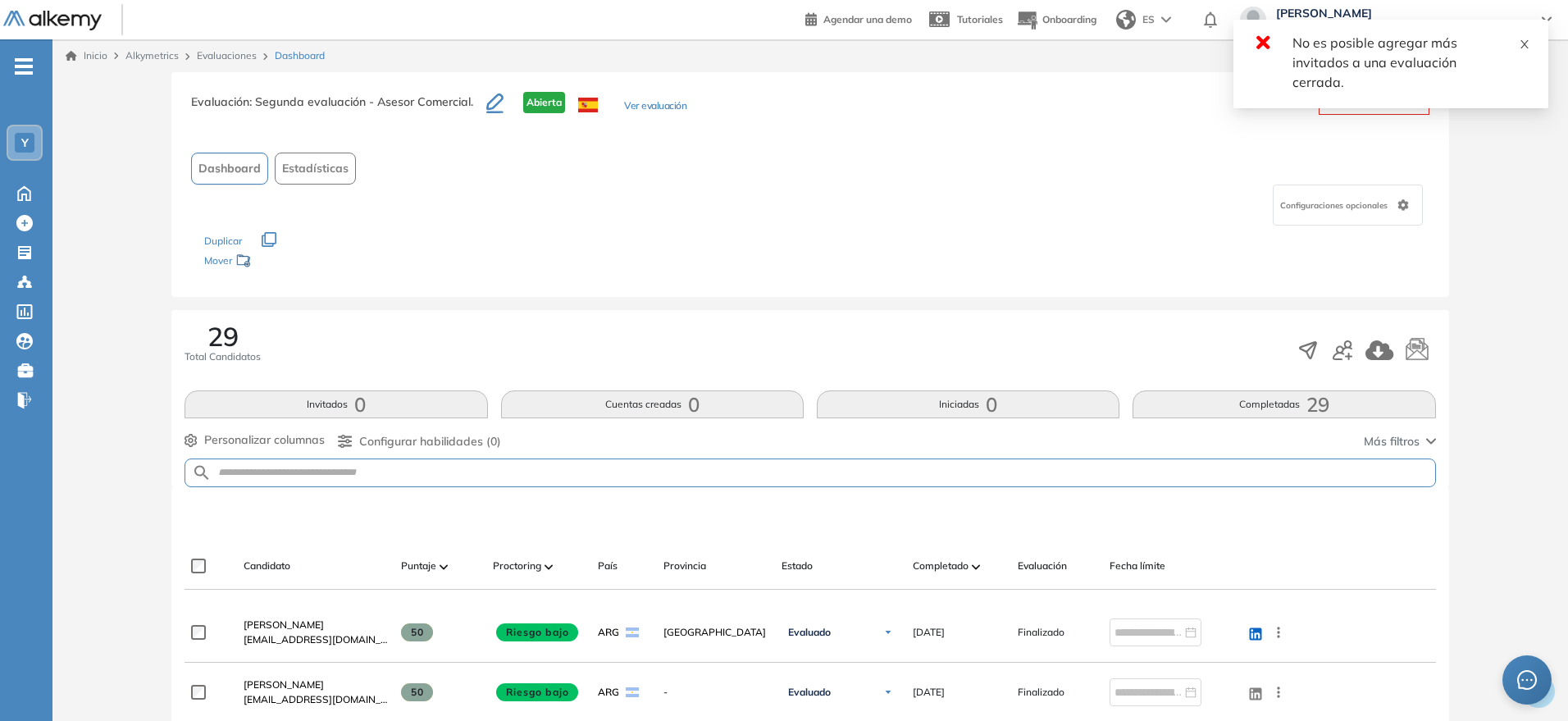
click at [1400, 47] on icon "close" at bounding box center [1525, 45] width 11 height 11
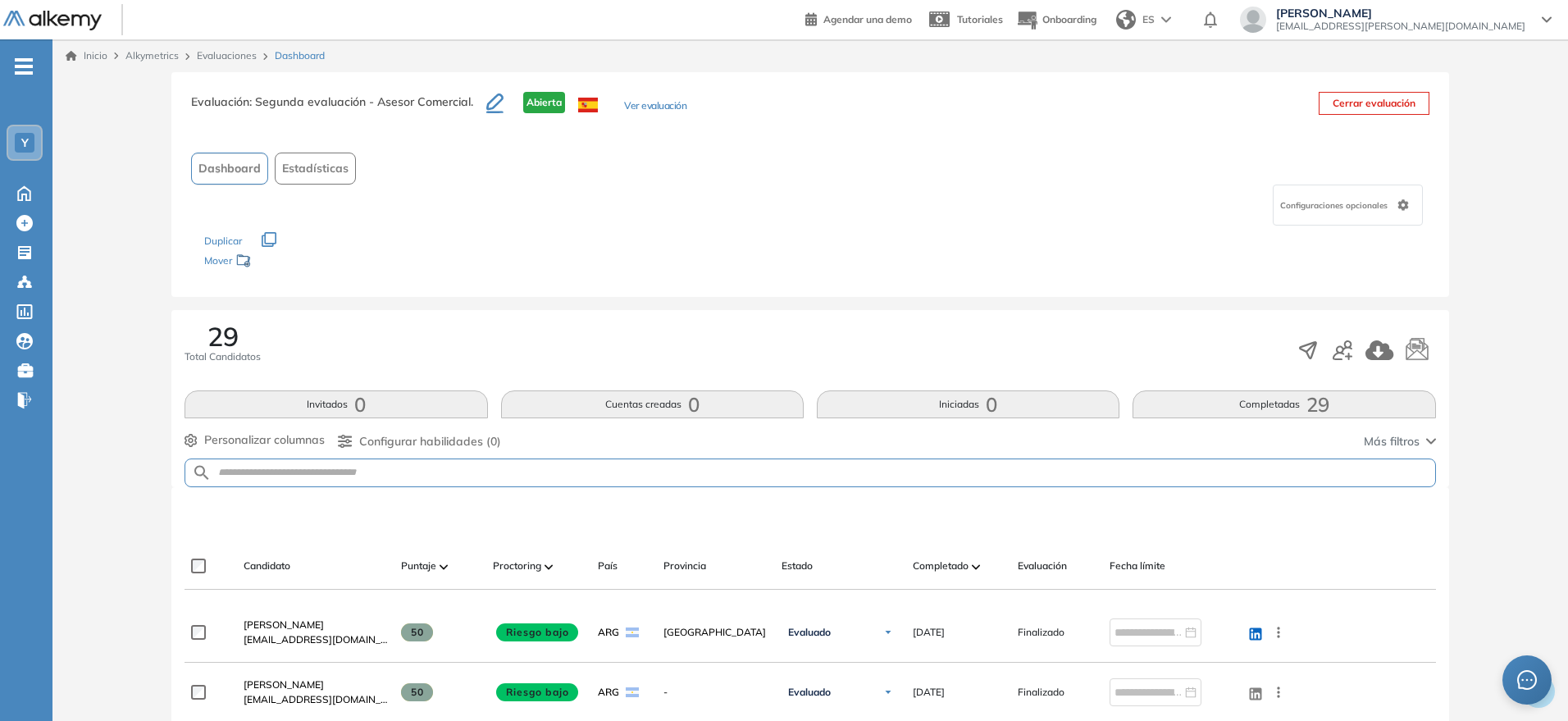
click at [89, 57] on link "Inicio" at bounding box center [86, 56] width 42 height 15
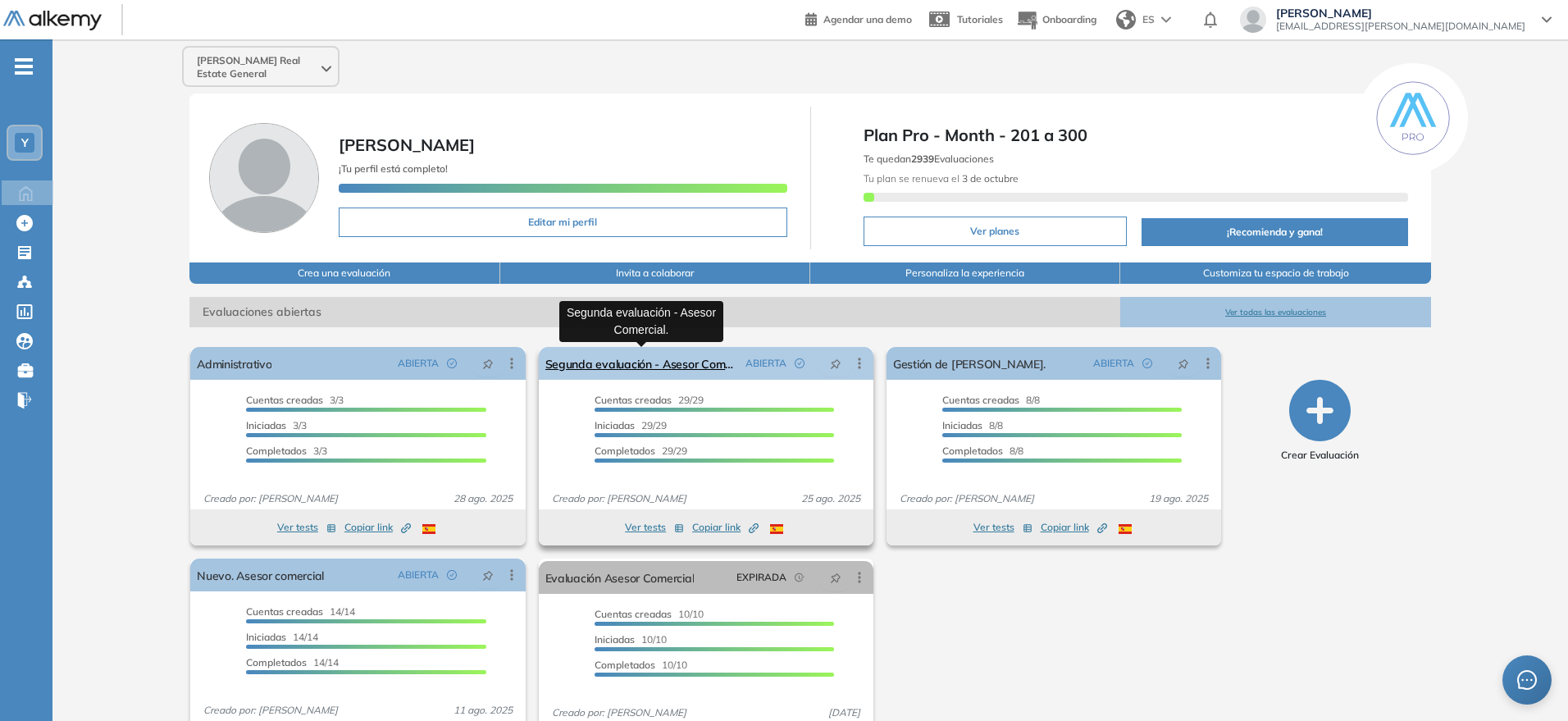
click at [594, 366] on link "Segunda evaluación - Asesor Comercial." at bounding box center [642, 363] width 194 height 33
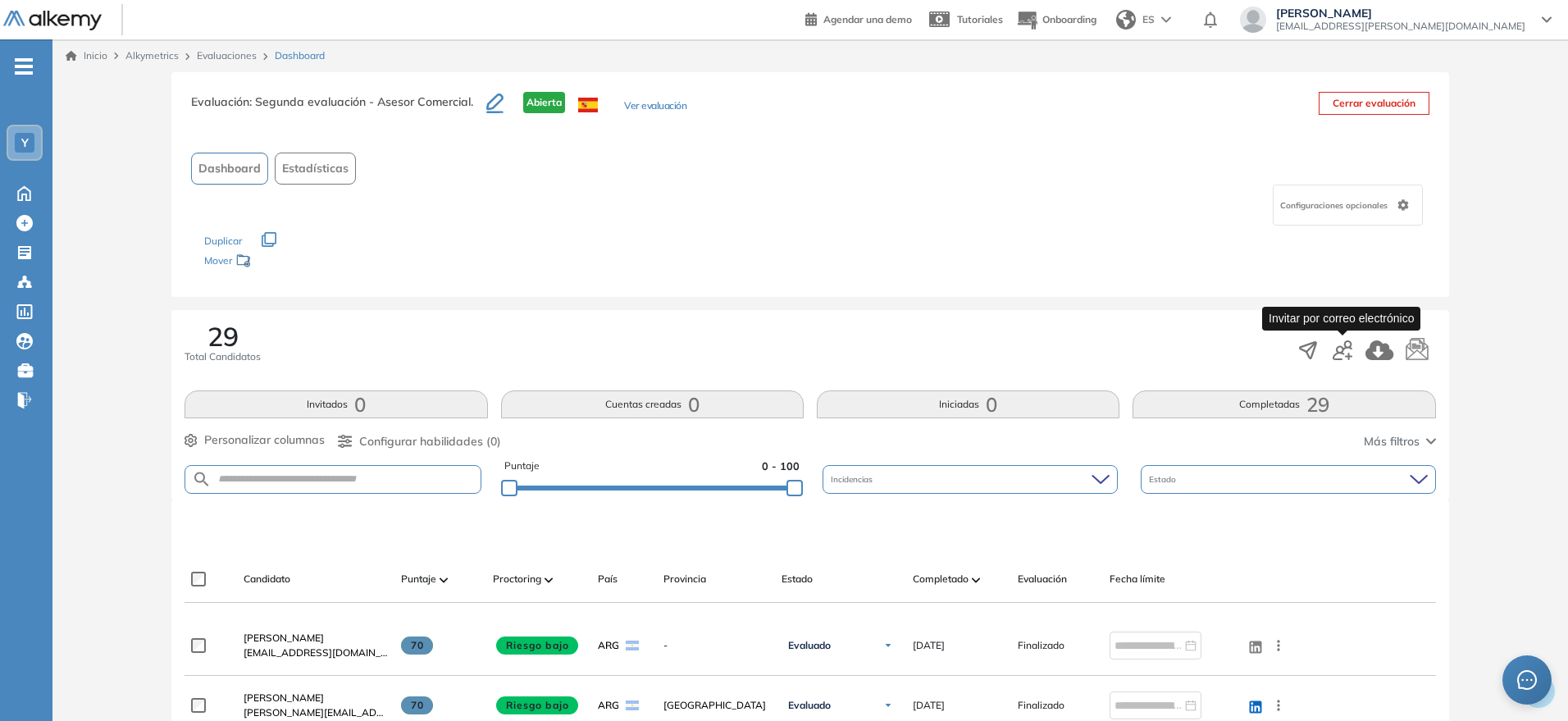
click at [1344, 352] on icon "button" at bounding box center [1343, 350] width 20 height 20
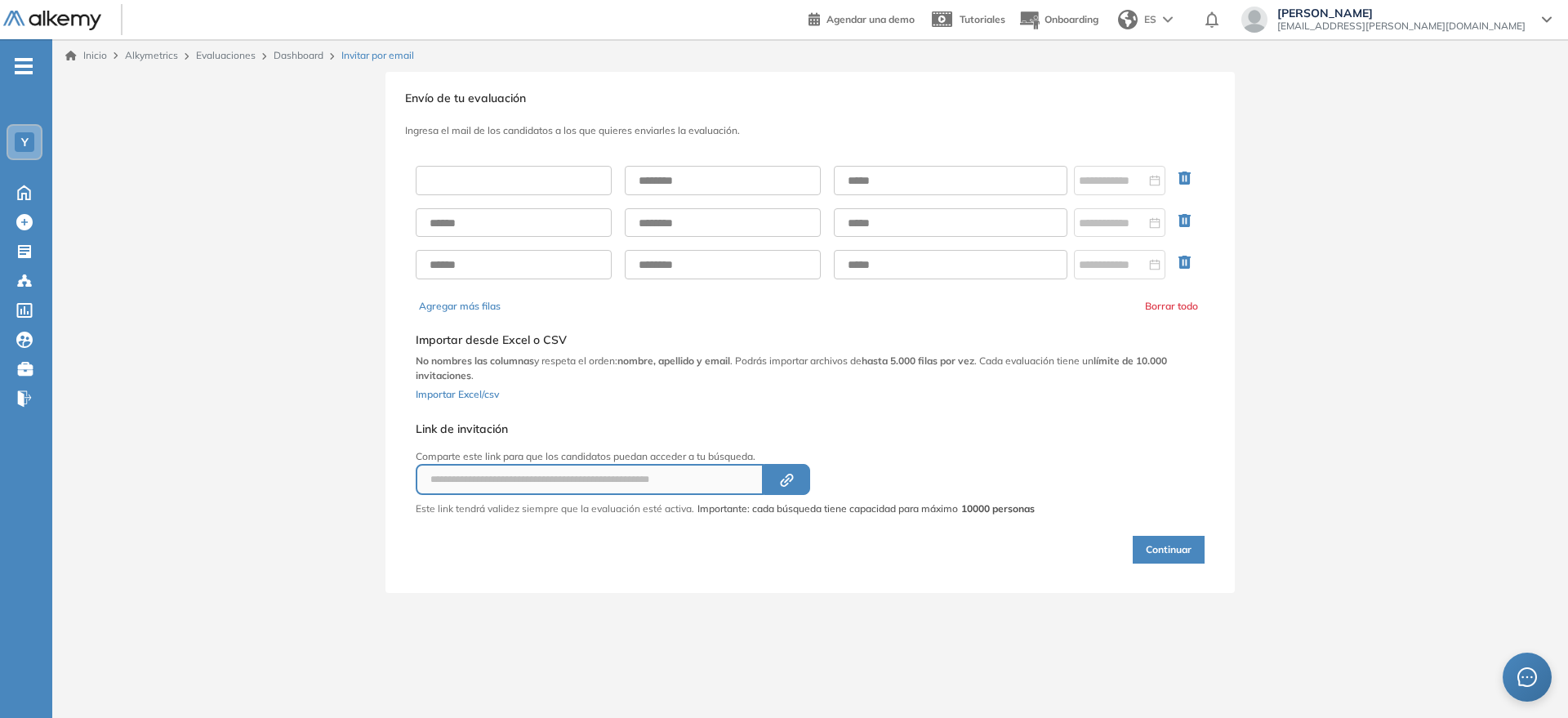
click at [439, 183] on input "text" at bounding box center [514, 180] width 196 height 29
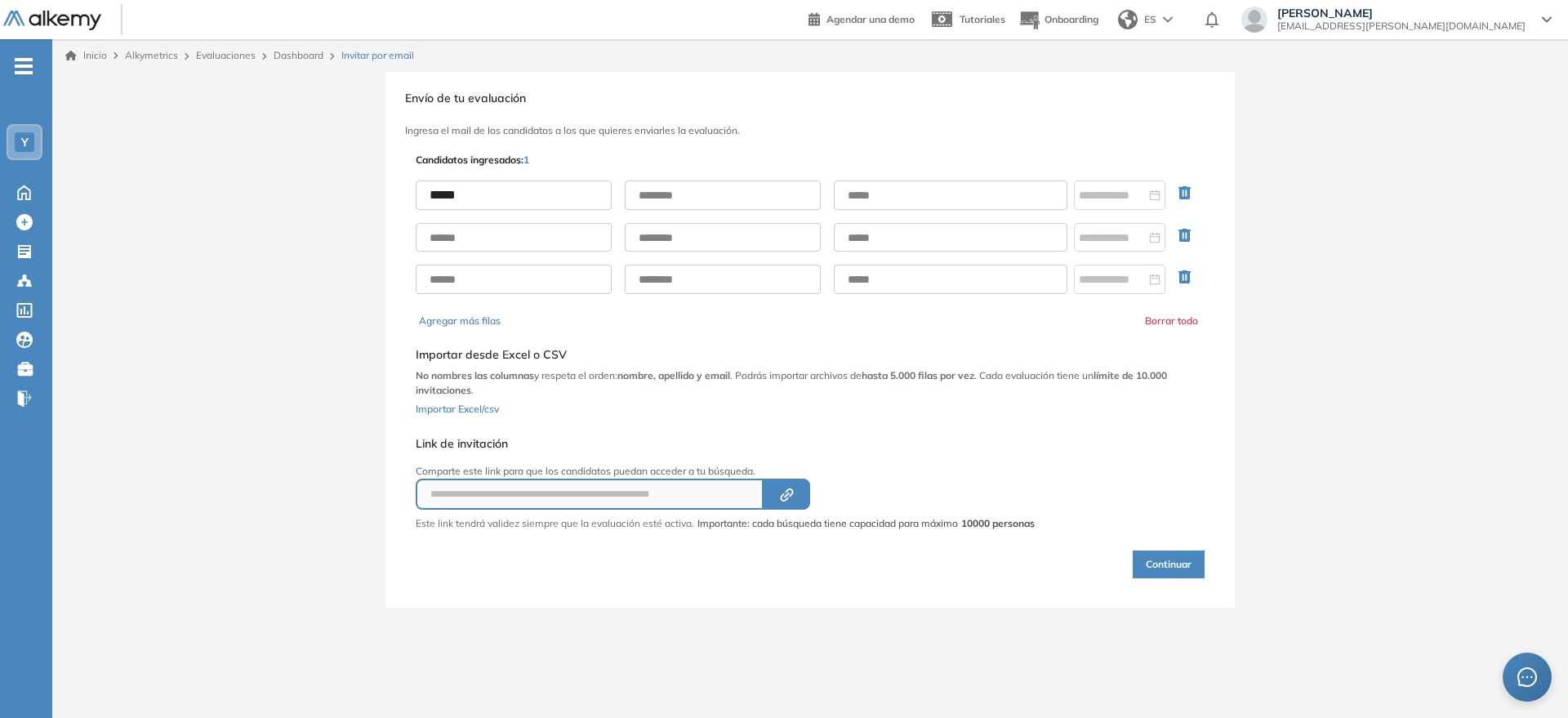
type input "*****"
click at [430, 233] on input "text" at bounding box center [514, 237] width 196 height 29
type input "******"
type input "*****"
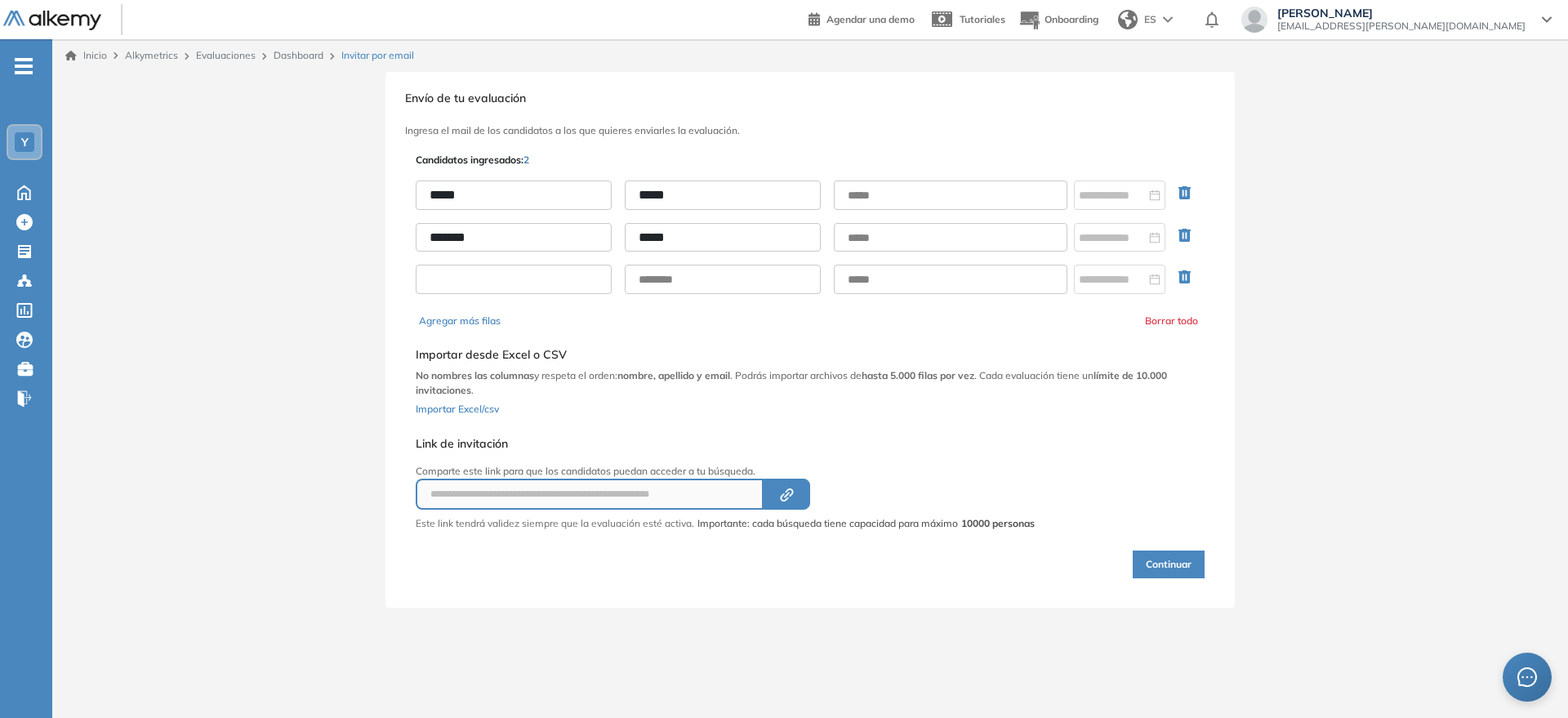
click at [446, 266] on input "text" at bounding box center [514, 279] width 196 height 29
type input "*******"
click at [841, 196] on input "text" at bounding box center [950, 195] width 234 height 29
paste input "**********"
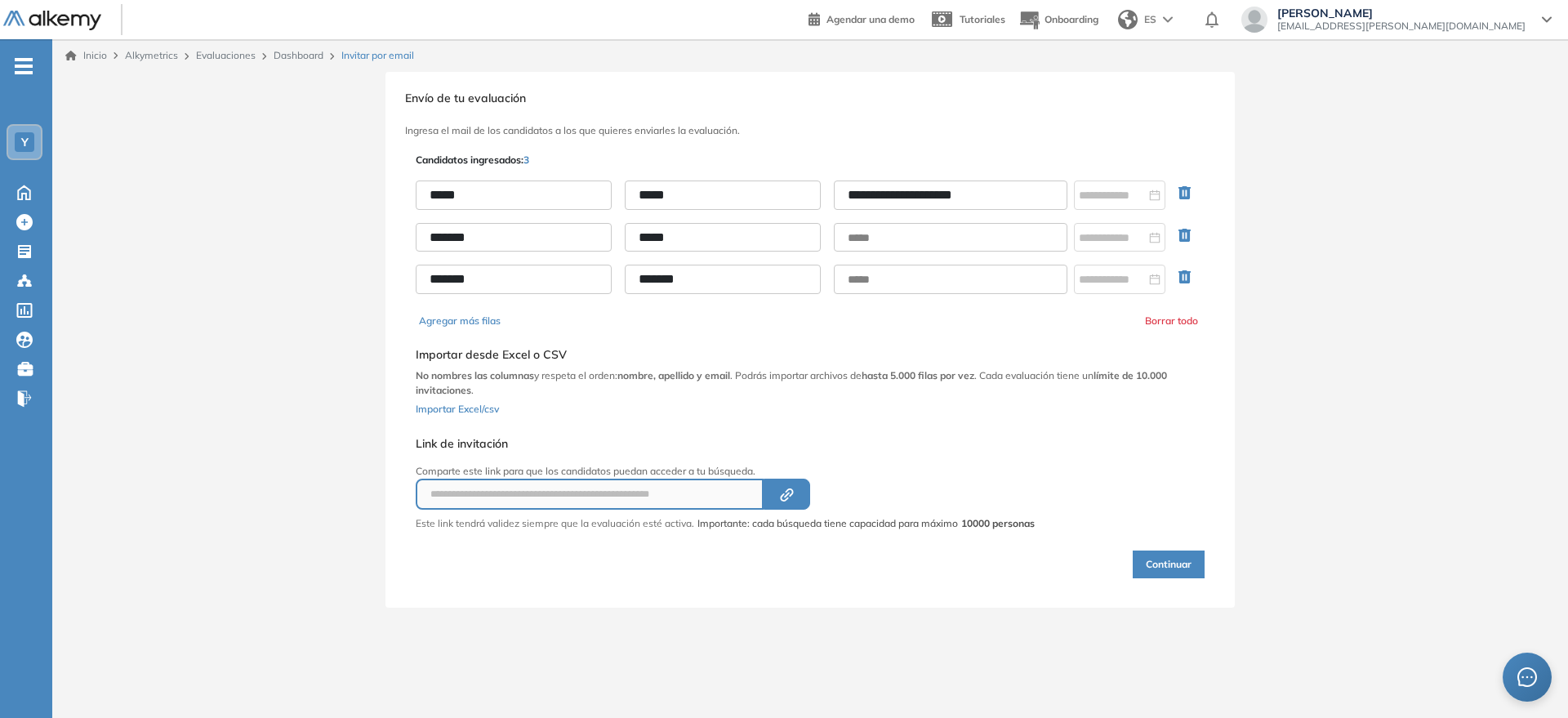
click at [846, 195] on input "**********" at bounding box center [950, 195] width 234 height 29
type input "**********"
click at [855, 231] on input "text" at bounding box center [950, 237] width 234 height 29
paste input "**********"
click at [845, 243] on input "**********" at bounding box center [950, 237] width 234 height 29
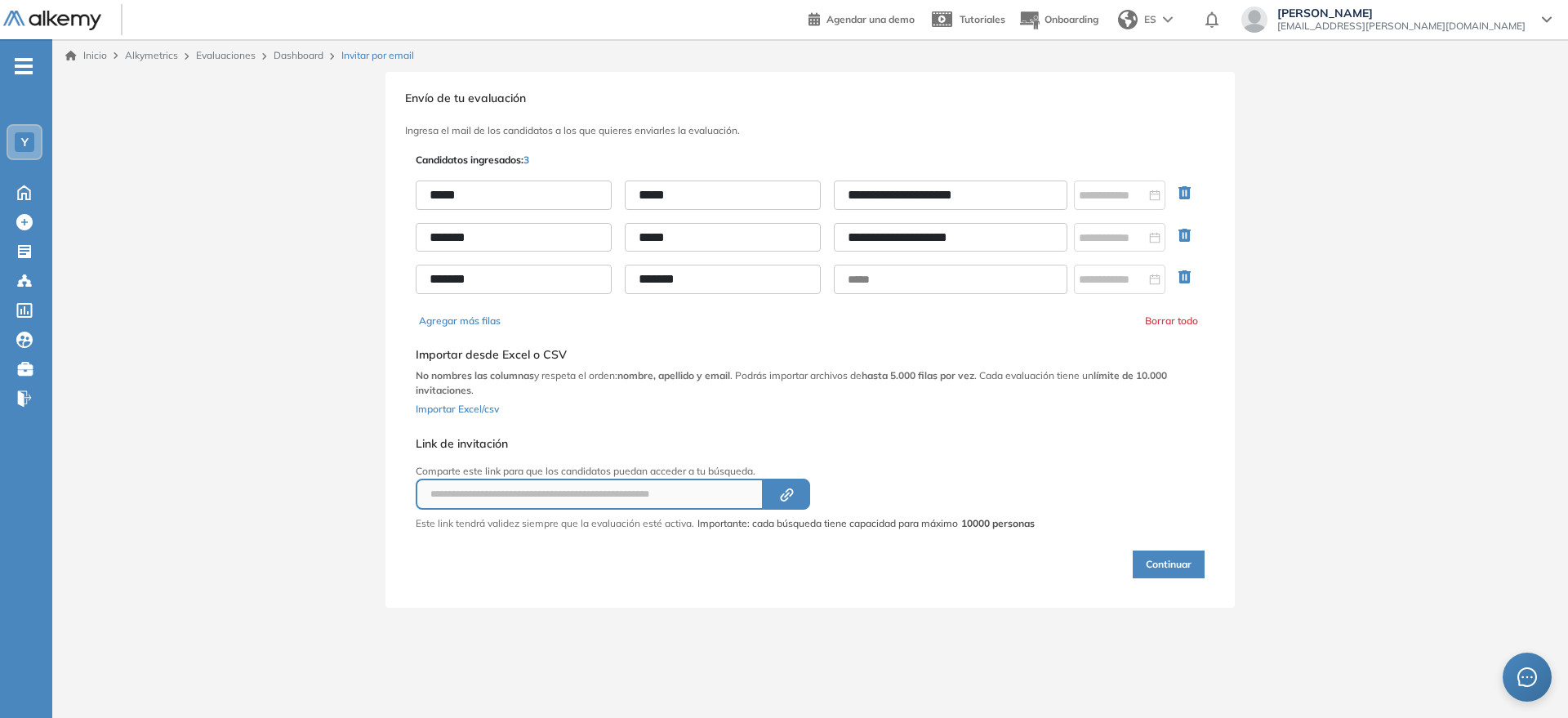
type input "**********"
click at [908, 280] on input "text" at bounding box center [950, 279] width 234 height 29
paste input "**********"
click at [855, 287] on input "**********" at bounding box center [950, 279] width 234 height 29
type input "**********"
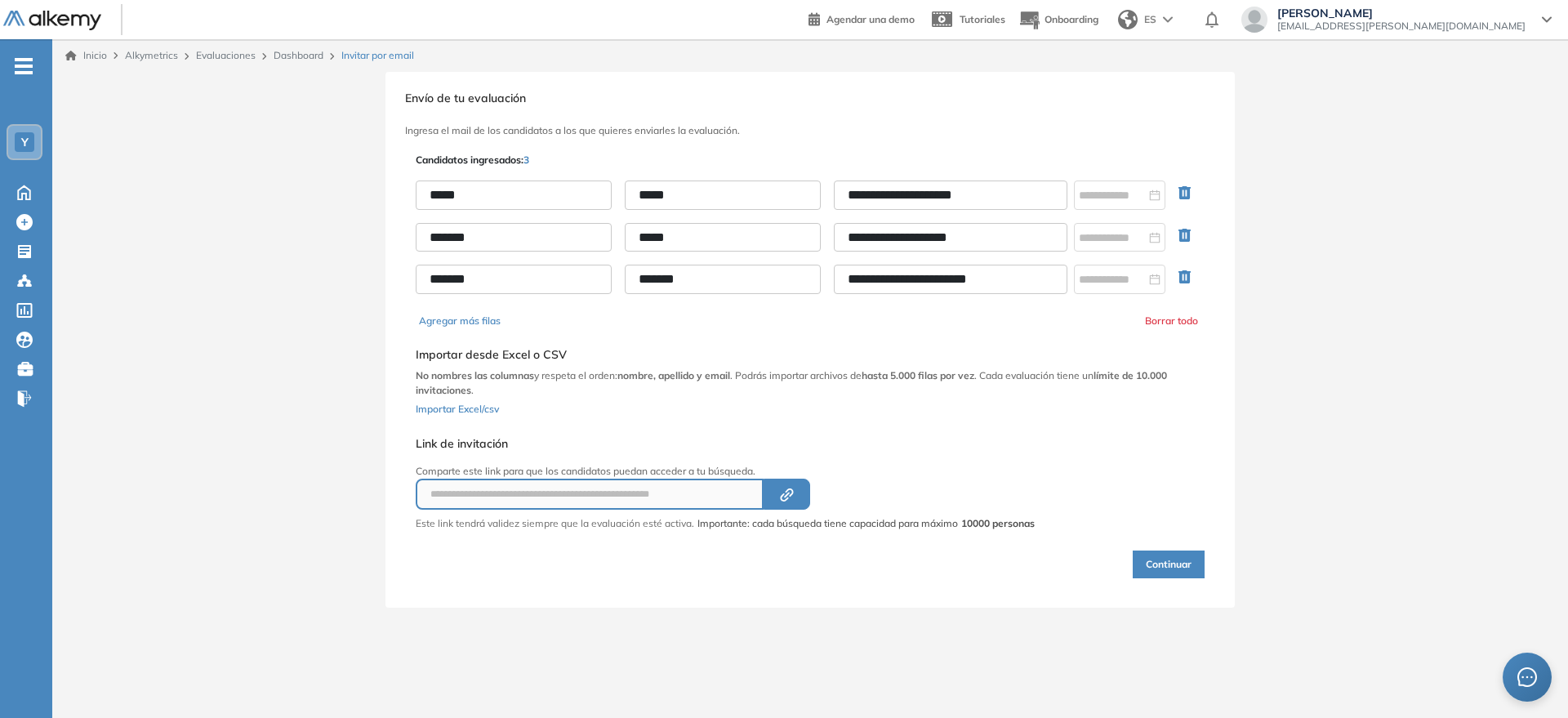
click at [963, 375] on b "hasta 5.000 filas por vez" at bounding box center [917, 375] width 113 height 12
click at [1176, 567] on button "Continuar" at bounding box center [1169, 564] width 72 height 27
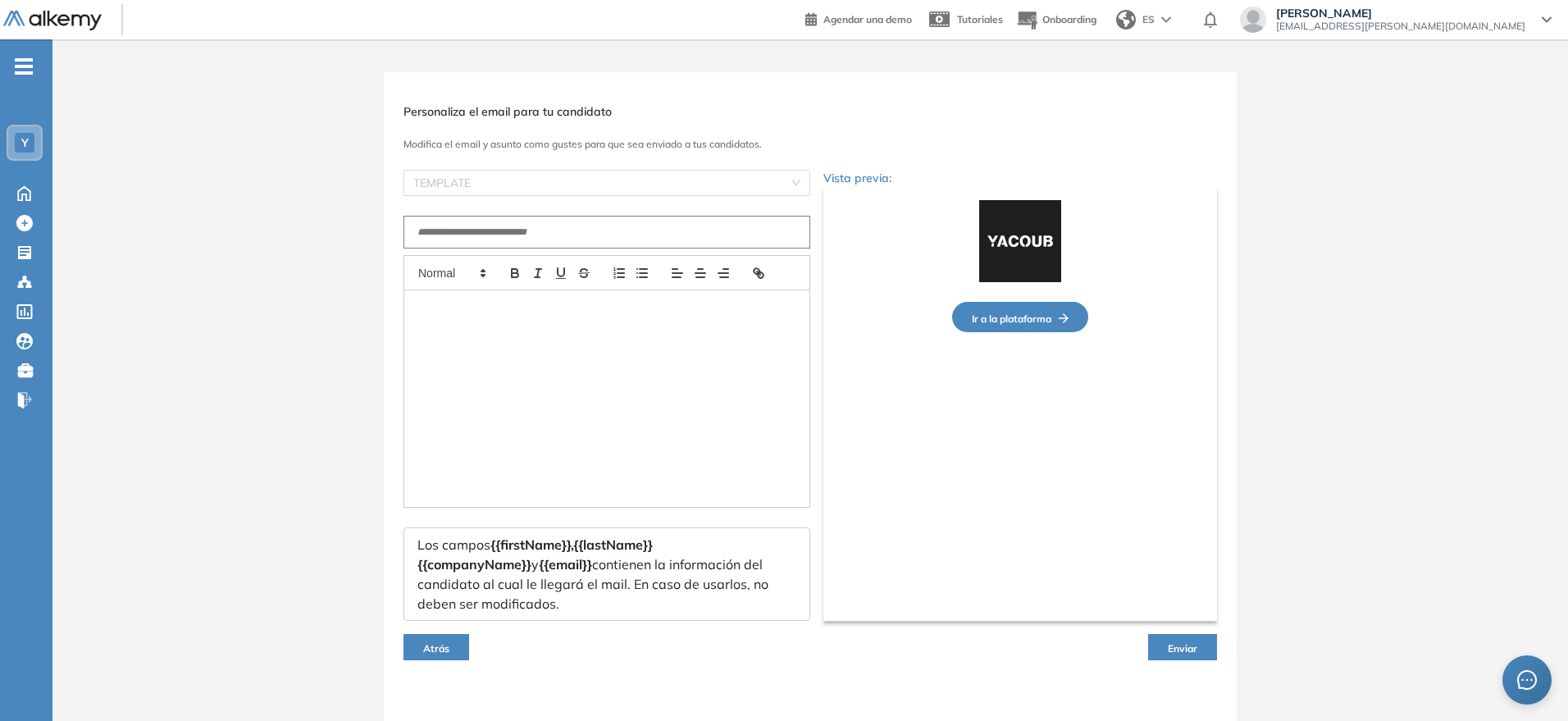
type input "**********"
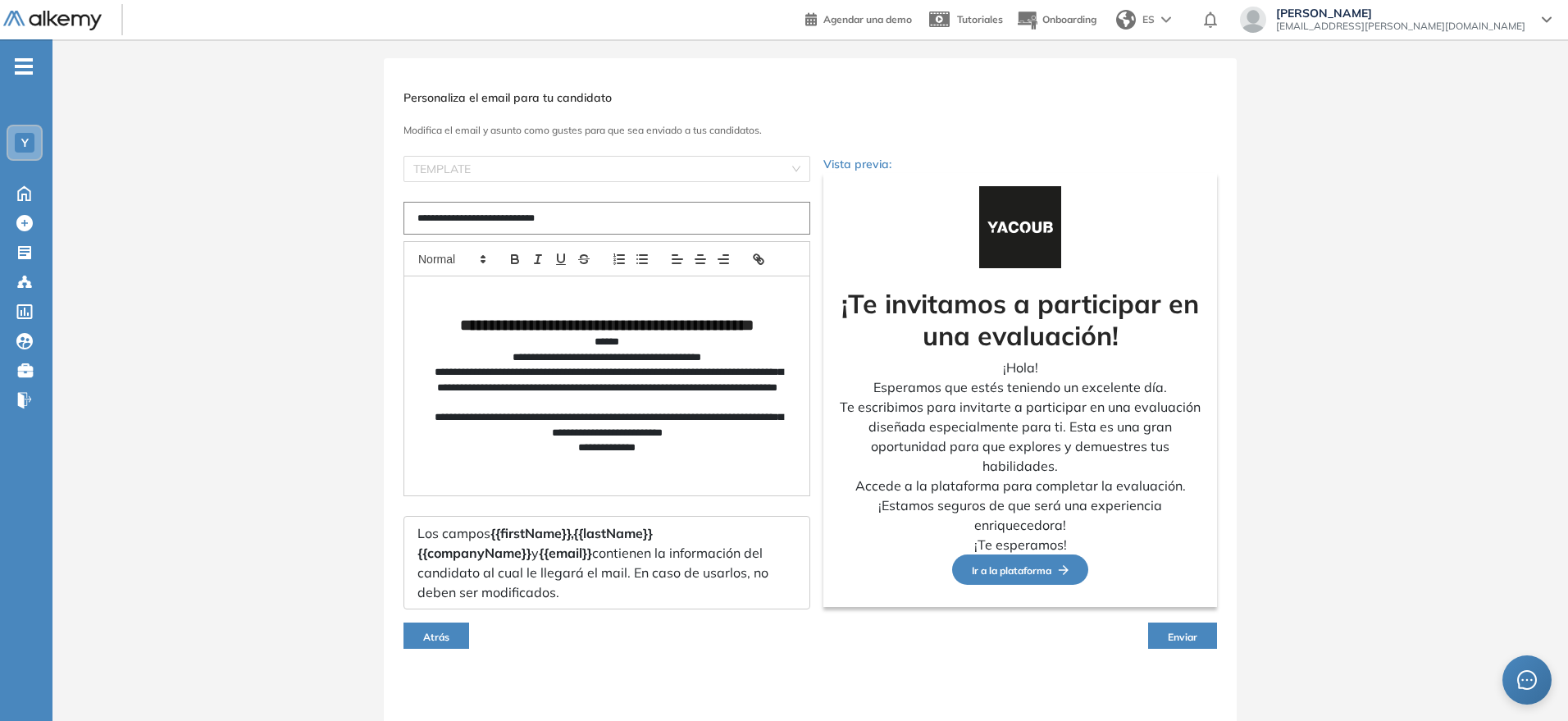
scroll to position [18, 0]
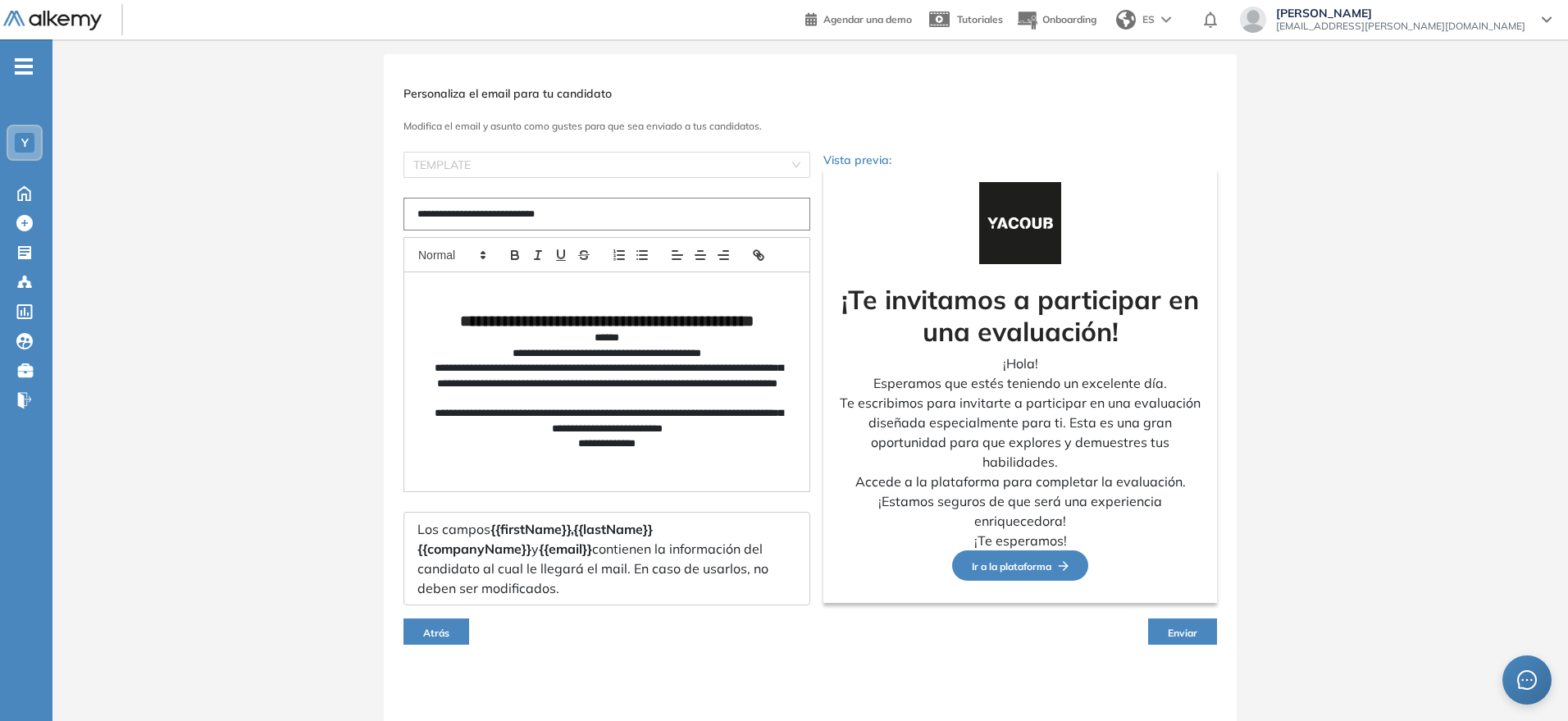
click at [1189, 622] on button "Enviar" at bounding box center [1182, 632] width 69 height 27
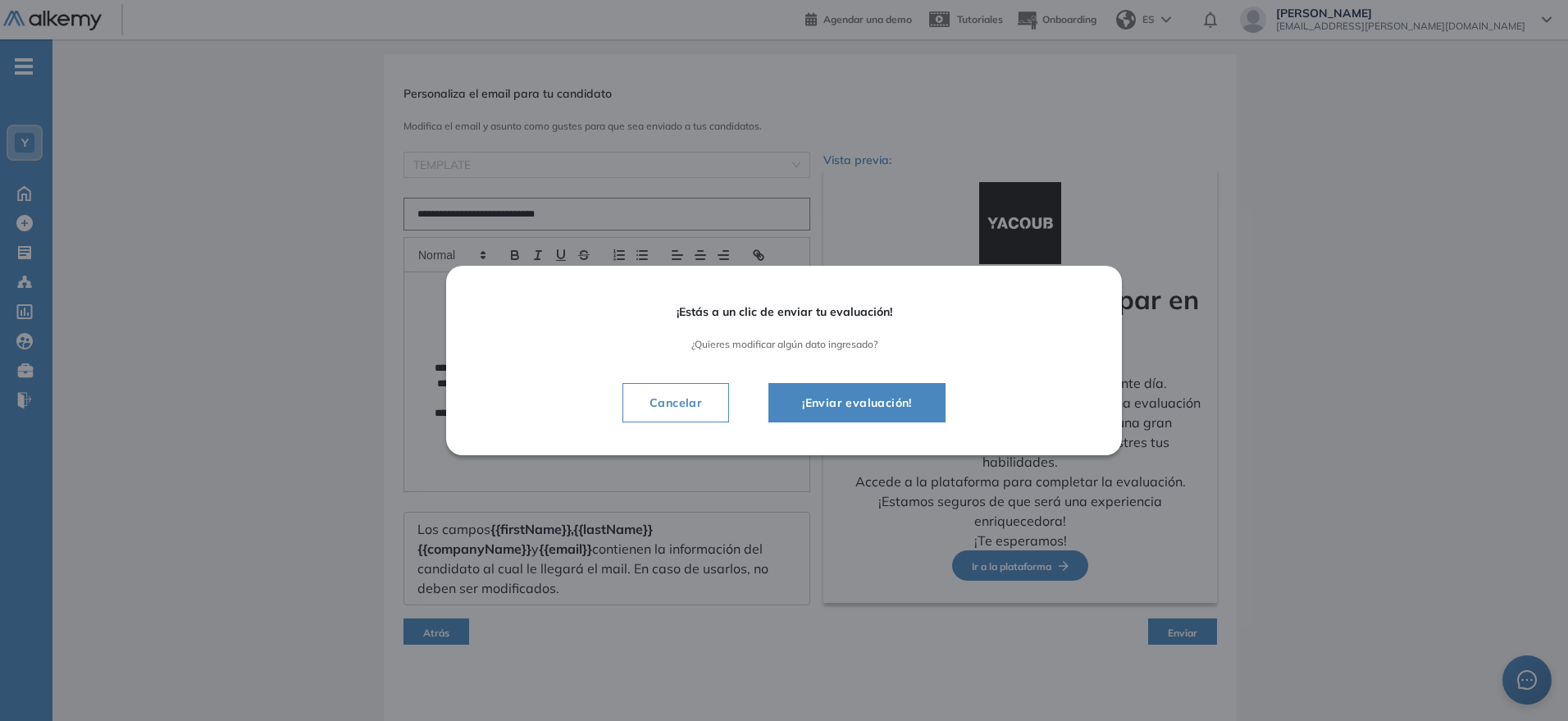
click at [902, 416] on button "¡Enviar evaluación!" at bounding box center [857, 402] width 178 height 39
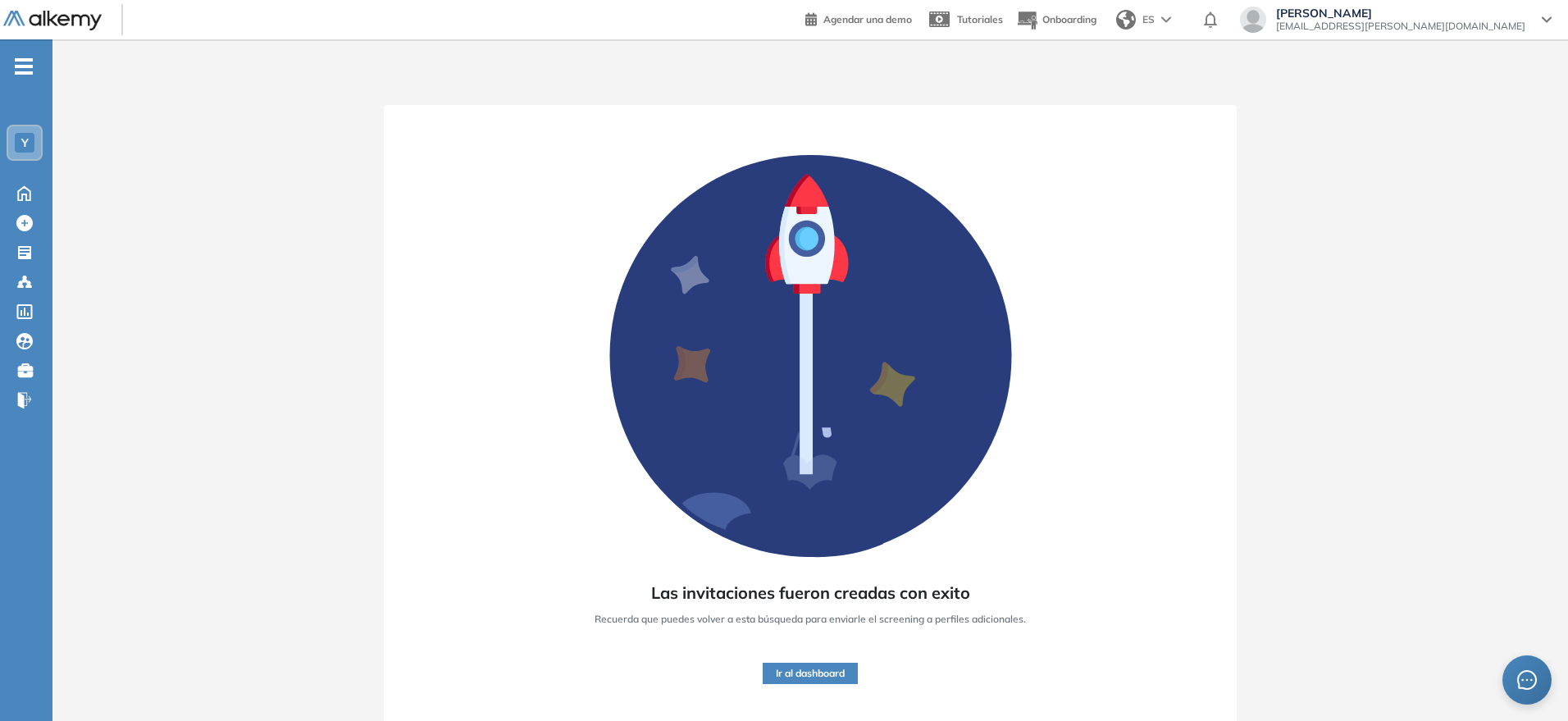
click at [60, 18] on img at bounding box center [52, 21] width 99 height 21
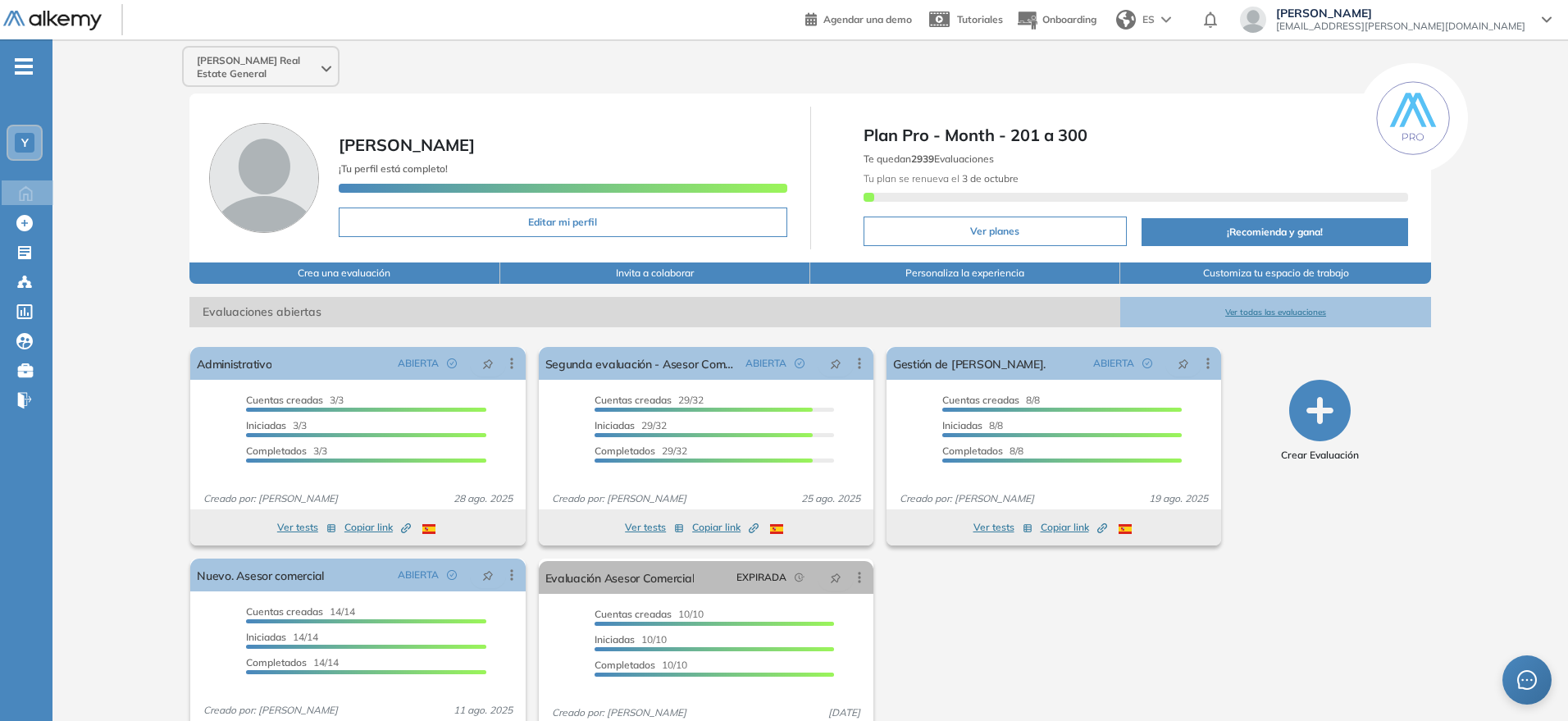
click at [33, 64] on span "-" at bounding box center [24, 65] width 18 height 13
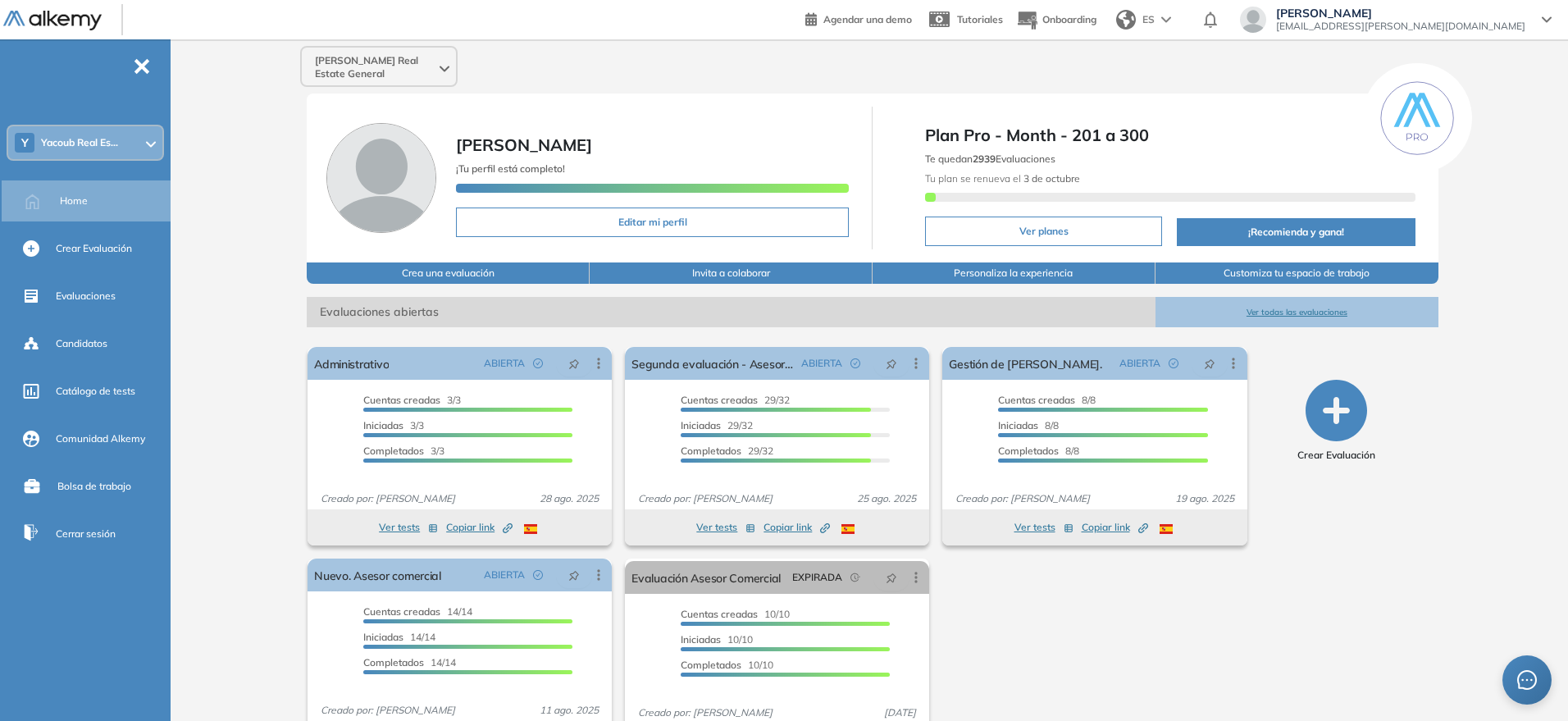
drag, startPoint x: 85, startPoint y: 141, endPoint x: 84, endPoint y: 150, distance: 9.1
click at [84, 150] on div "Y [PERSON_NAME] Real Es..." at bounding box center [85, 142] width 154 height 33
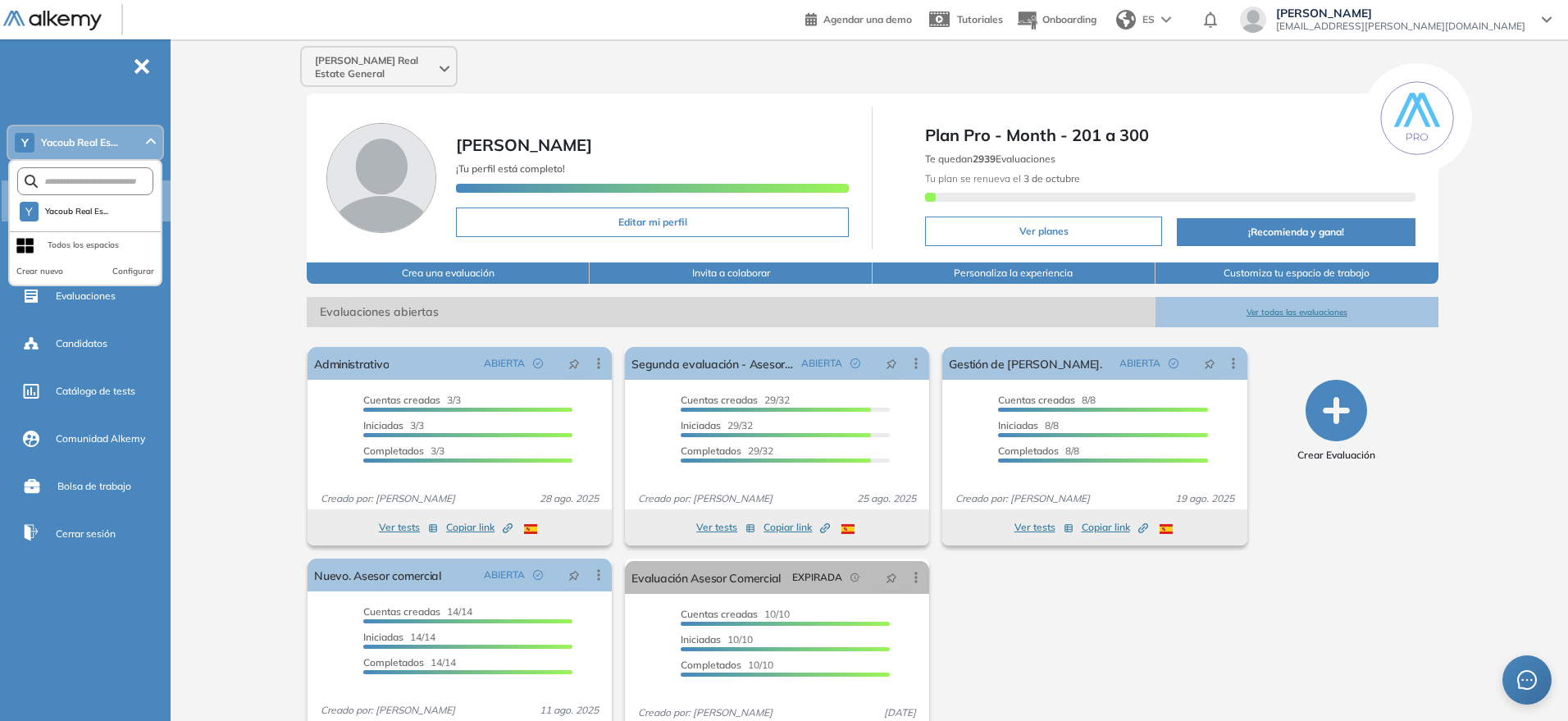
click at [267, 147] on div "[PERSON_NAME] Real Estate General [PERSON_NAME] ¡Tu perfil está completo! Edita…" at bounding box center [873, 408] width 1391 height 738
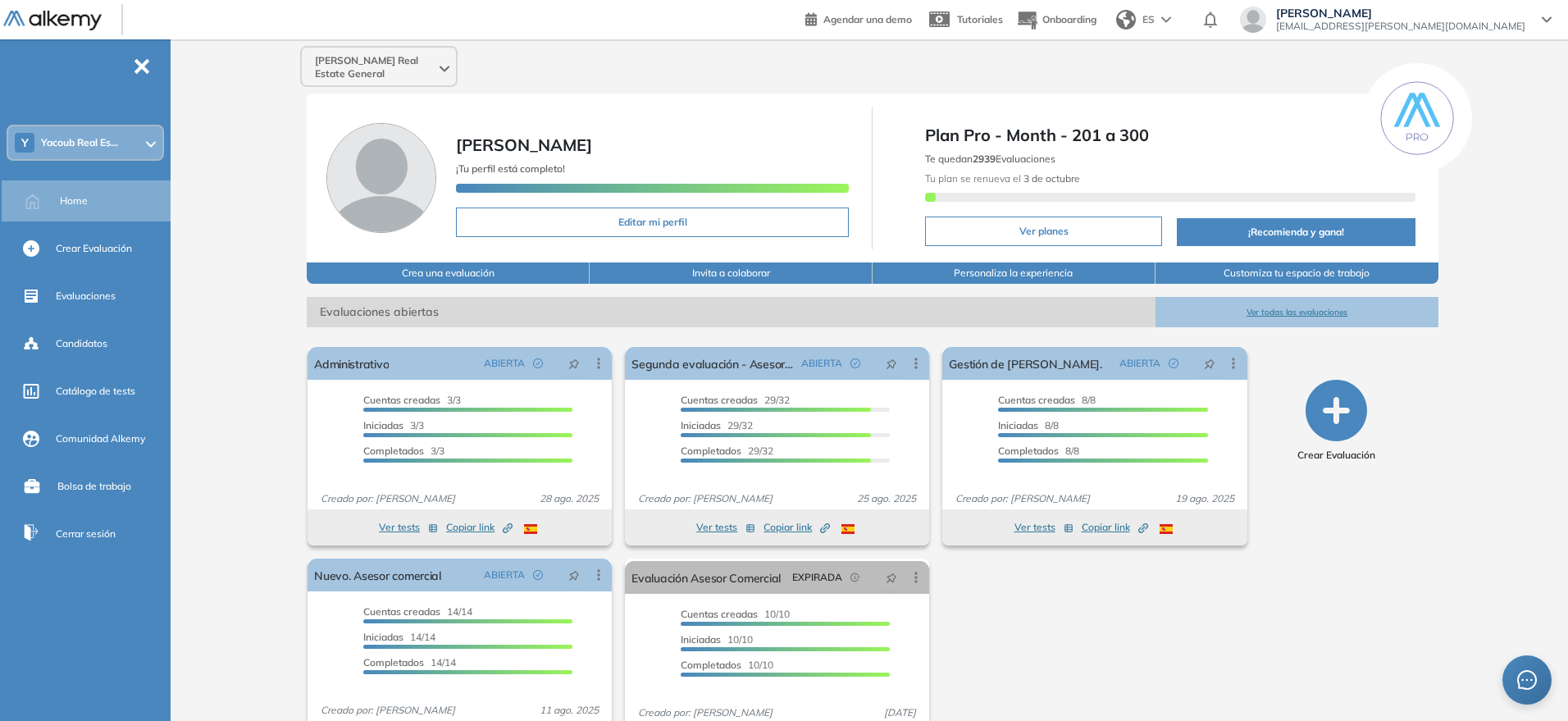
click at [75, 18] on img at bounding box center [52, 21] width 99 height 21
click at [43, 24] on img at bounding box center [52, 21] width 99 height 21
